Goal: Use online tool/utility: Utilize a website feature to perform a specific function

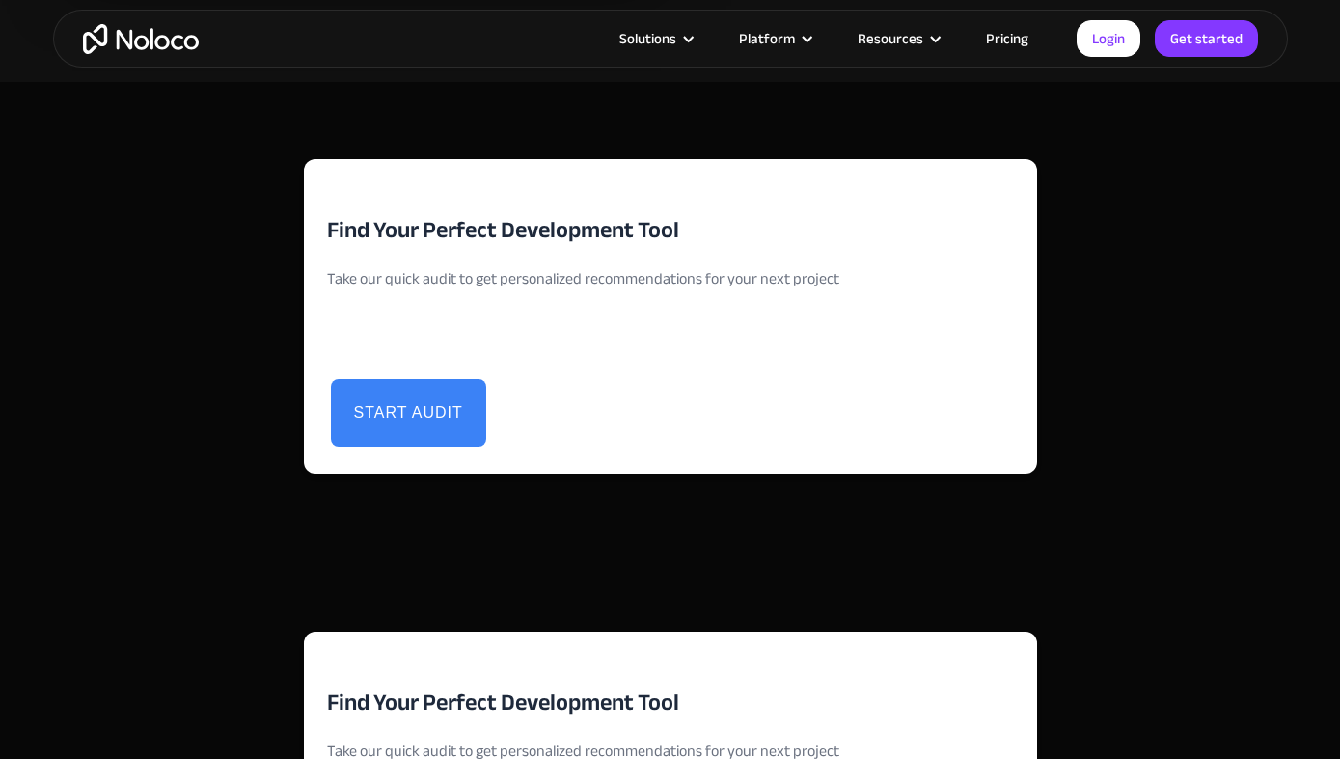
scroll to position [3952, 0]
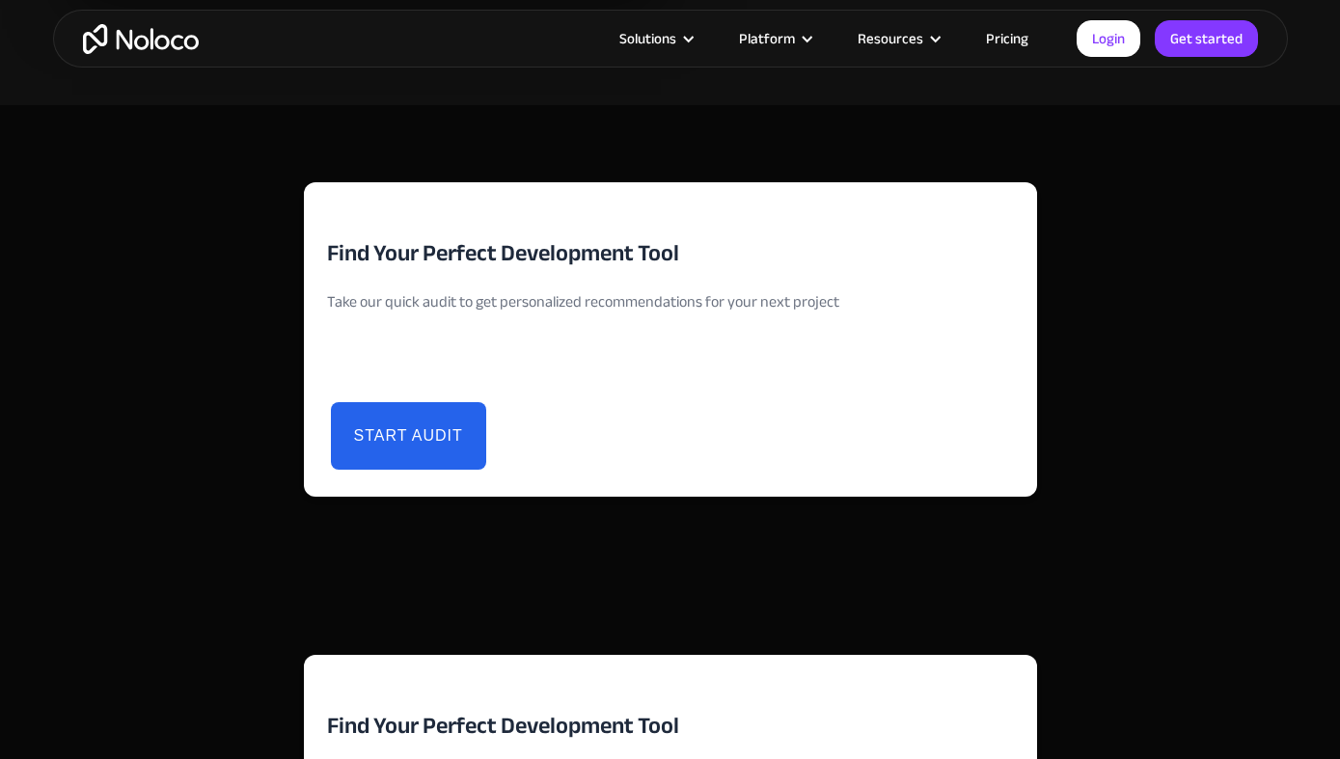
click at [404, 437] on button "Start Audit" at bounding box center [408, 436] width 155 height 68
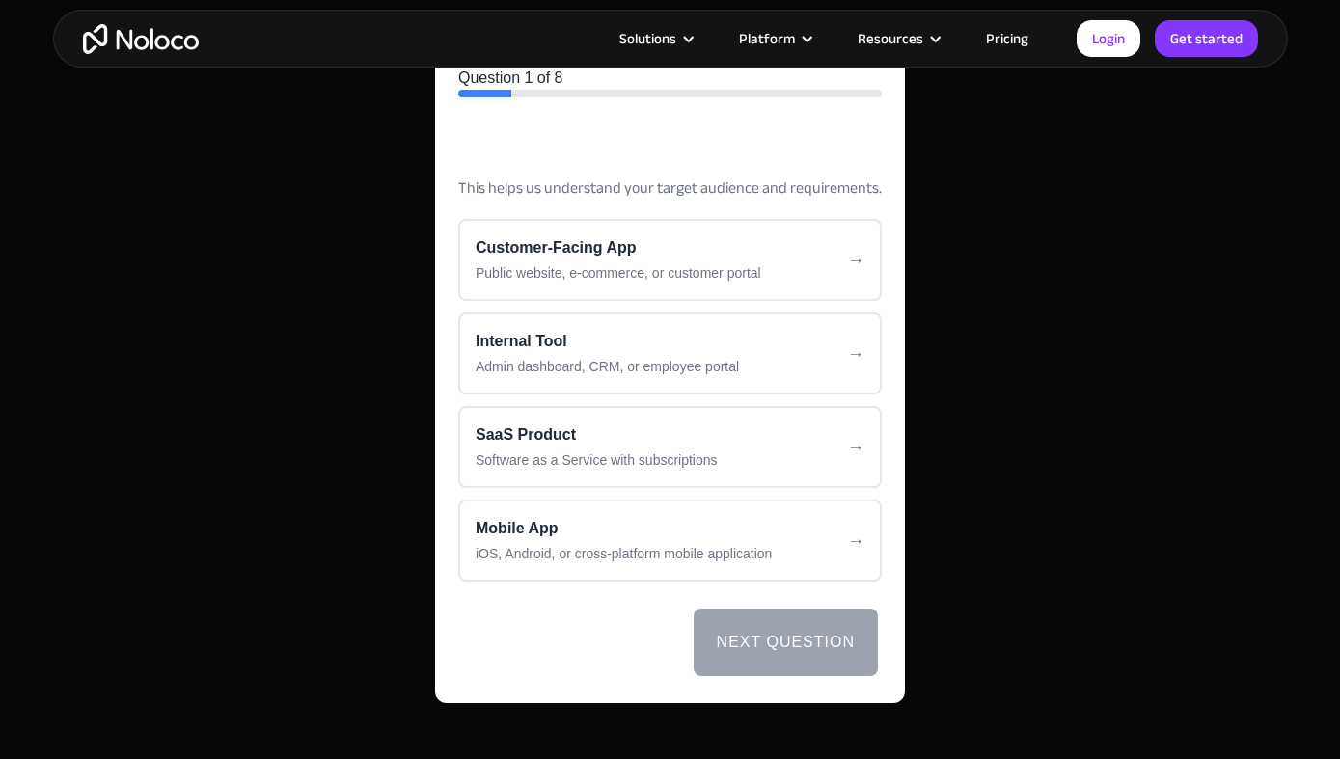
scroll to position [4096, 0]
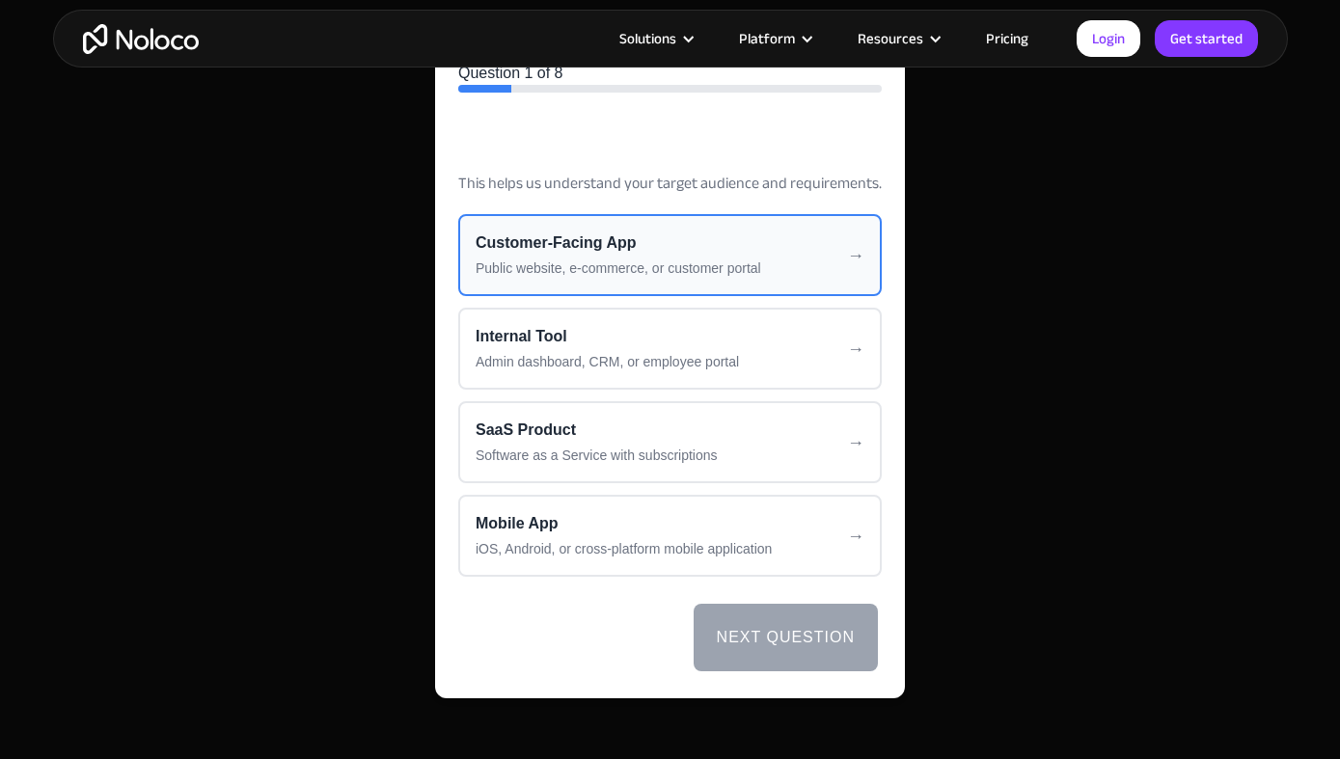
click at [553, 244] on div "Customer-Facing App" at bounding box center [670, 243] width 389 height 23
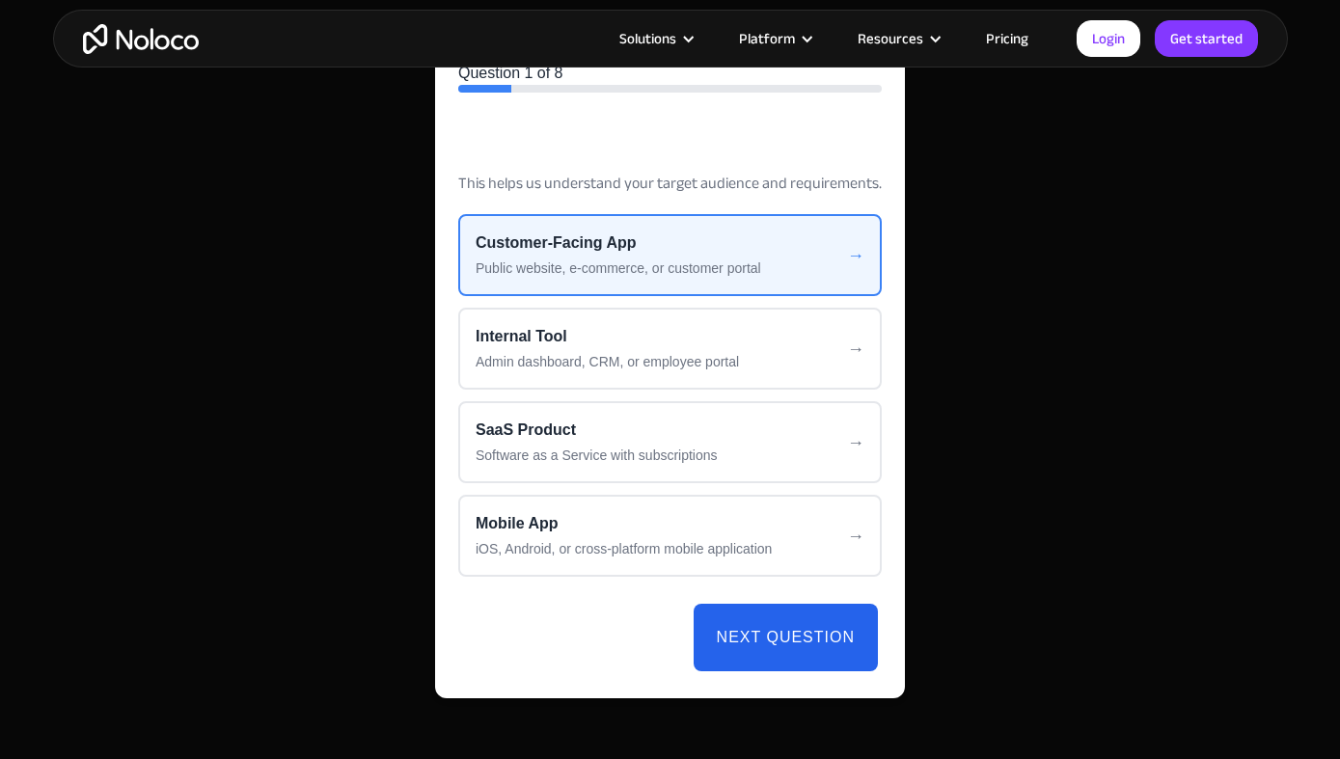
click at [755, 622] on button "Next Question" at bounding box center [786, 638] width 184 height 68
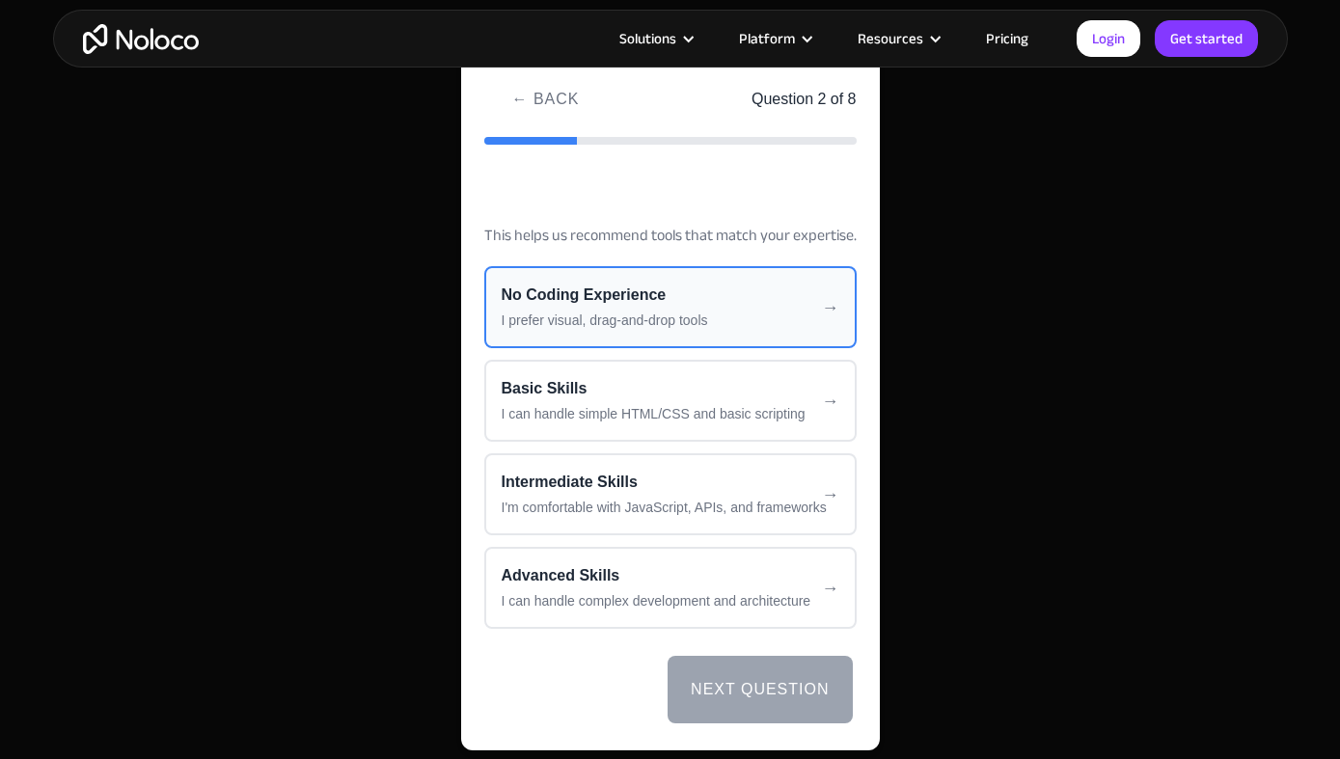
click at [632, 299] on div "No Coding Experience" at bounding box center [671, 295] width 338 height 23
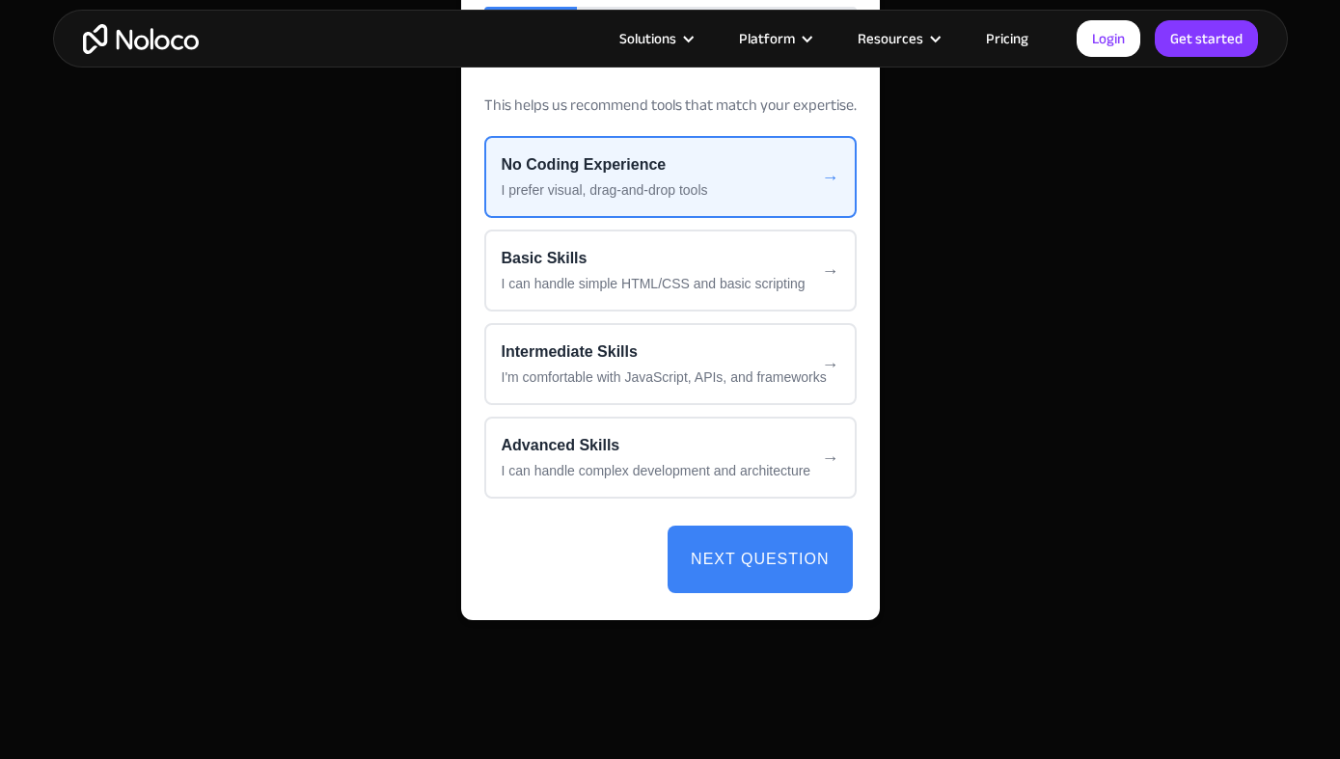
scroll to position [4230, 0]
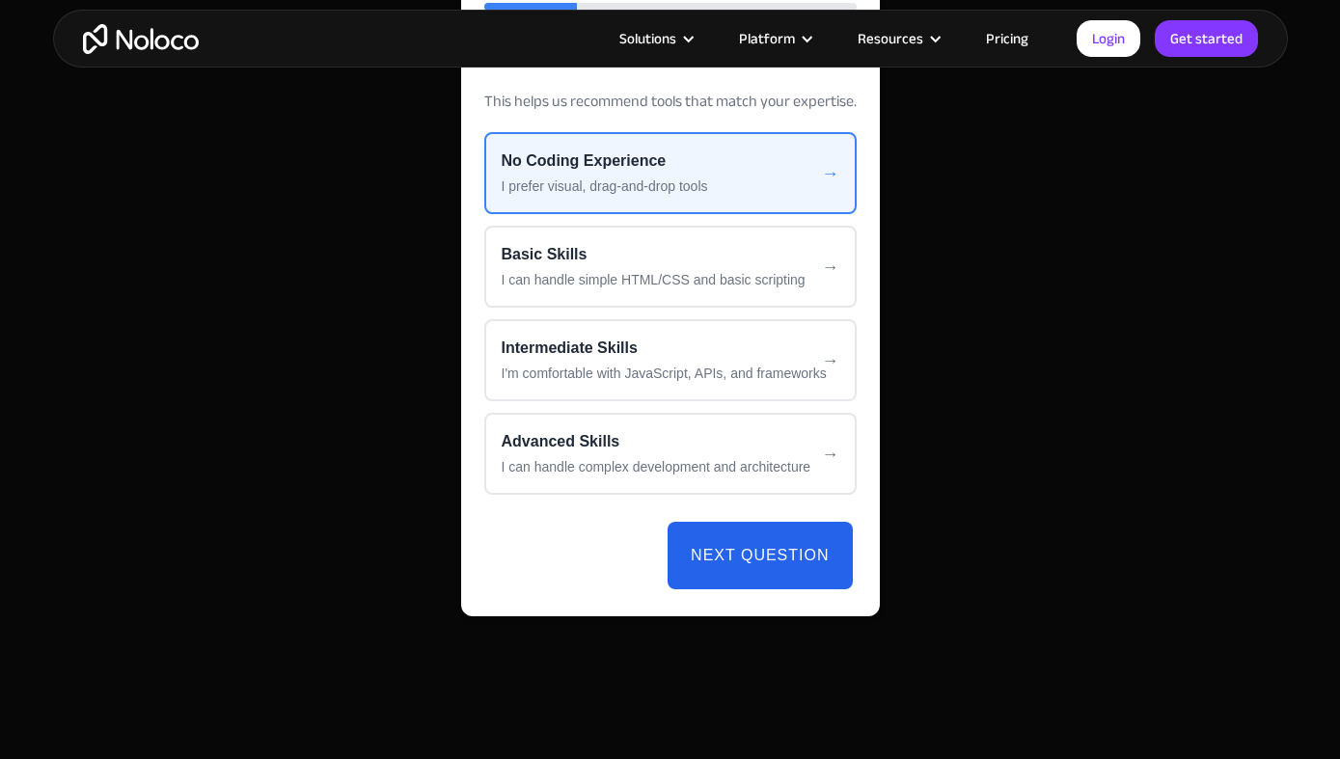
click at [731, 540] on button "Next Question" at bounding box center [760, 556] width 184 height 68
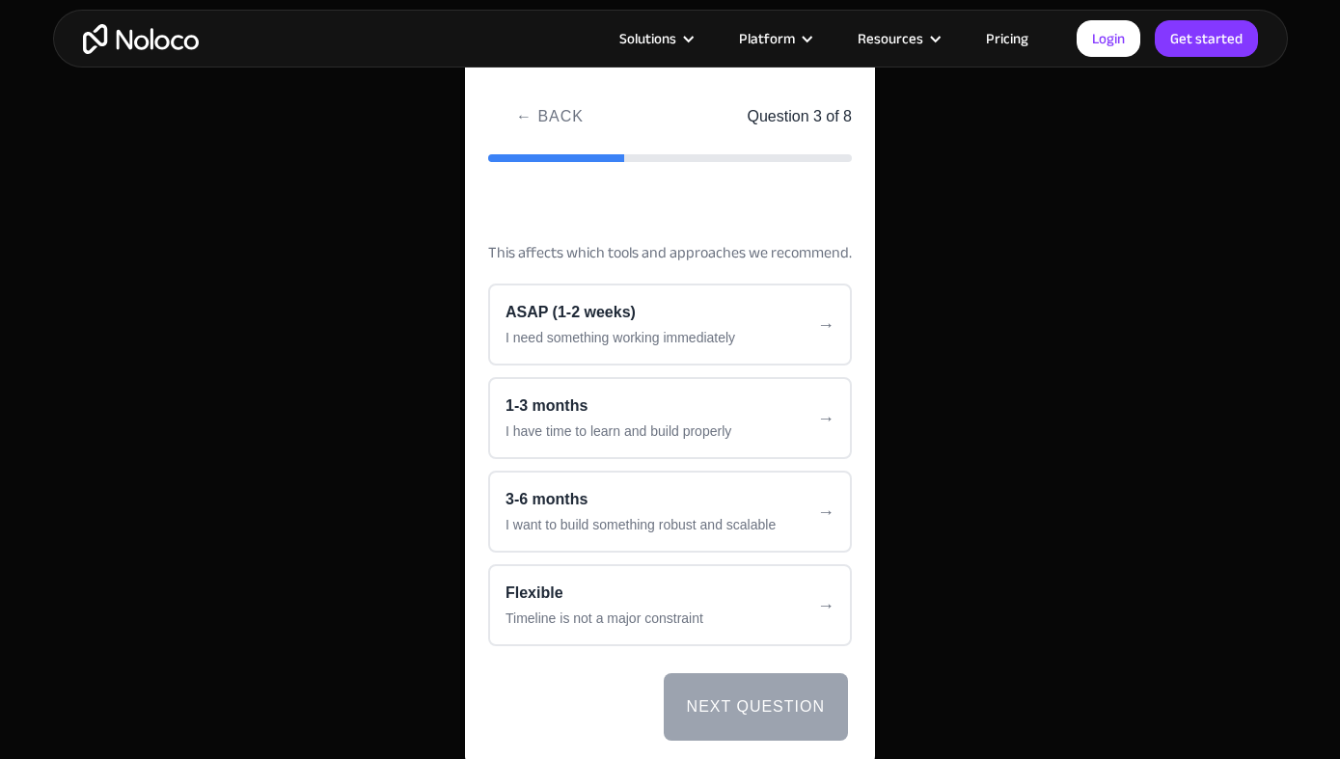
scroll to position [4067, 0]
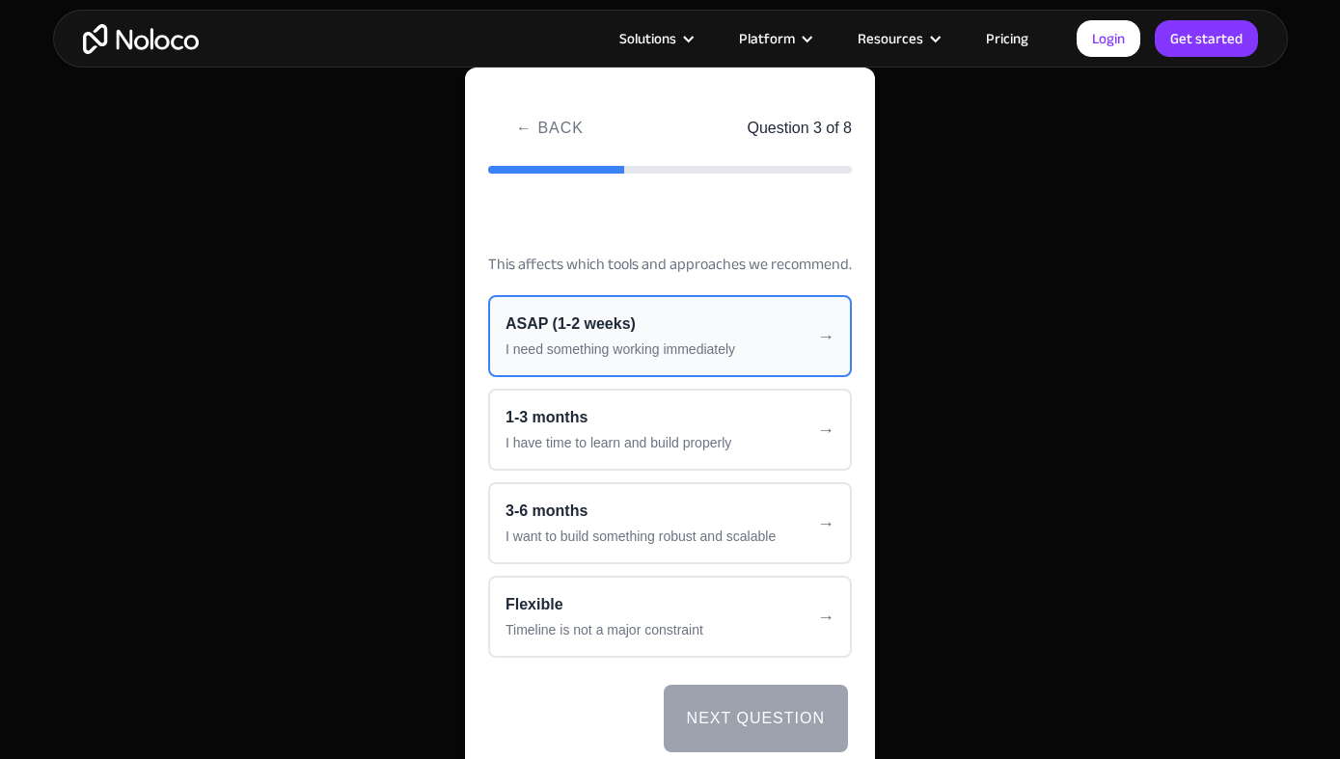
click at [670, 326] on div "ASAP (1-2 weeks)" at bounding box center [670, 324] width 329 height 23
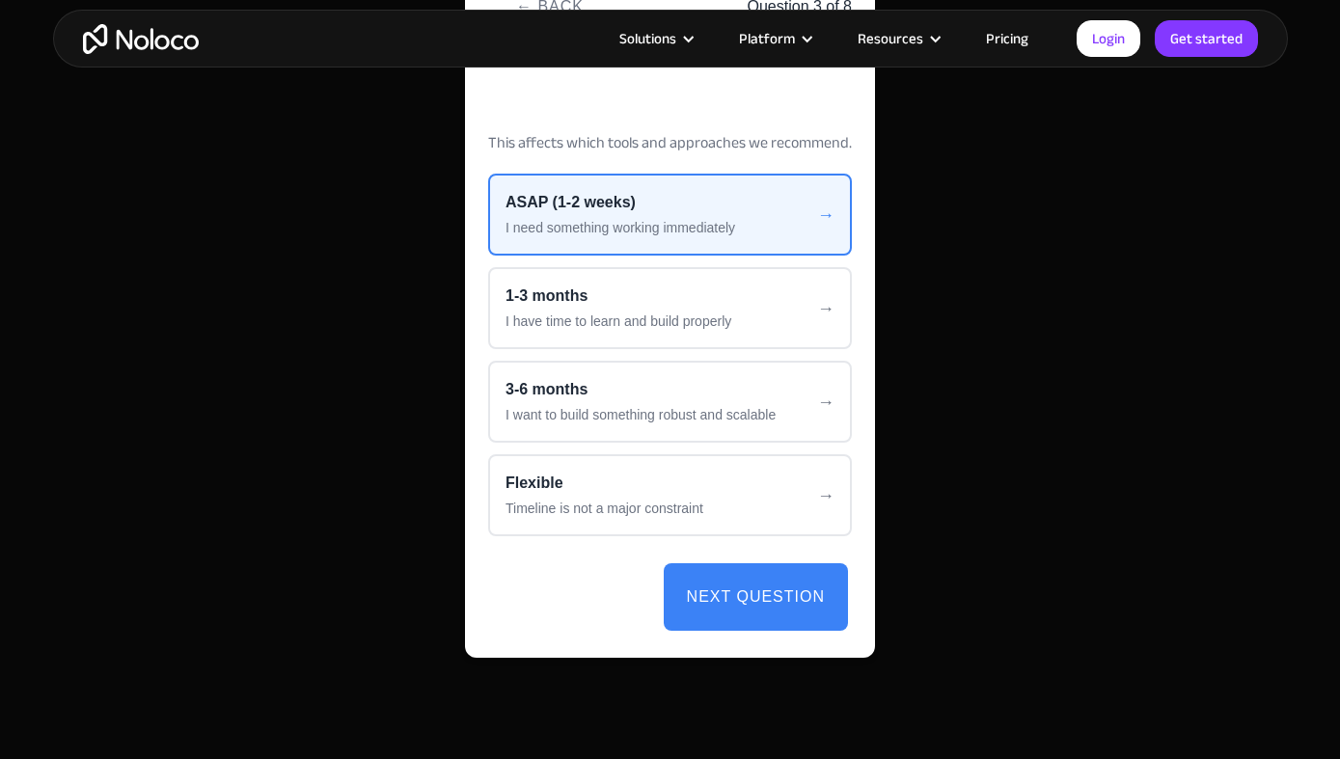
scroll to position [4212, 0]
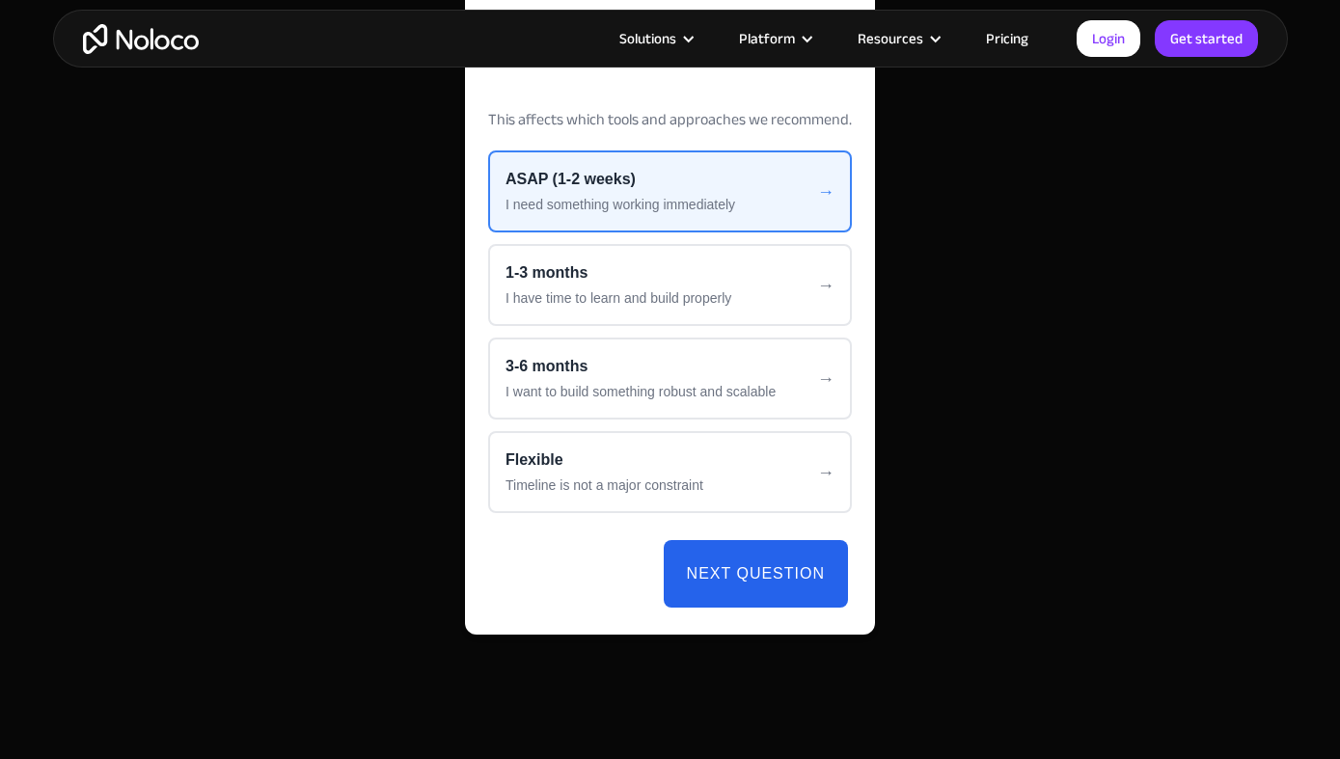
click at [737, 565] on button "Next Question" at bounding box center [756, 574] width 184 height 68
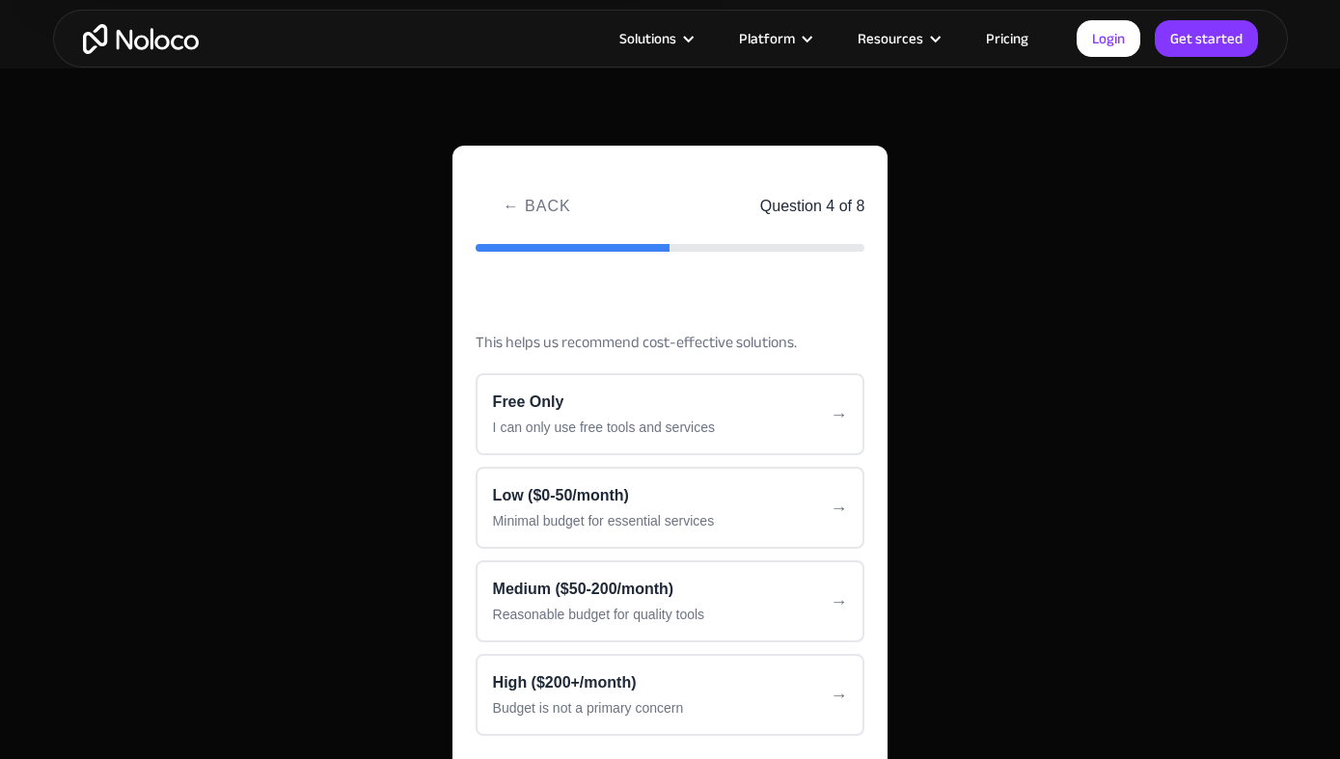
scroll to position [3985, 0]
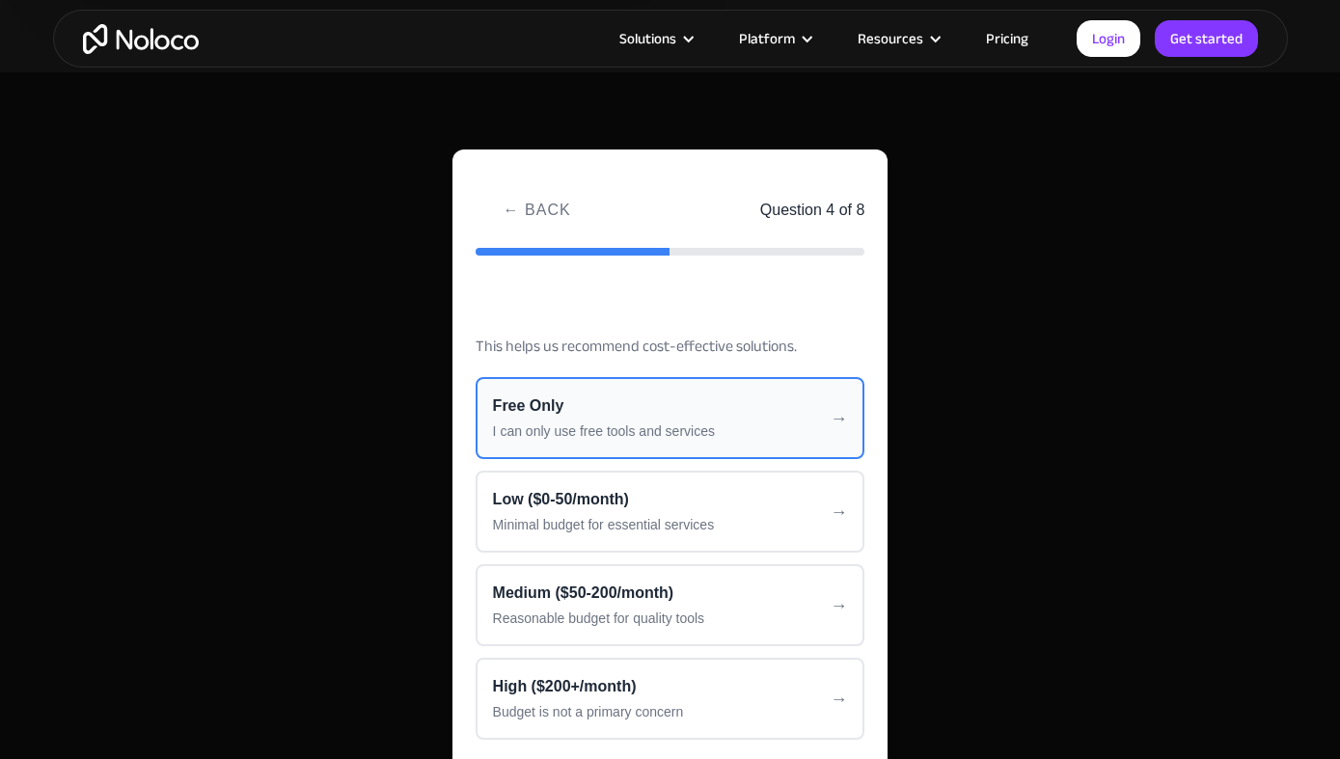
click at [706, 415] on div "Free Only" at bounding box center [670, 406] width 355 height 23
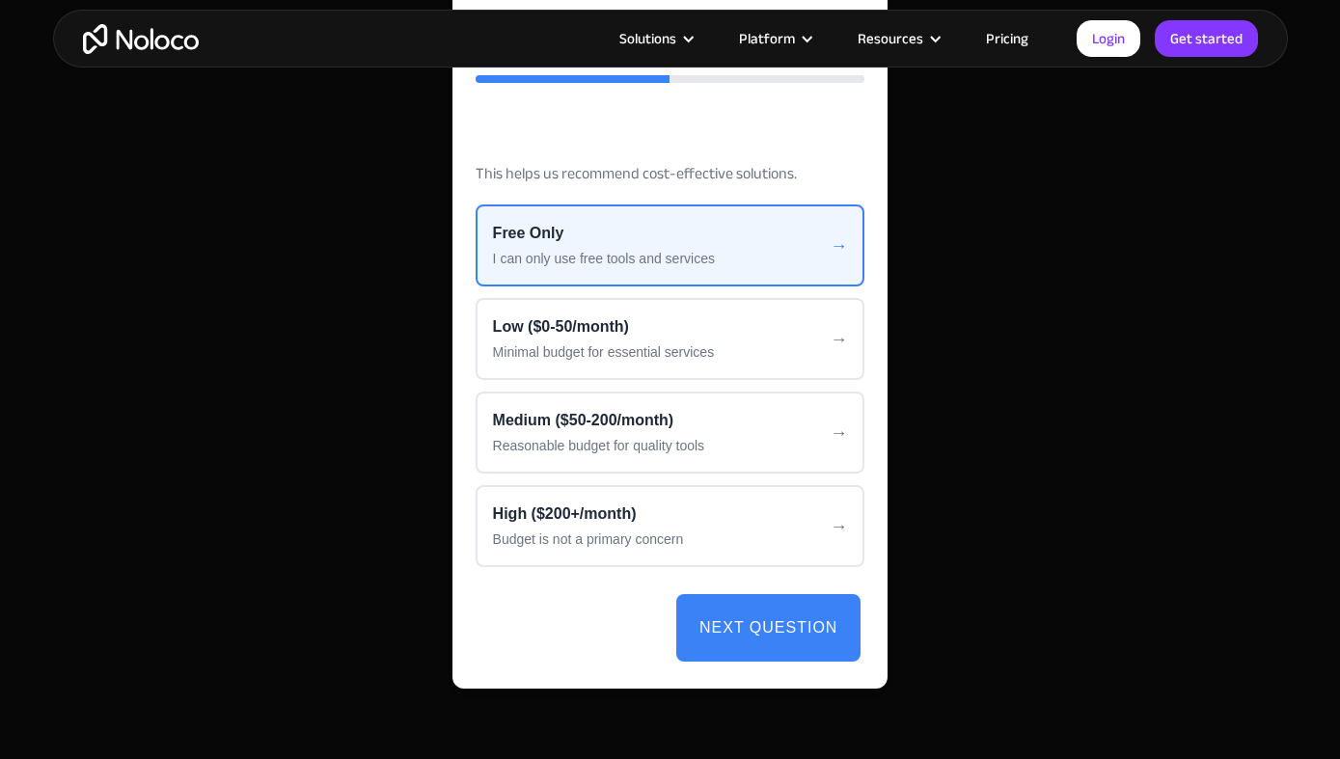
scroll to position [4161, 0]
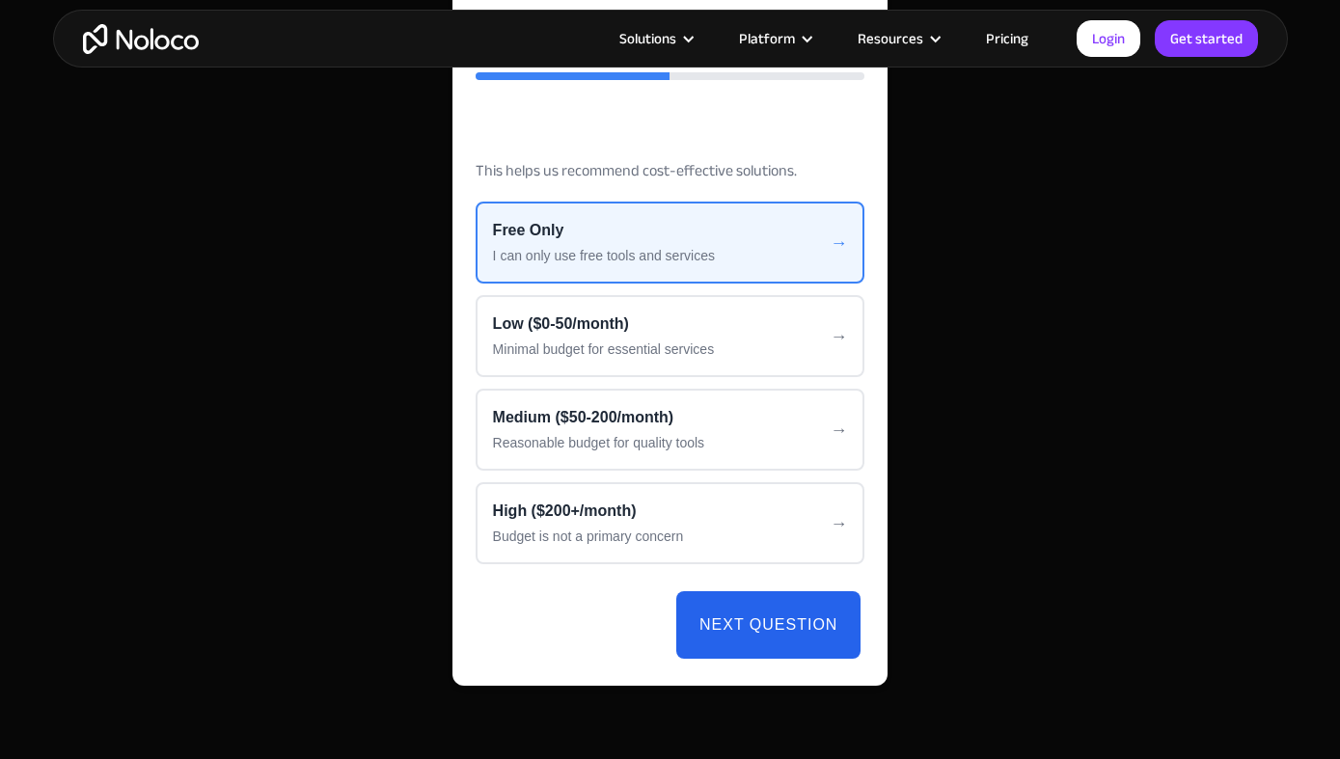
click at [756, 621] on button "Next Question" at bounding box center [768, 625] width 184 height 68
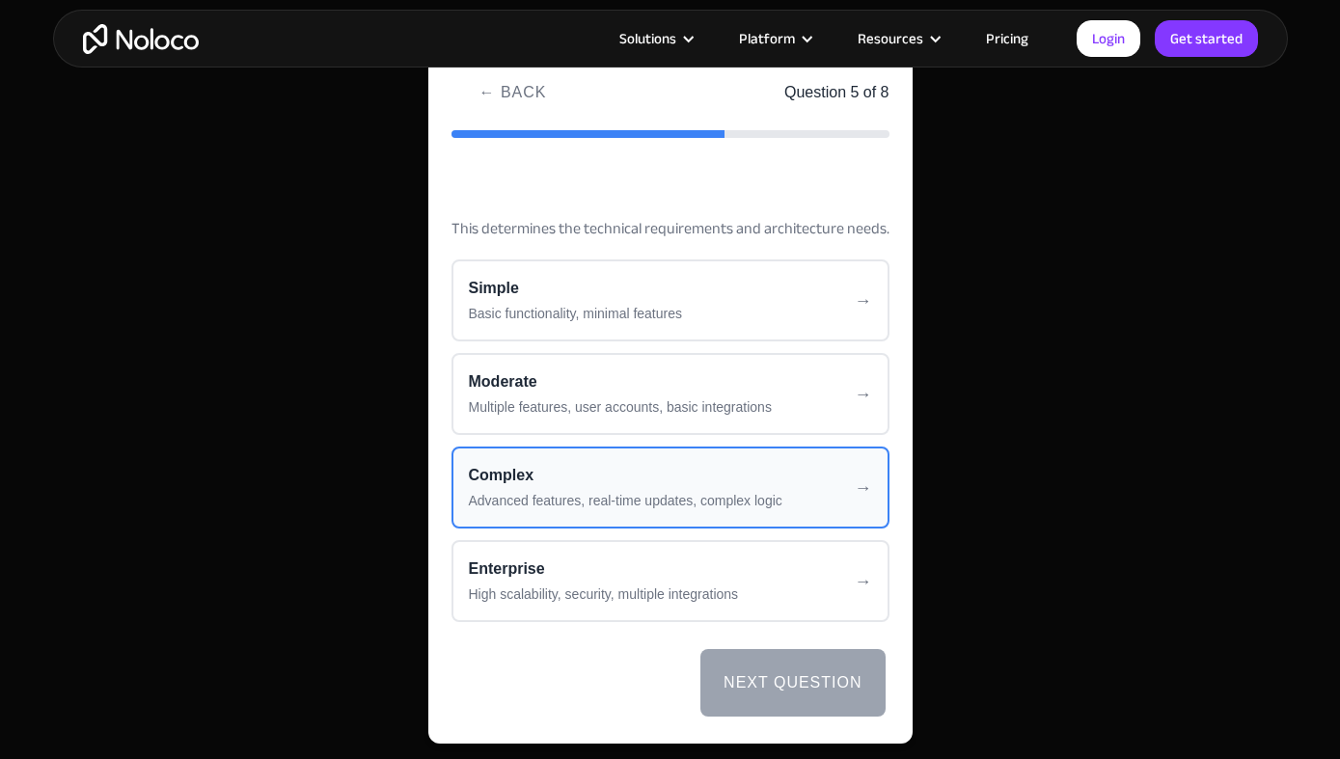
scroll to position [4075, 0]
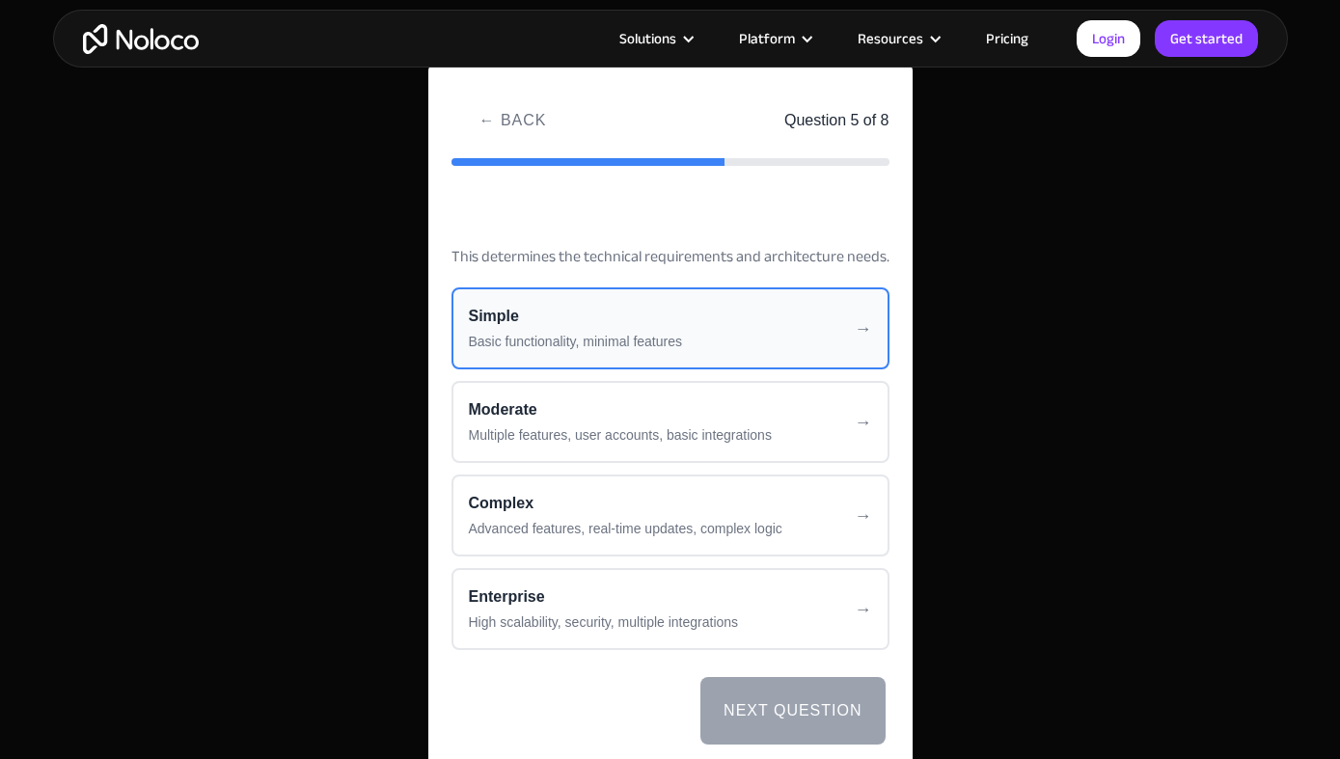
click at [661, 325] on div "Simple" at bounding box center [670, 316] width 403 height 23
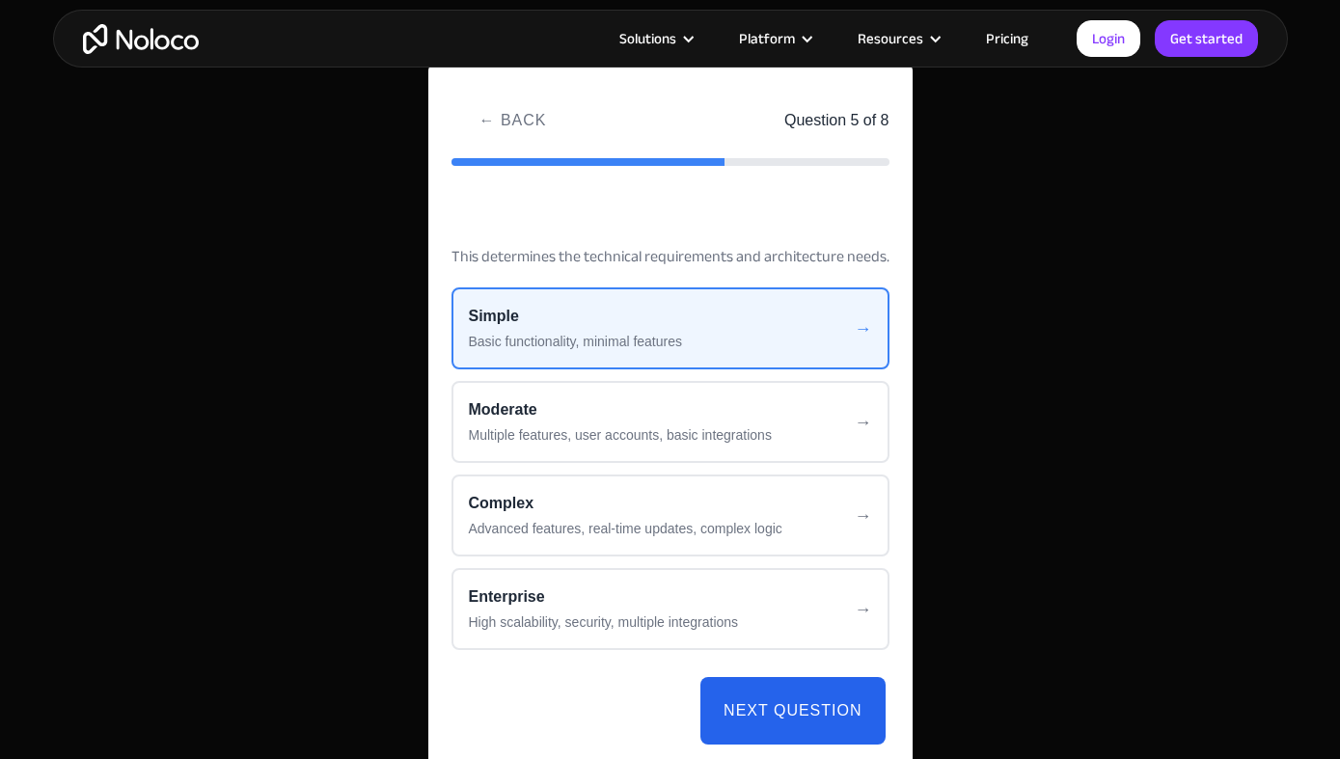
click at [756, 707] on button "Next Question" at bounding box center [793, 711] width 184 height 68
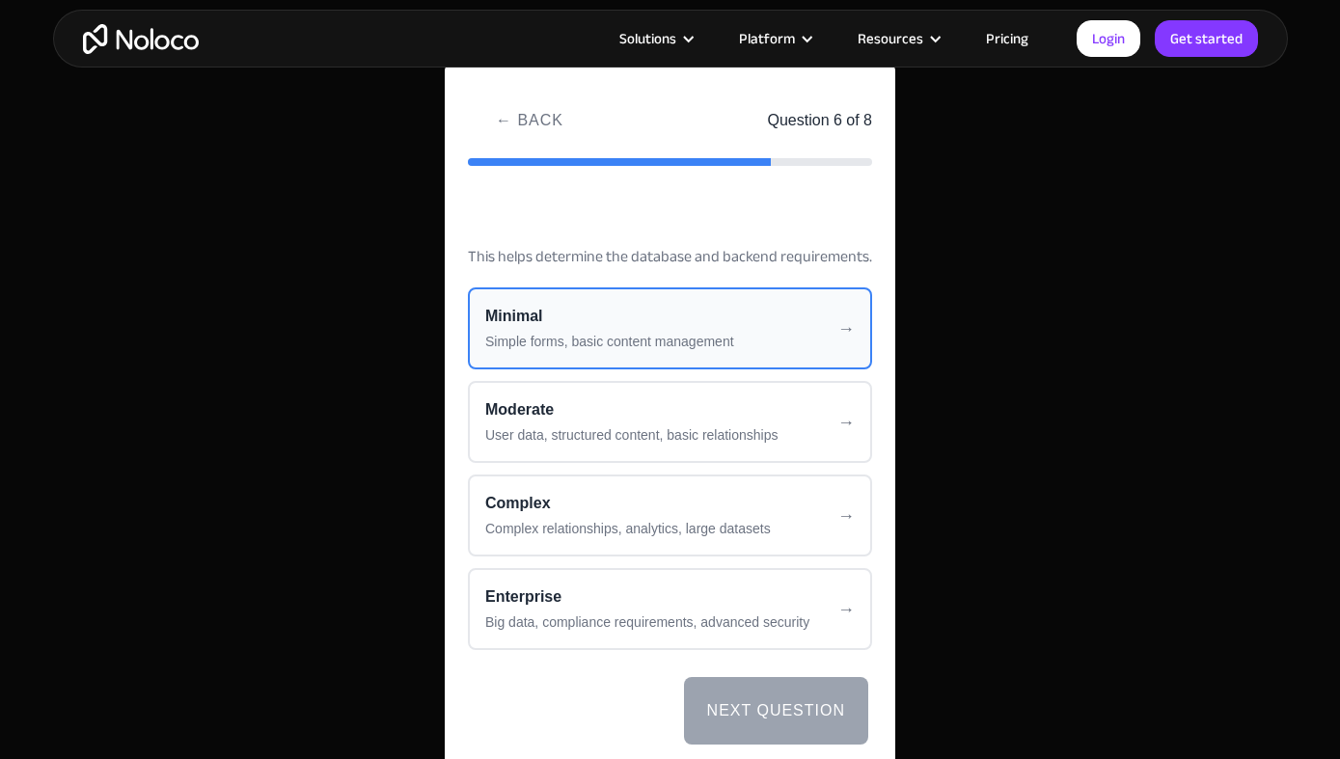
click at [691, 330] on button "Minimal Simple forms, basic content management" at bounding box center [670, 329] width 404 height 82
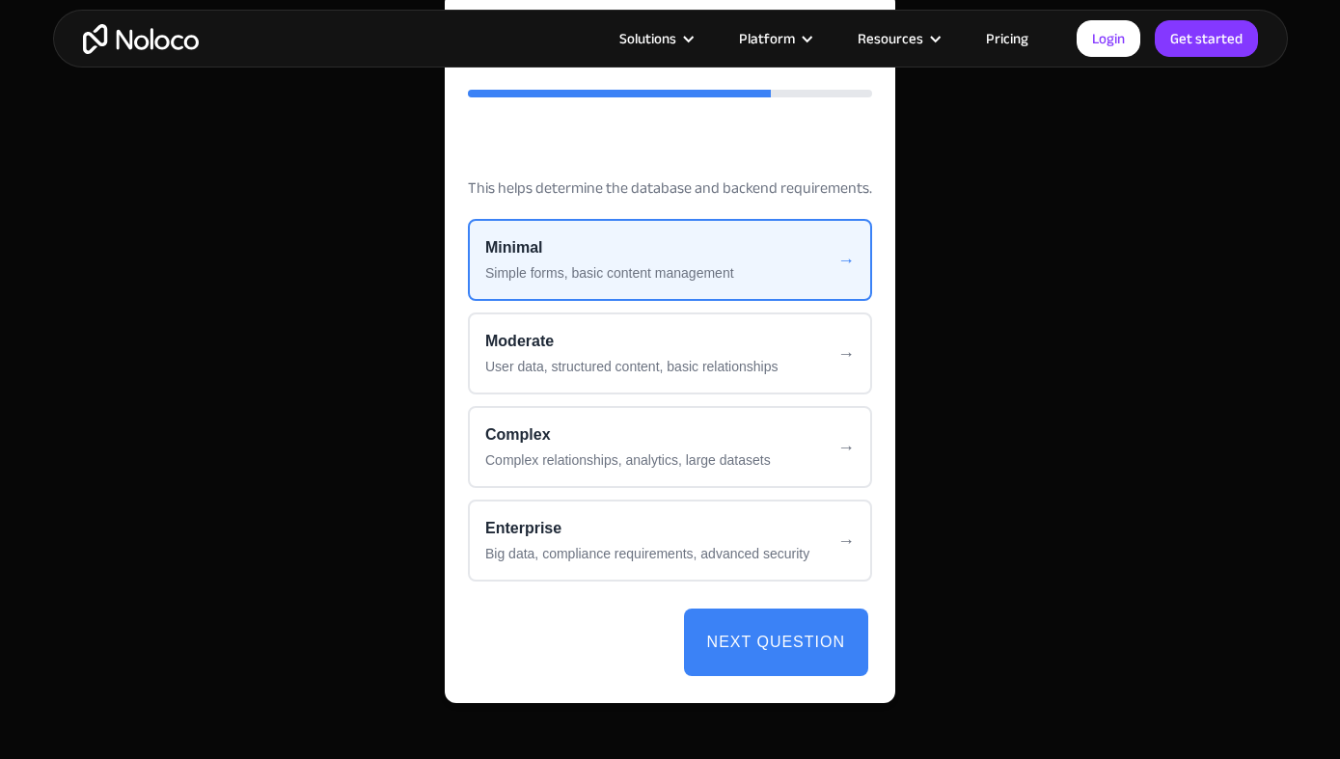
scroll to position [4179, 0]
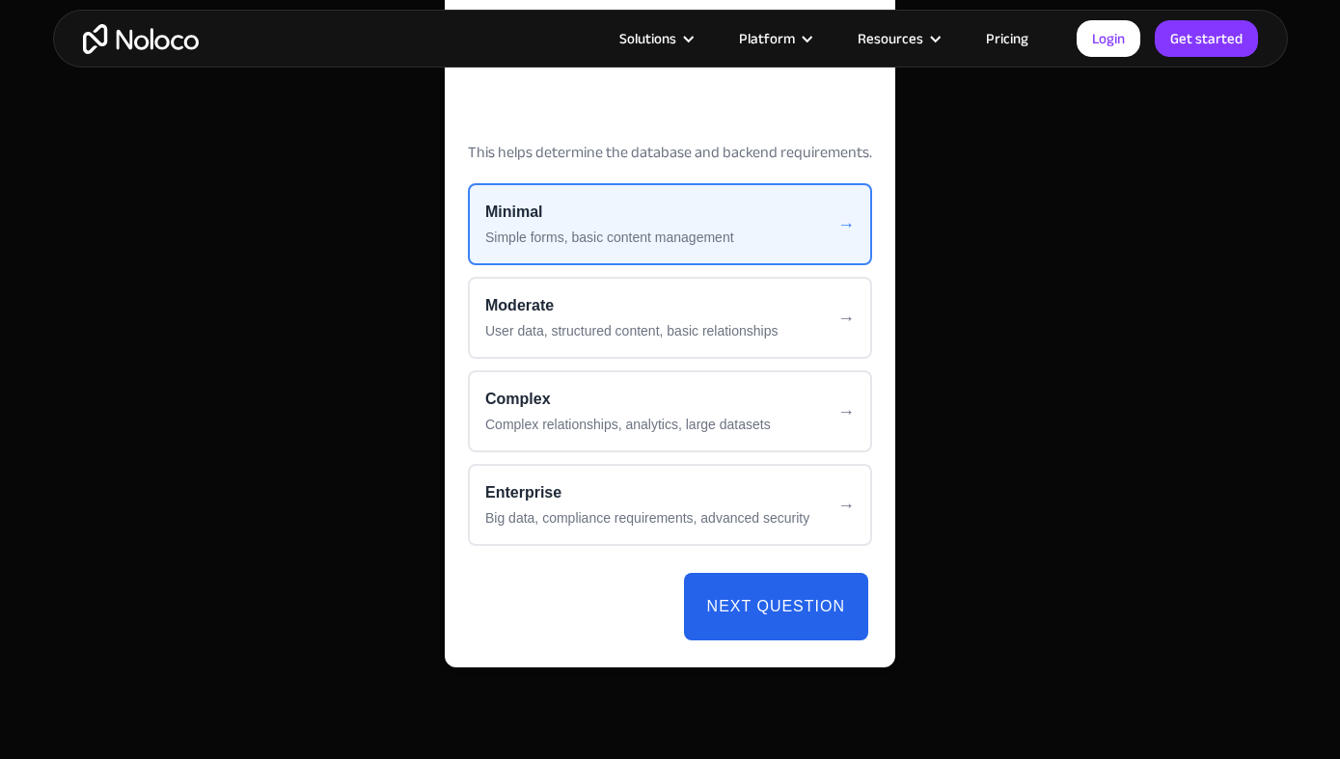
click at [759, 588] on button "Next Question" at bounding box center [776, 607] width 184 height 68
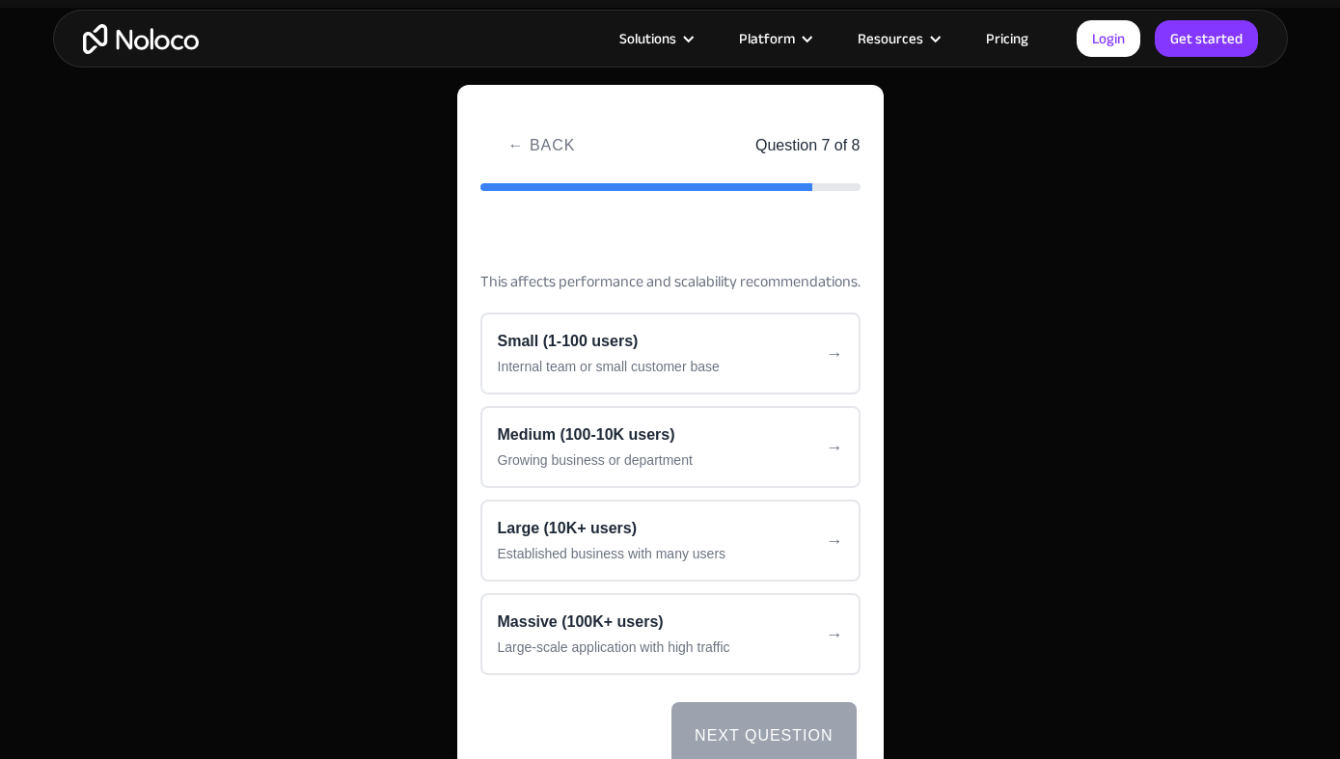
scroll to position [4029, 0]
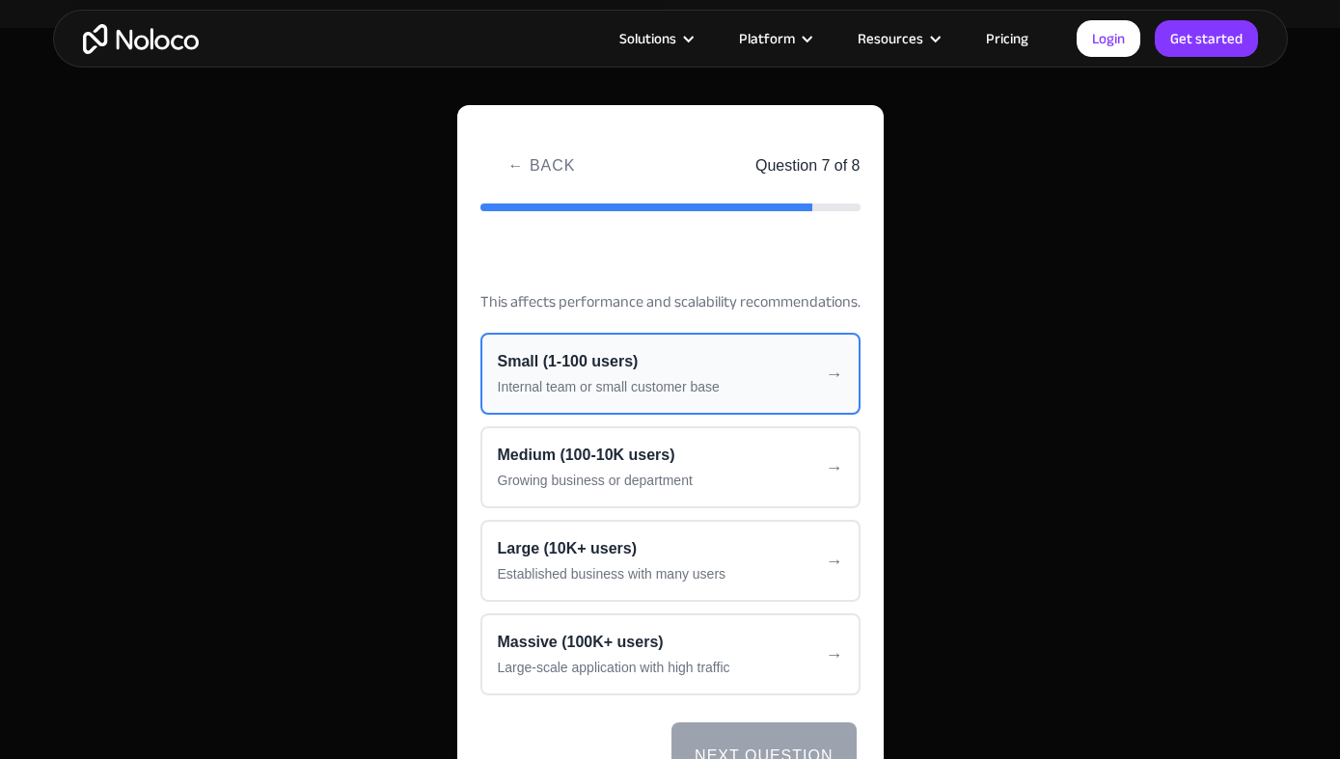
click at [719, 359] on div "Small (1-100 users)" at bounding box center [670, 361] width 345 height 23
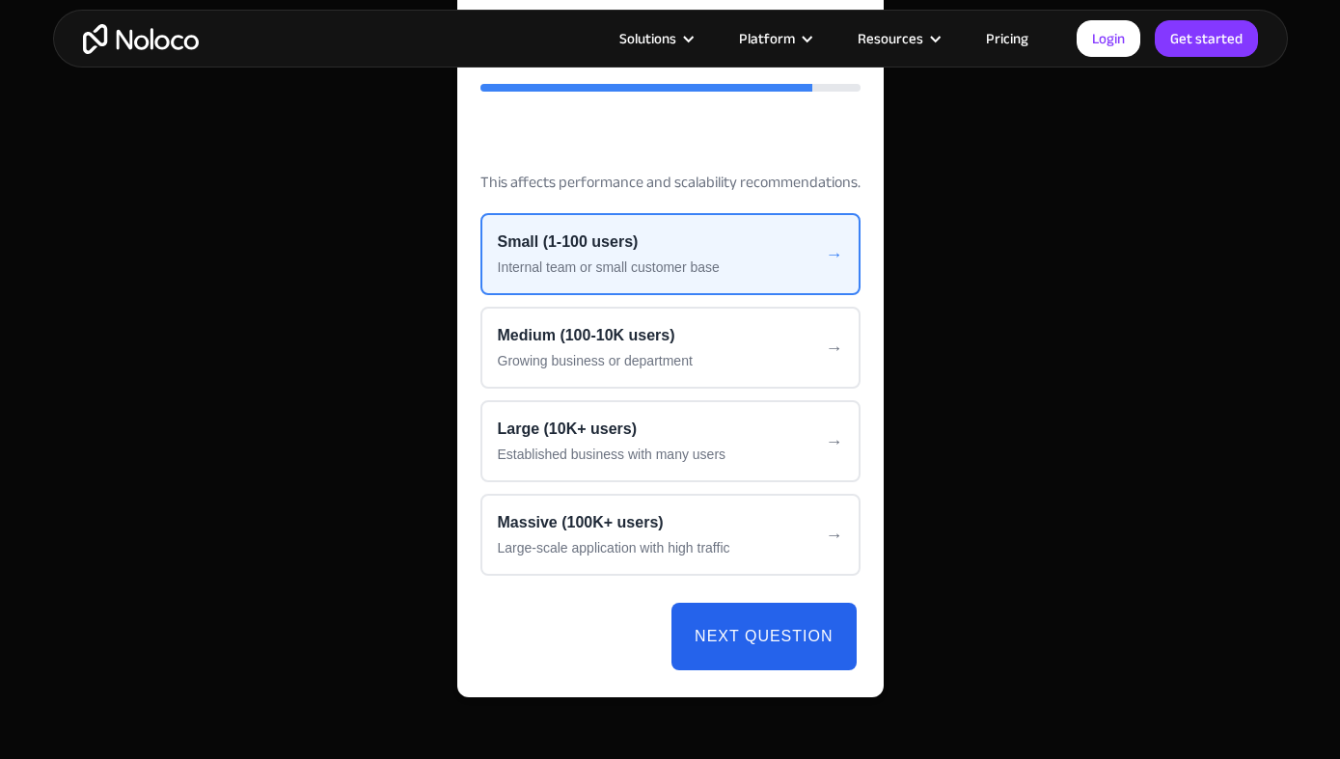
click at [783, 650] on button "Next Question" at bounding box center [764, 637] width 184 height 68
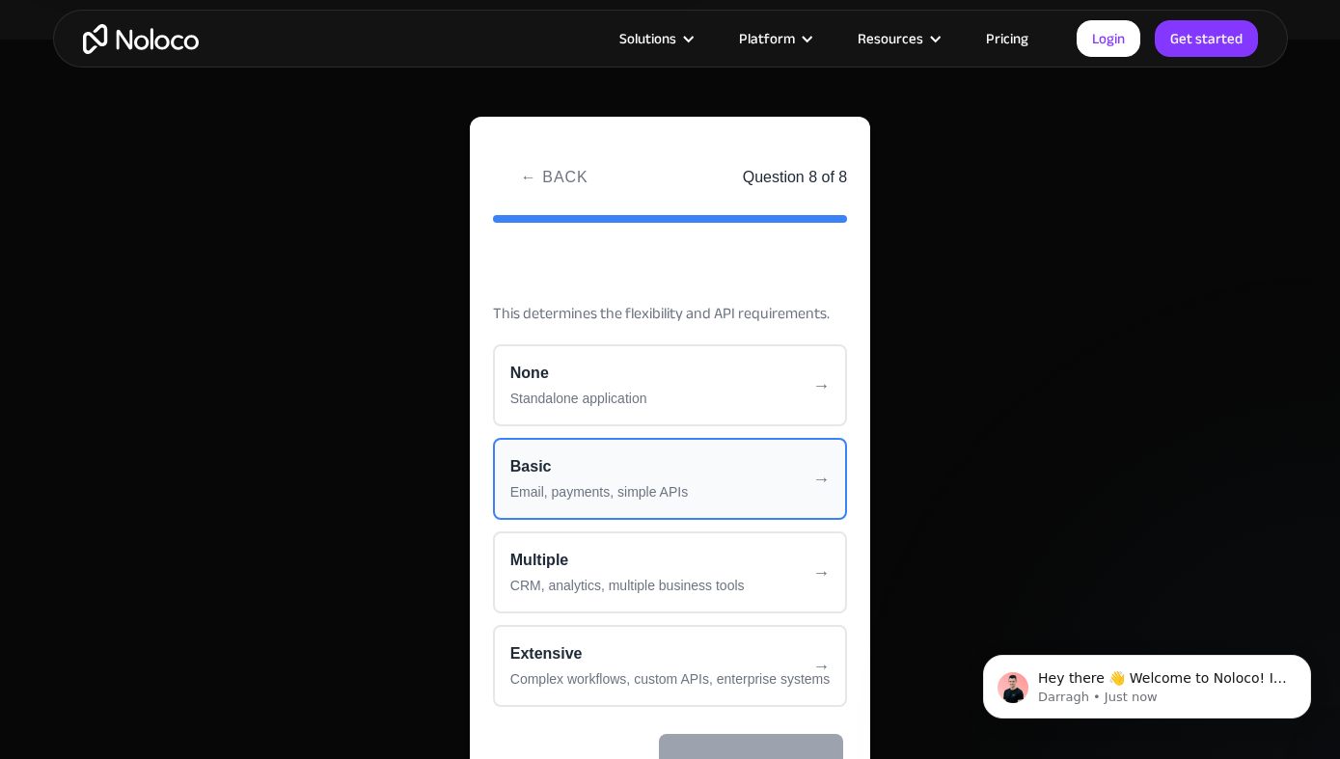
scroll to position [0, 0]
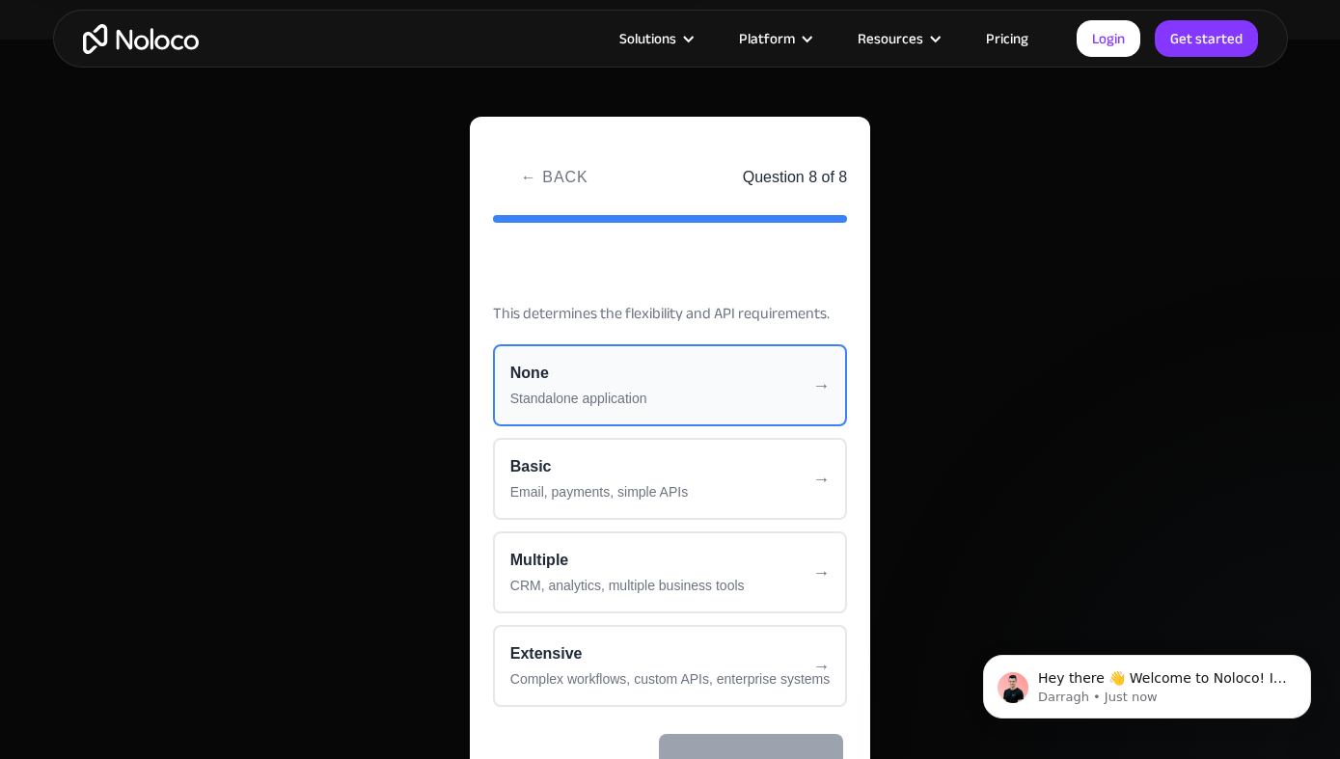
click at [693, 381] on div "None" at bounding box center [669, 373] width 319 height 23
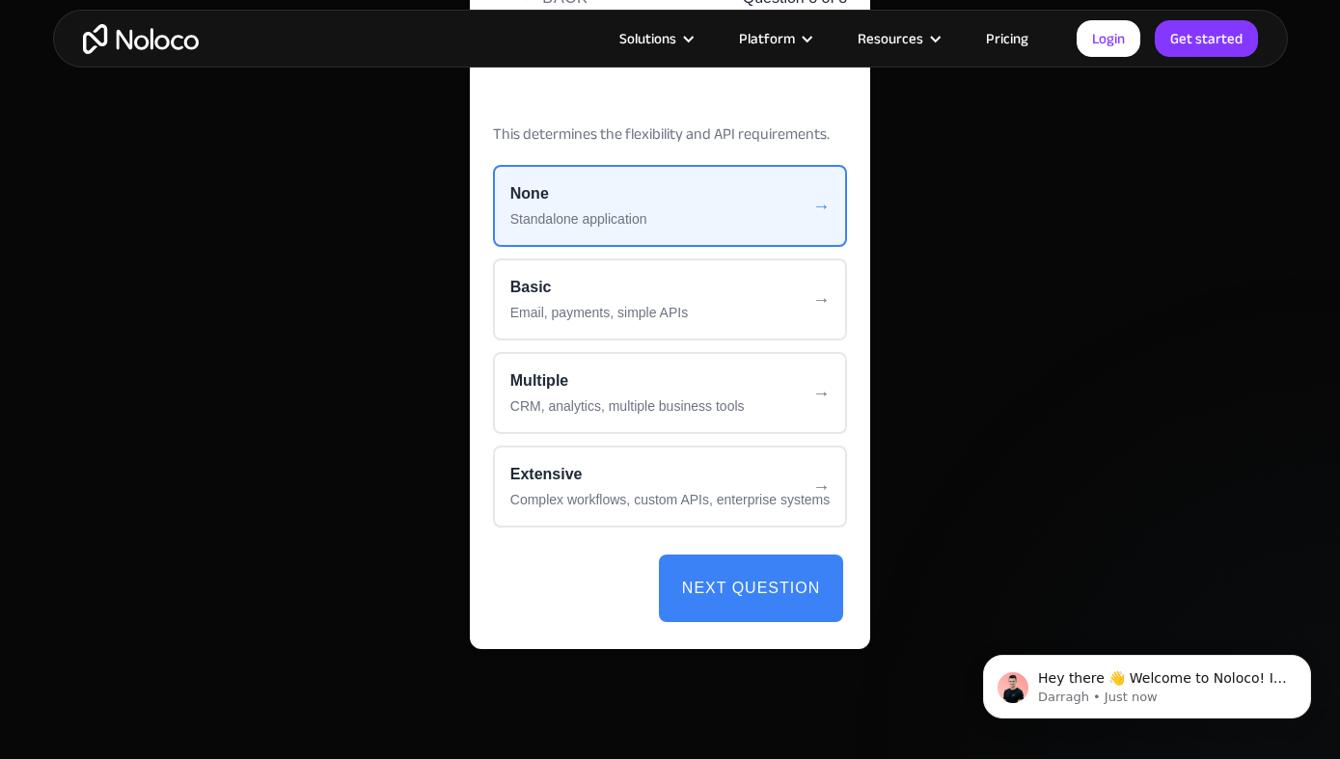
scroll to position [4208, 0]
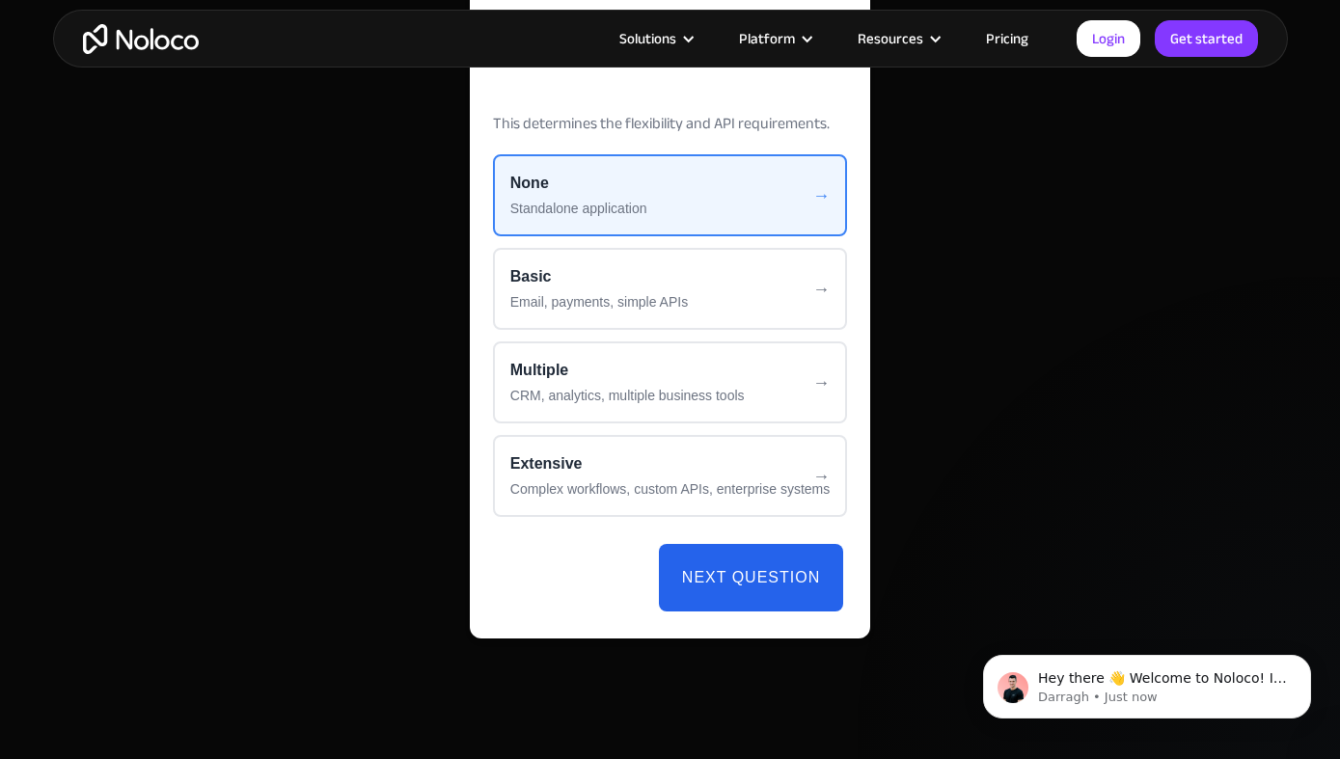
click at [732, 583] on button "Next Question" at bounding box center [751, 578] width 184 height 68
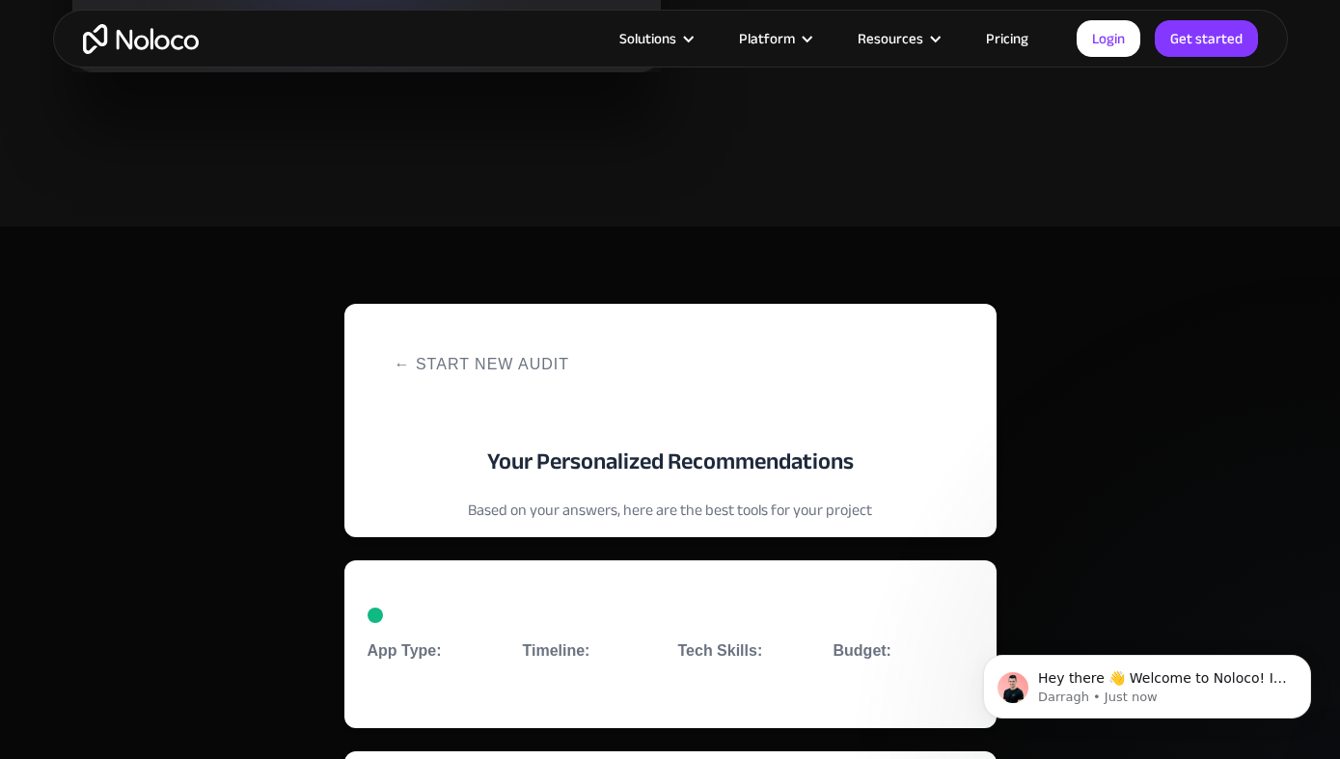
scroll to position [3774, 0]
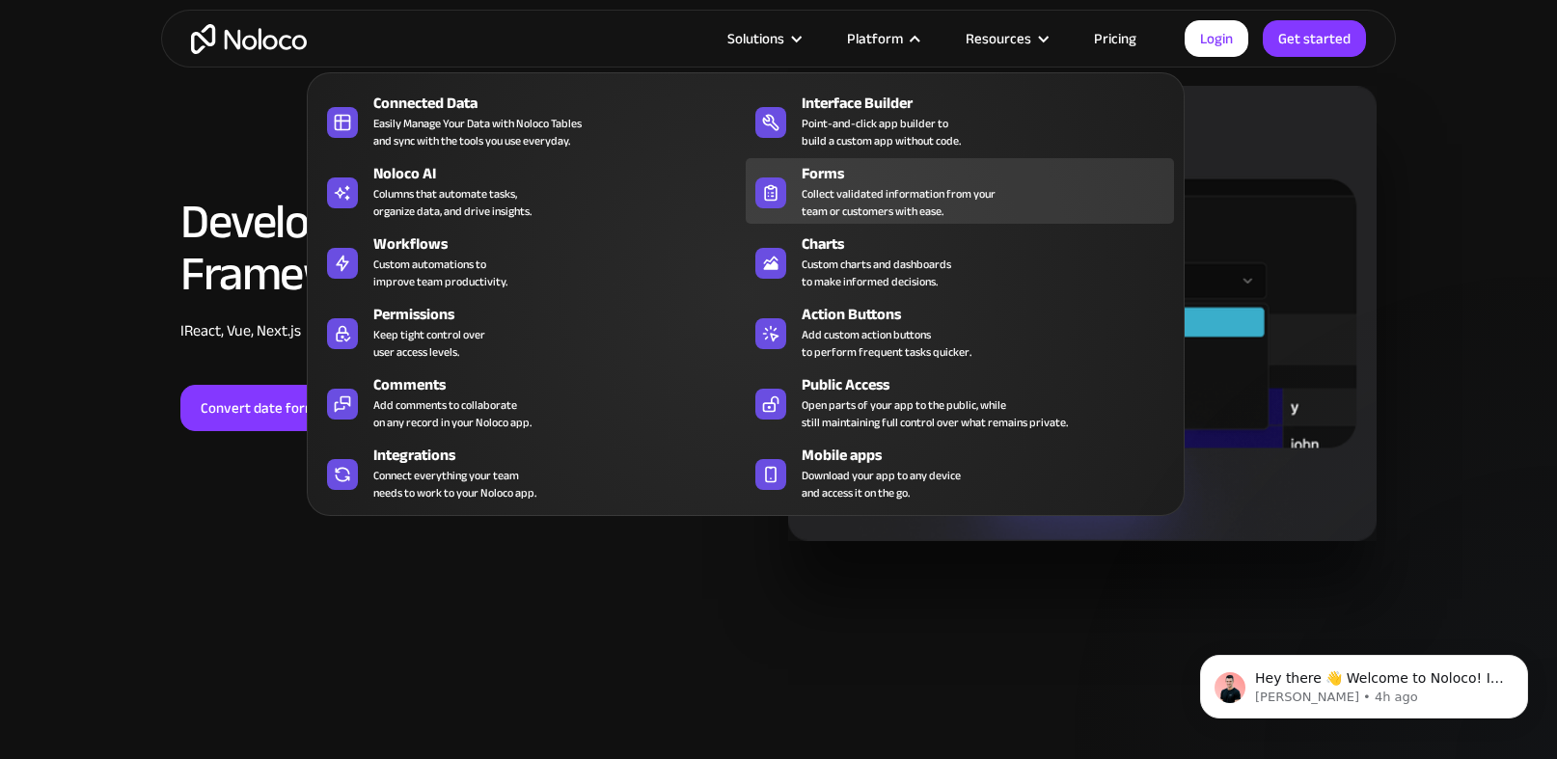
scroll to position [2613, 0]
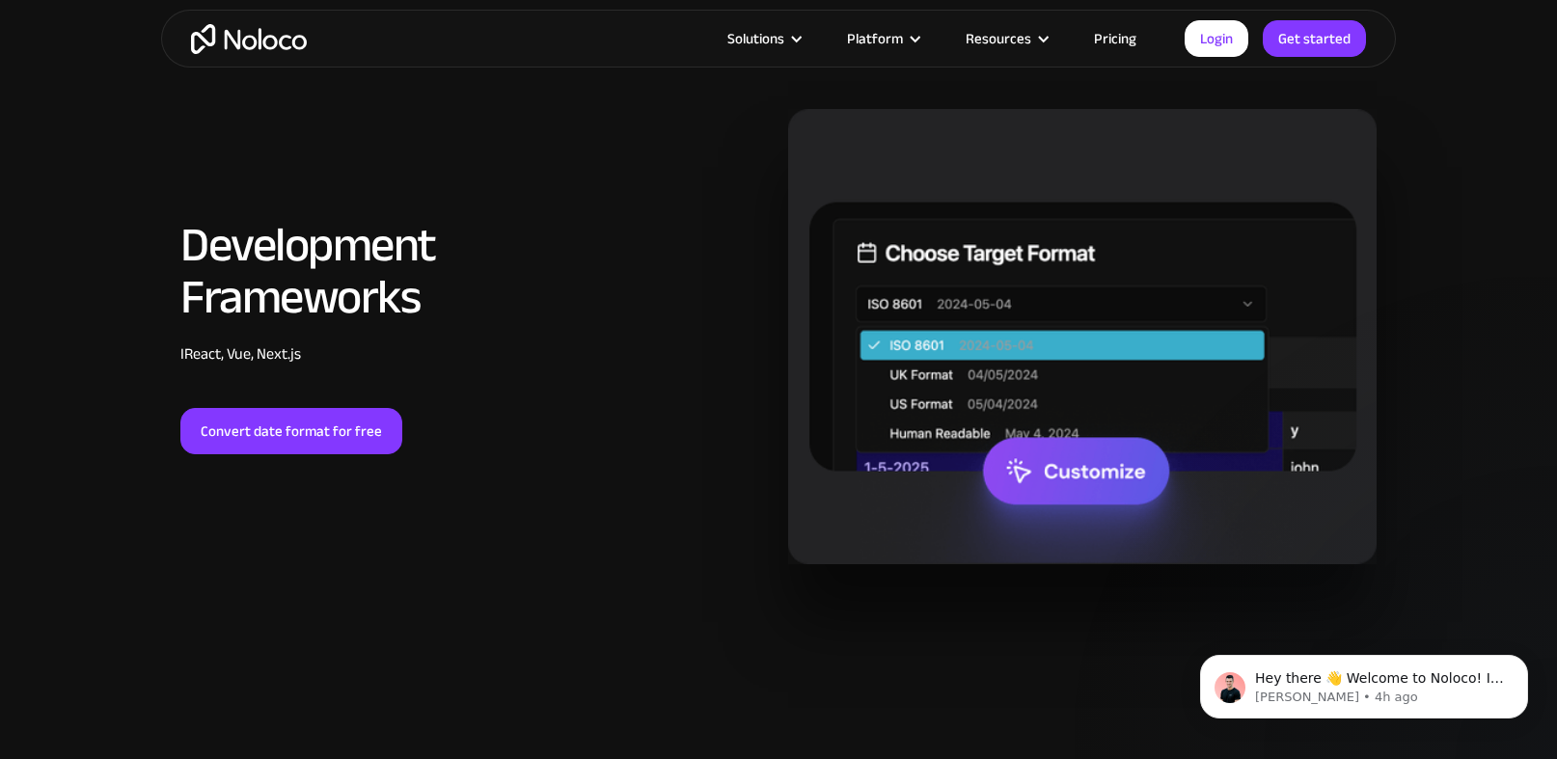
click at [1507, 141] on section "Development Frameworks IReact, Vue, Next.js ‍ Convert date format for free" at bounding box center [778, 356] width 1557 height 726
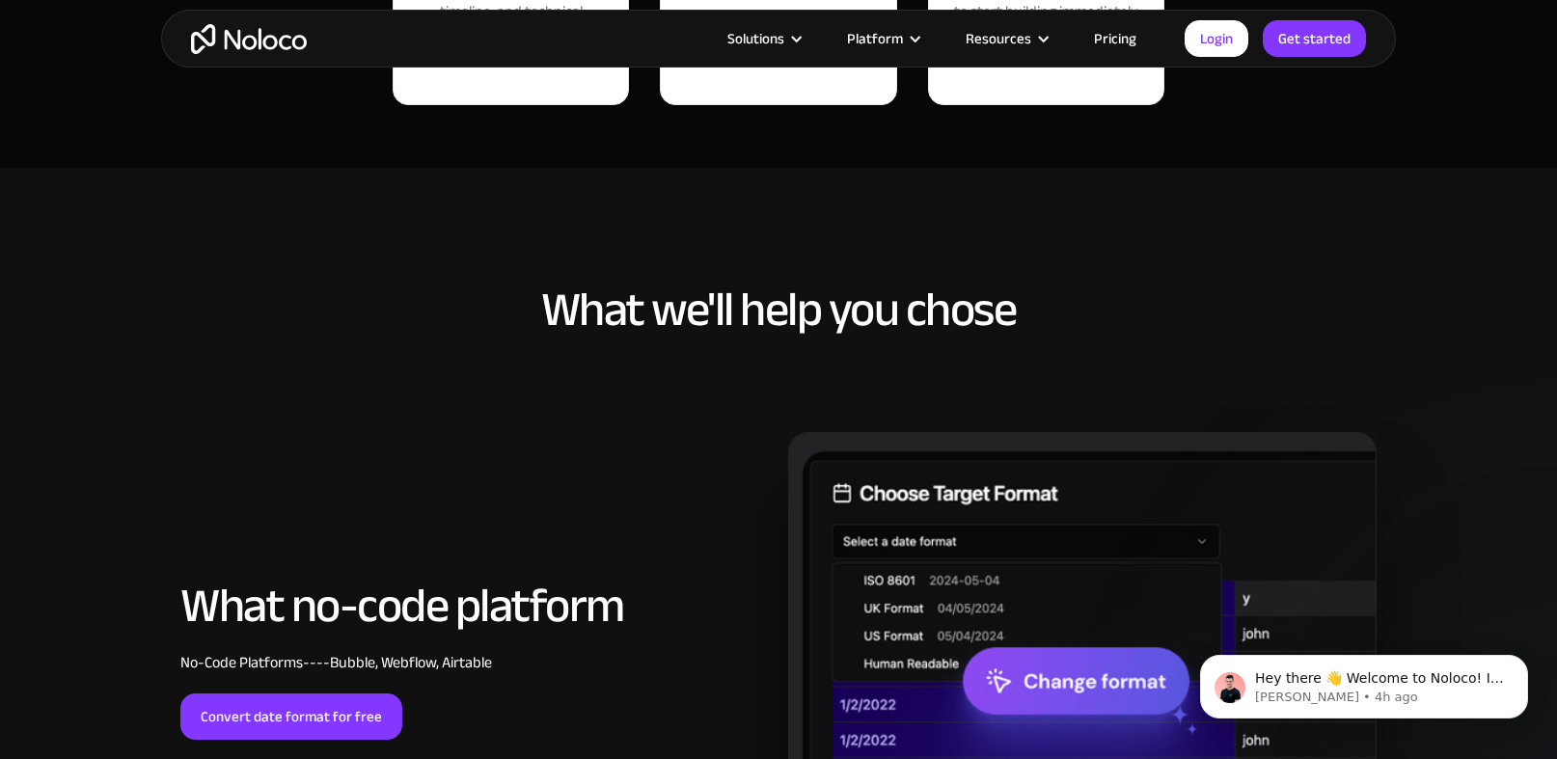
scroll to position [0, 0]
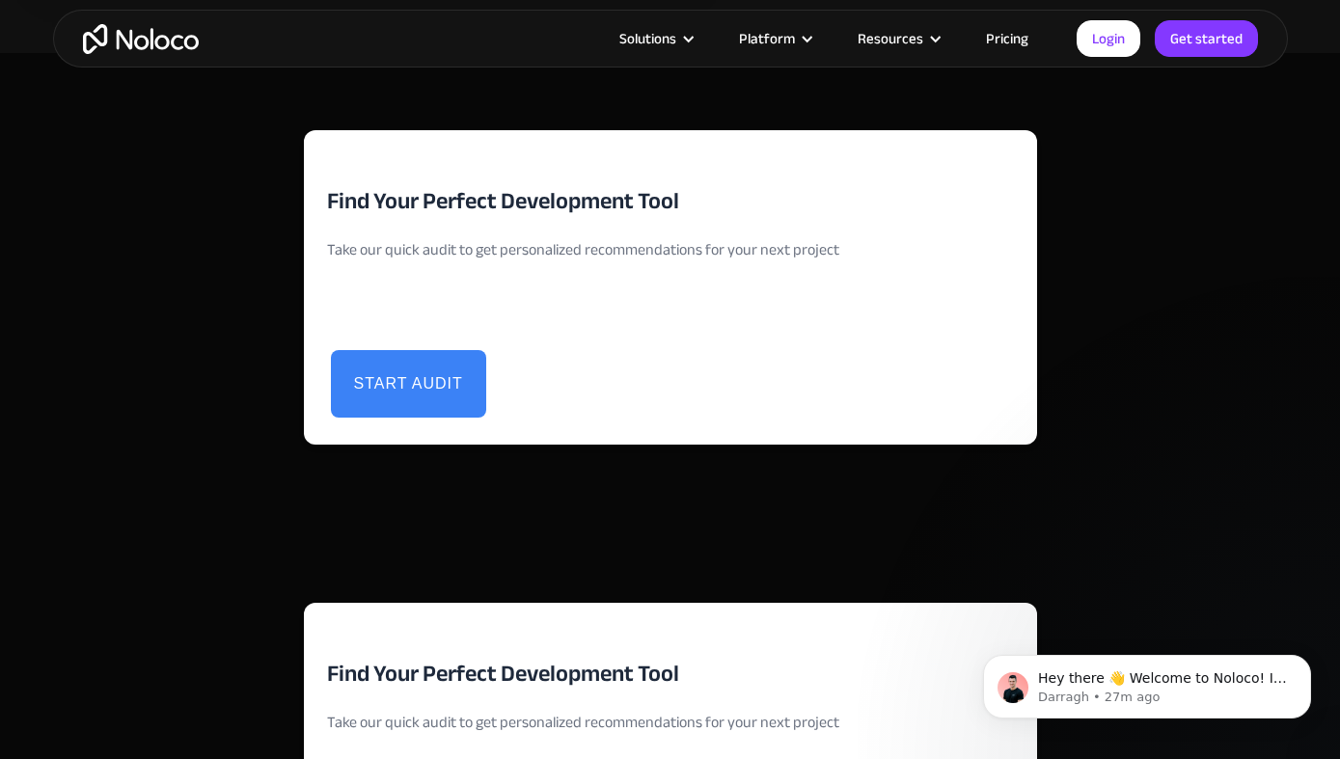
scroll to position [4002, 0]
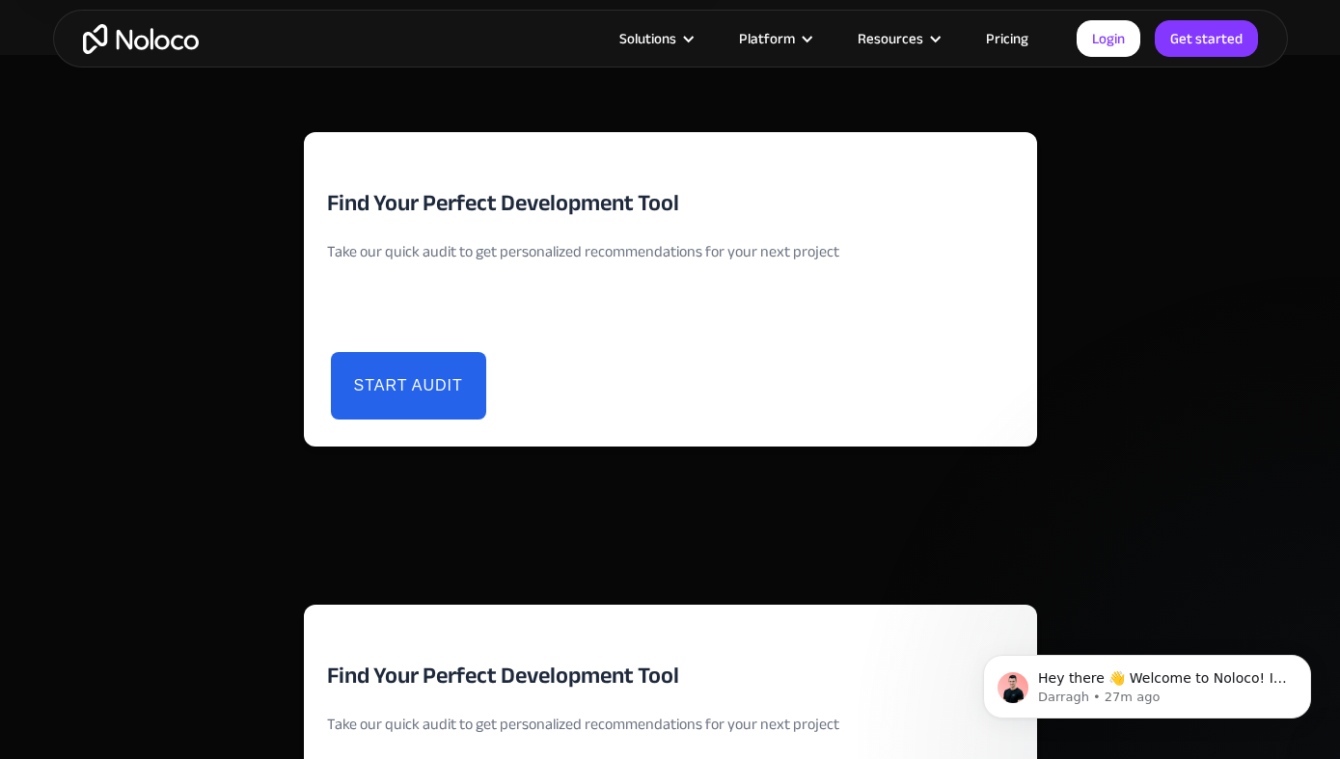
click at [379, 398] on button "Start Audit" at bounding box center [408, 386] width 155 height 68
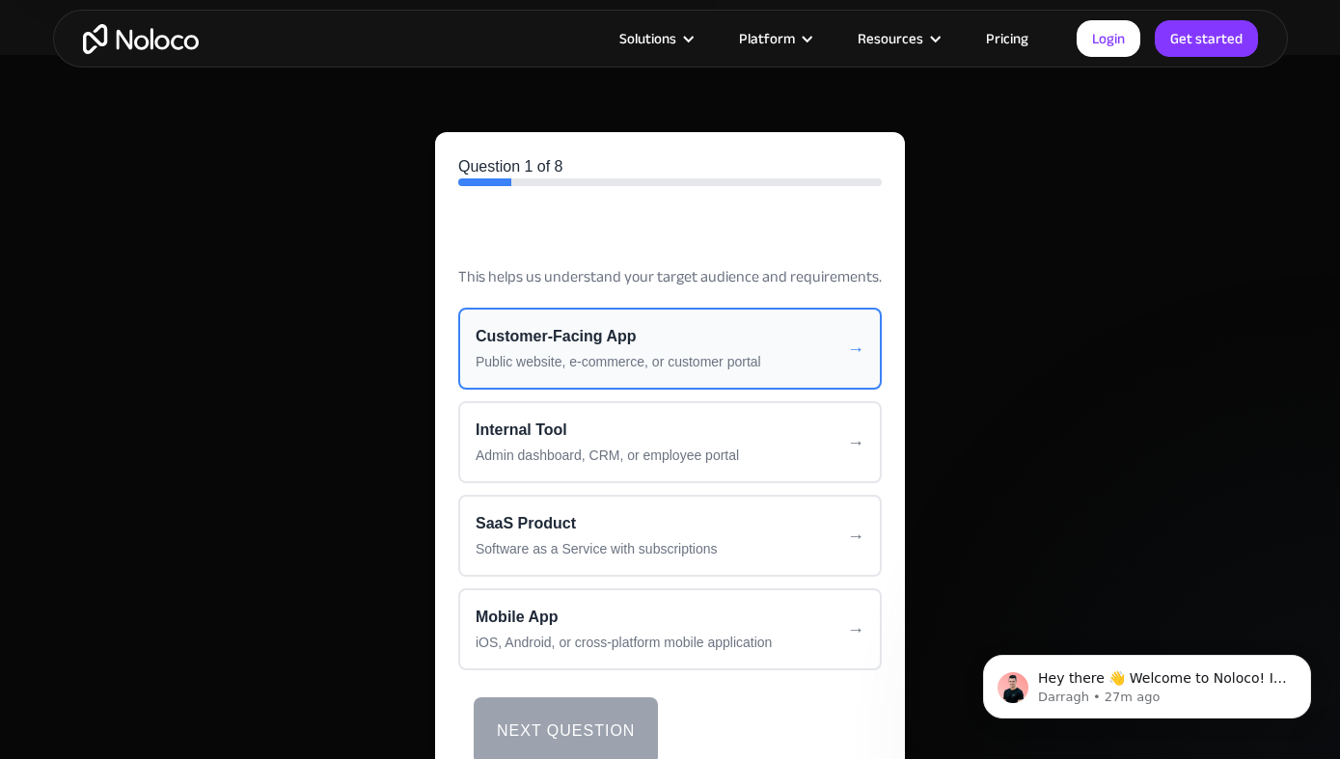
click at [600, 349] on button "Customer-Facing App Public website, e-commerce, or customer portal" at bounding box center [670, 349] width 424 height 82
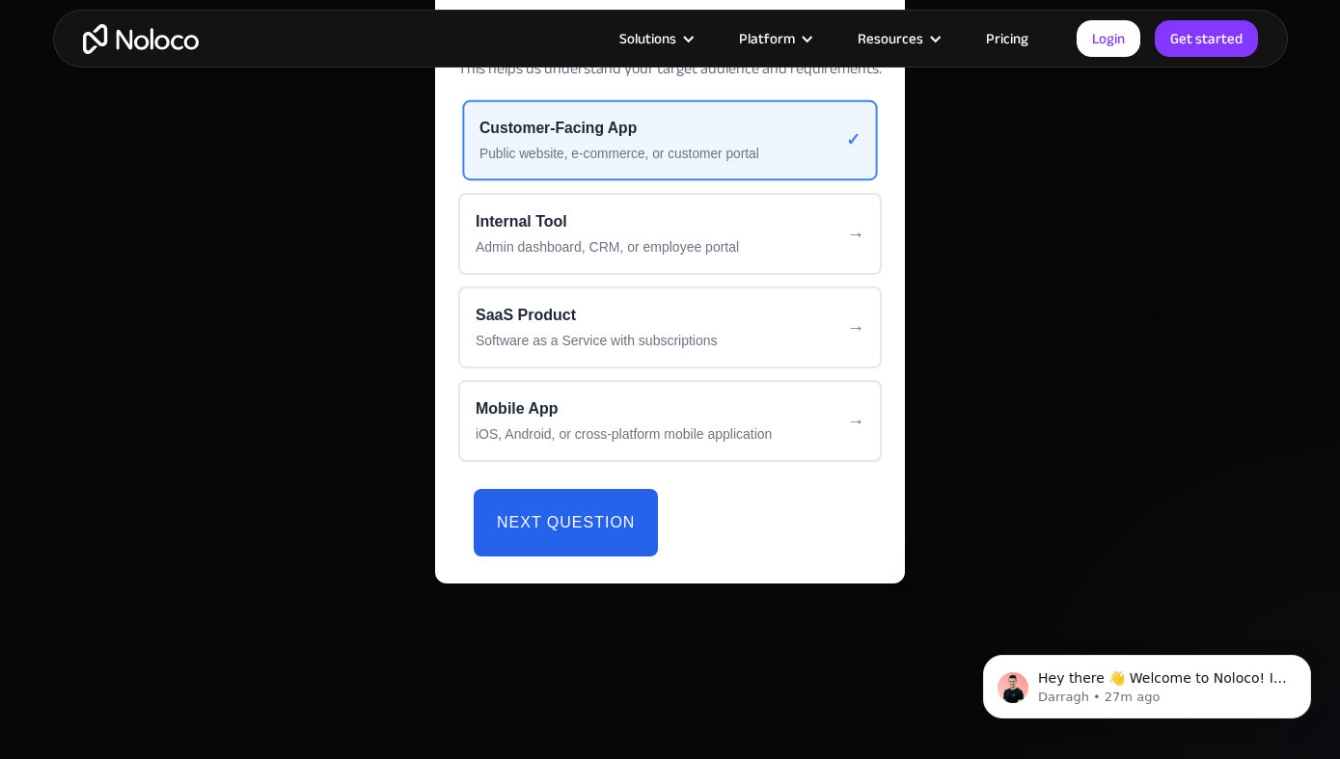
click at [554, 543] on button "Next Question" at bounding box center [566, 523] width 184 height 68
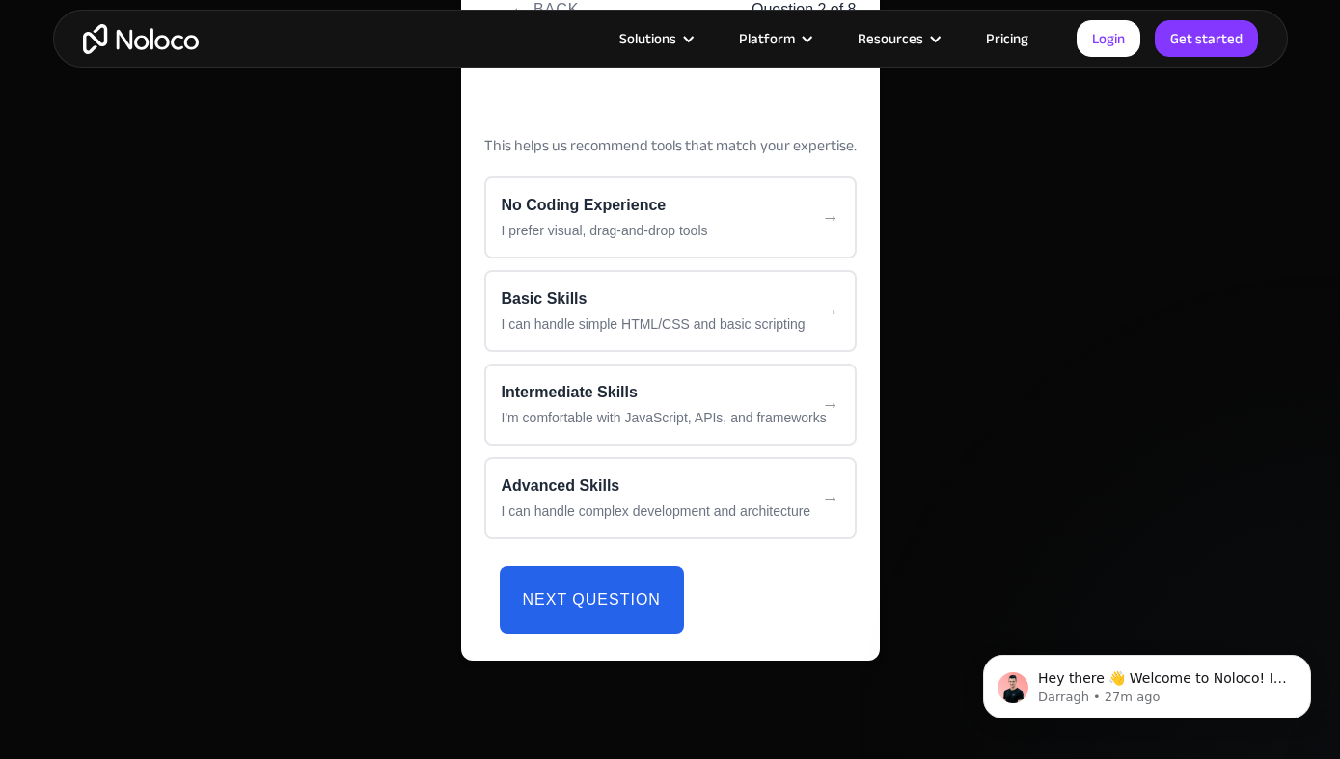
scroll to position [4176, 0]
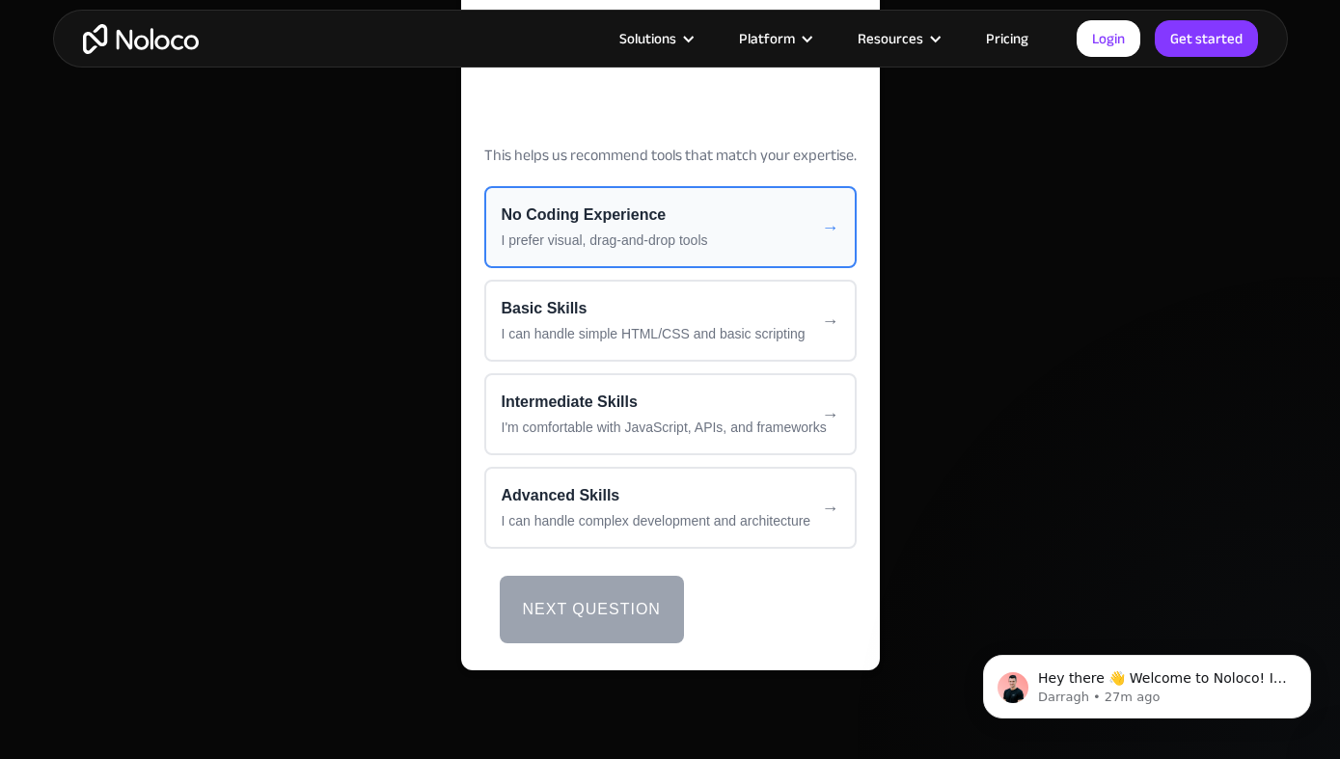
click at [646, 221] on div "No Coding Experience" at bounding box center [671, 215] width 338 height 23
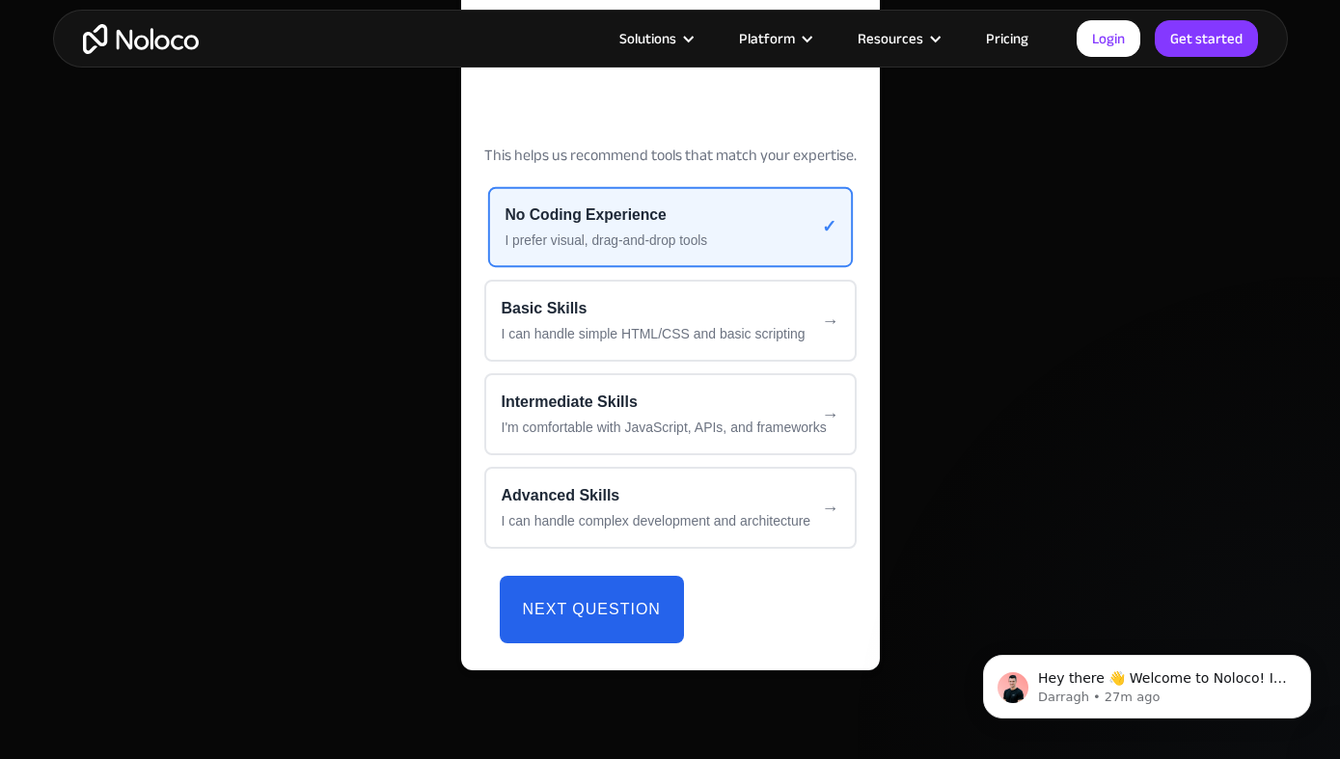
click at [580, 594] on button "Next Question" at bounding box center [592, 610] width 184 height 68
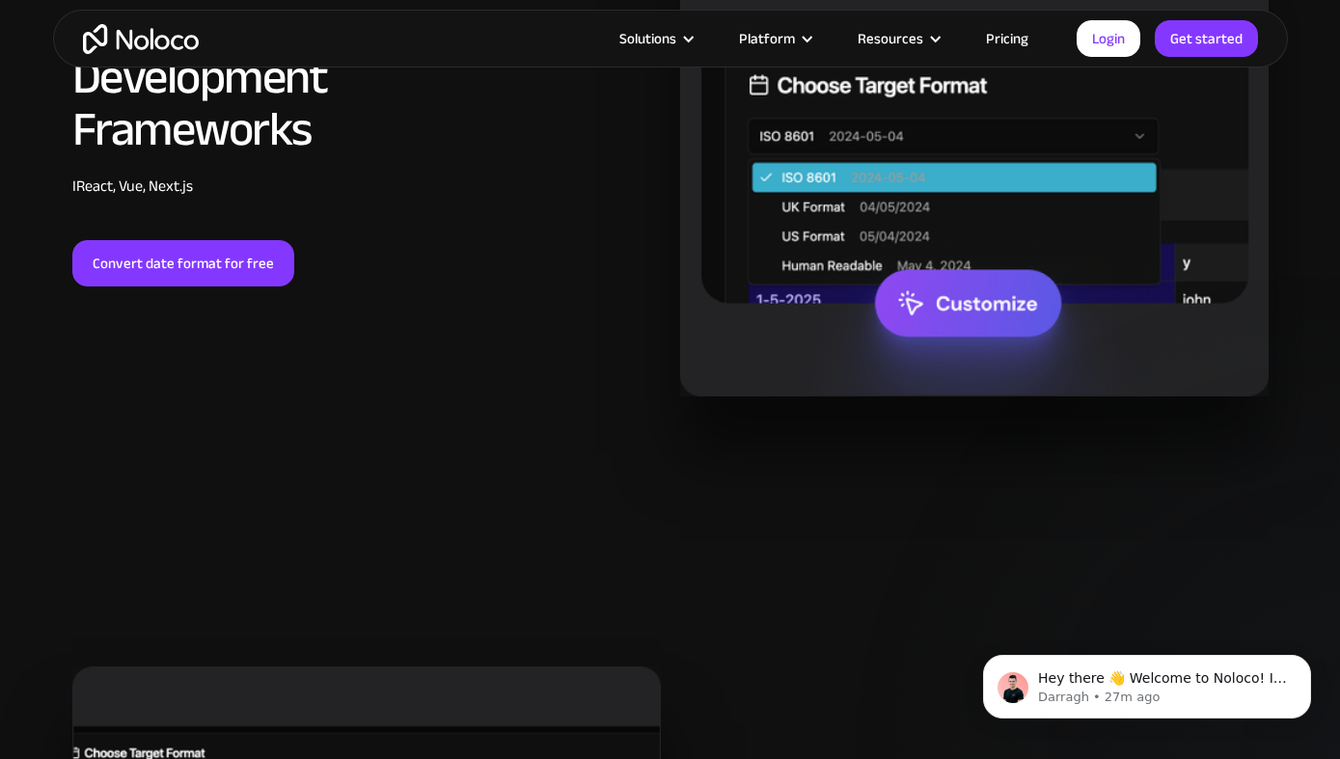
scroll to position [2742, 0]
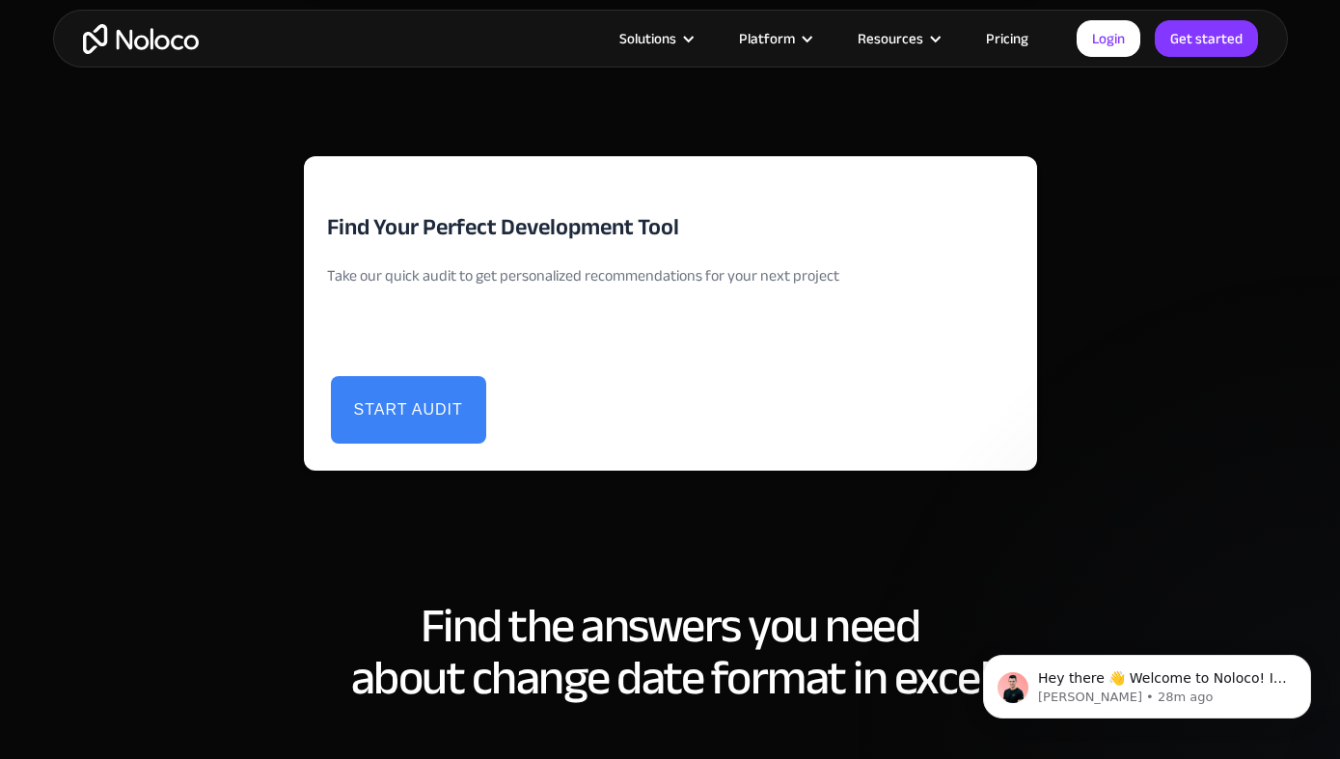
scroll to position [4452, 0]
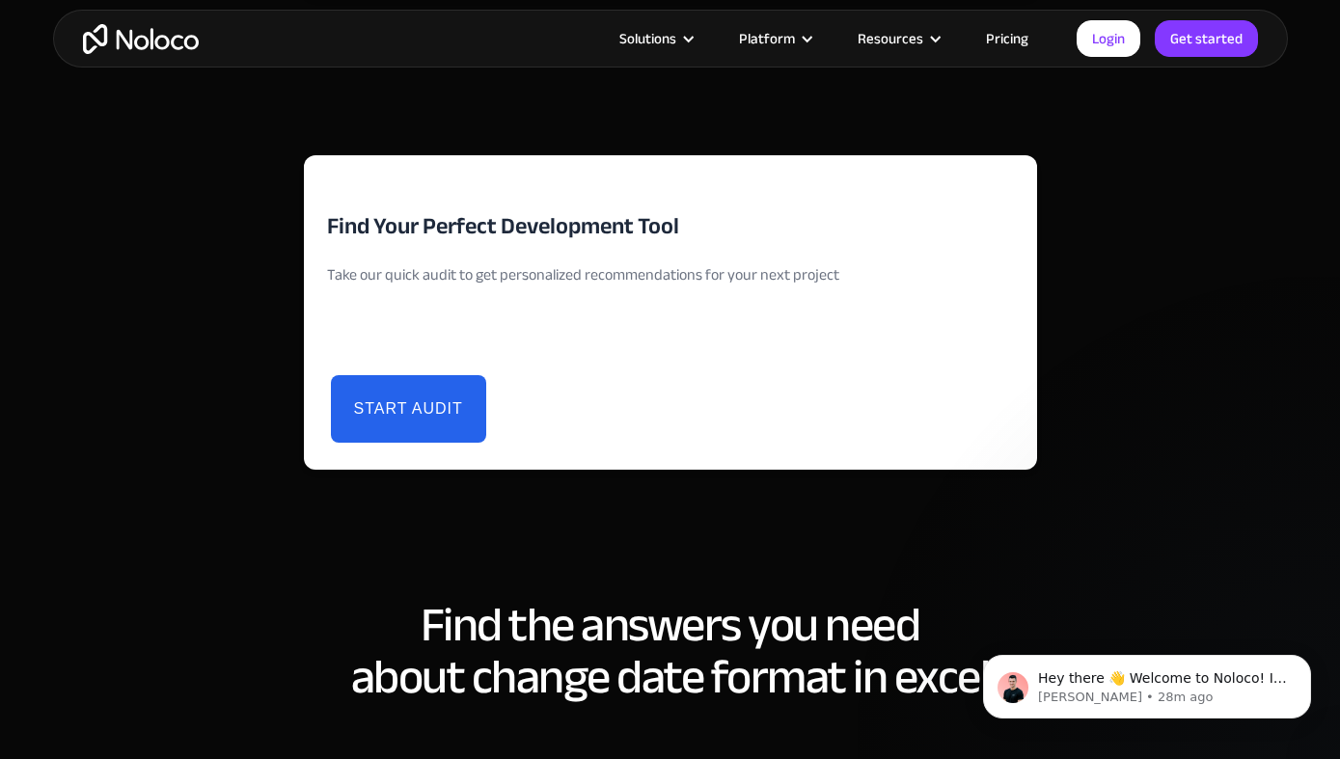
click at [391, 420] on button "Start Audit" at bounding box center [408, 409] width 155 height 68
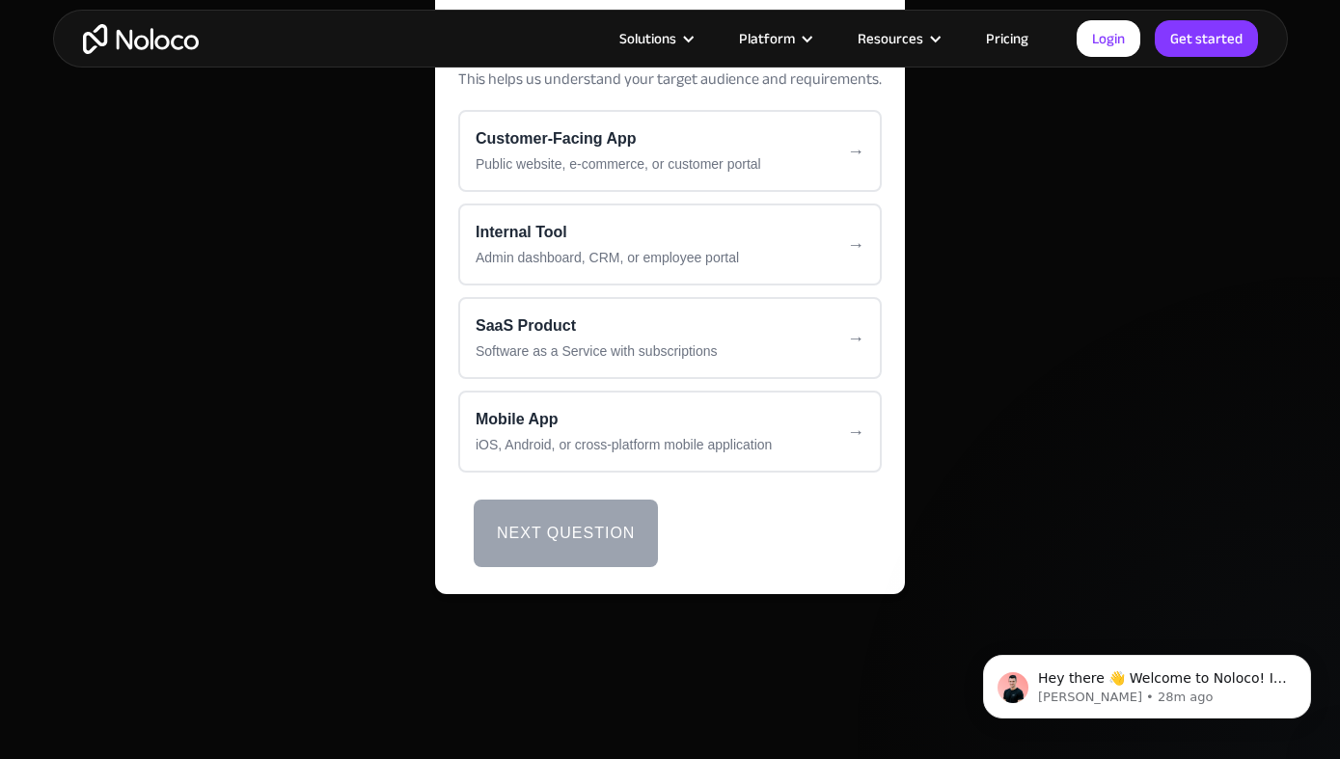
scroll to position [4110, 0]
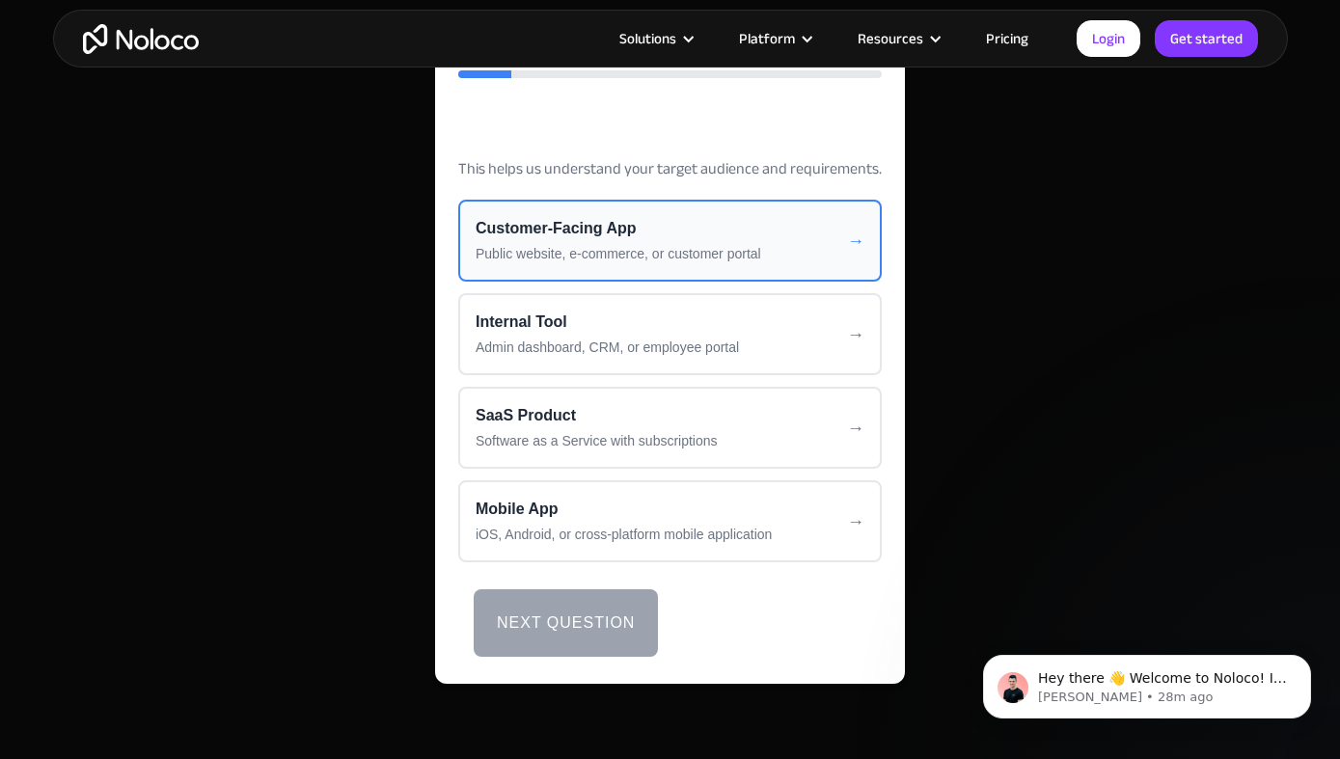
click at [583, 251] on div "Public website, e-commerce, or customer portal" at bounding box center [670, 254] width 389 height 20
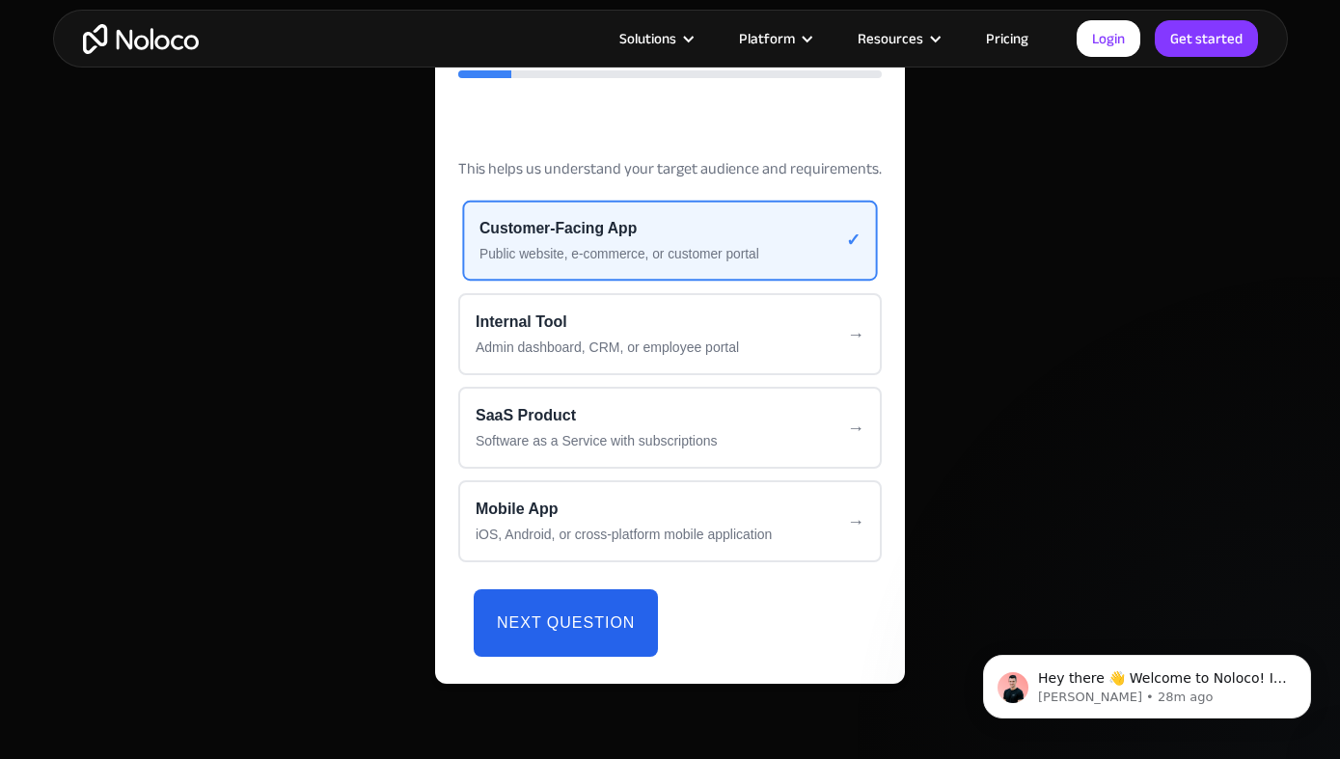
click at [563, 621] on button "Next Question" at bounding box center [566, 624] width 184 height 68
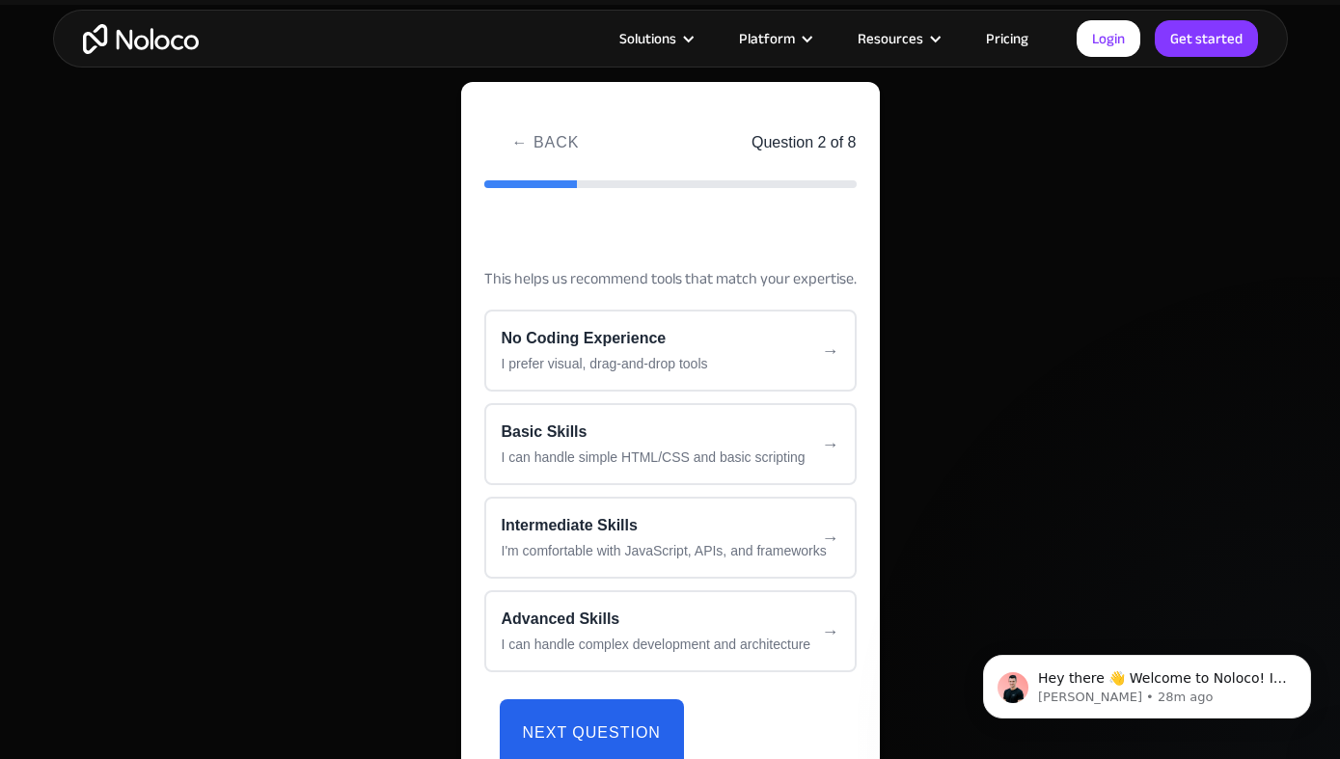
scroll to position [4052, 0]
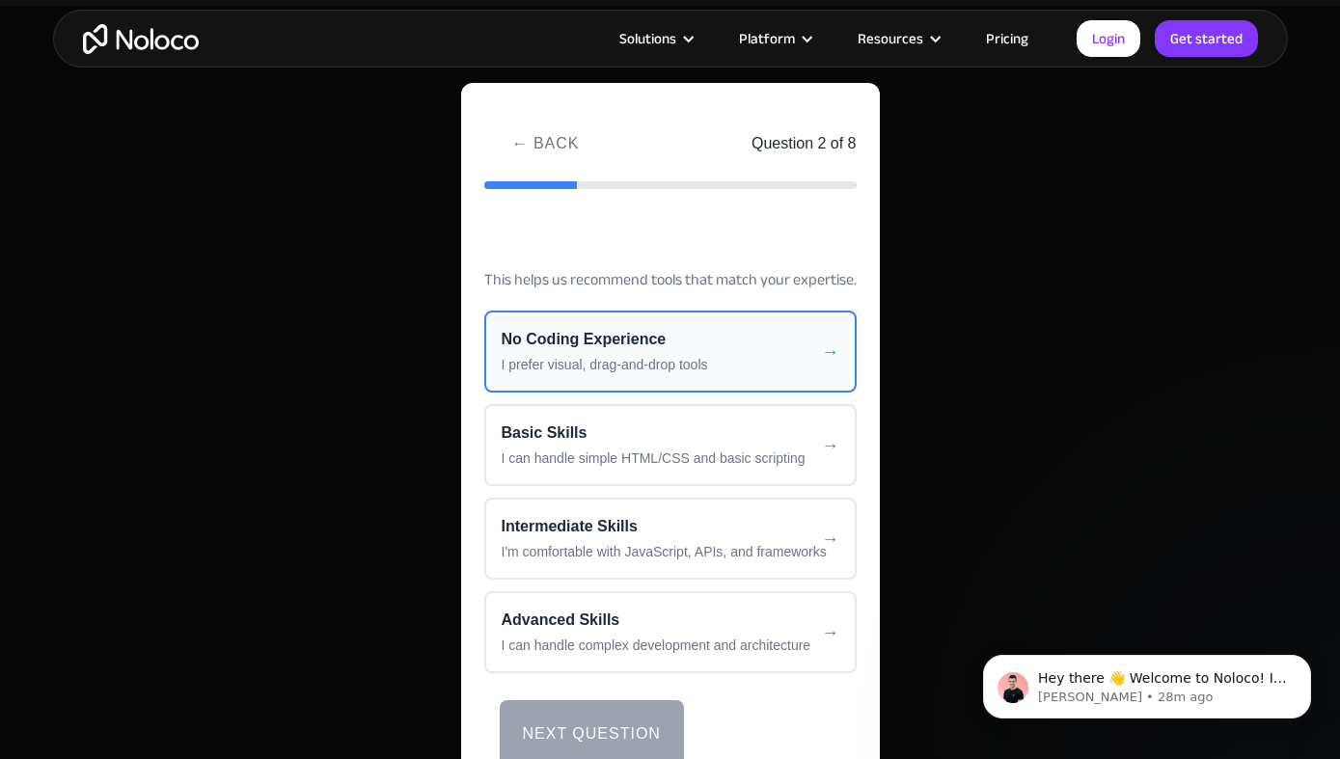
click at [610, 346] on div "No Coding Experience" at bounding box center [671, 339] width 338 height 23
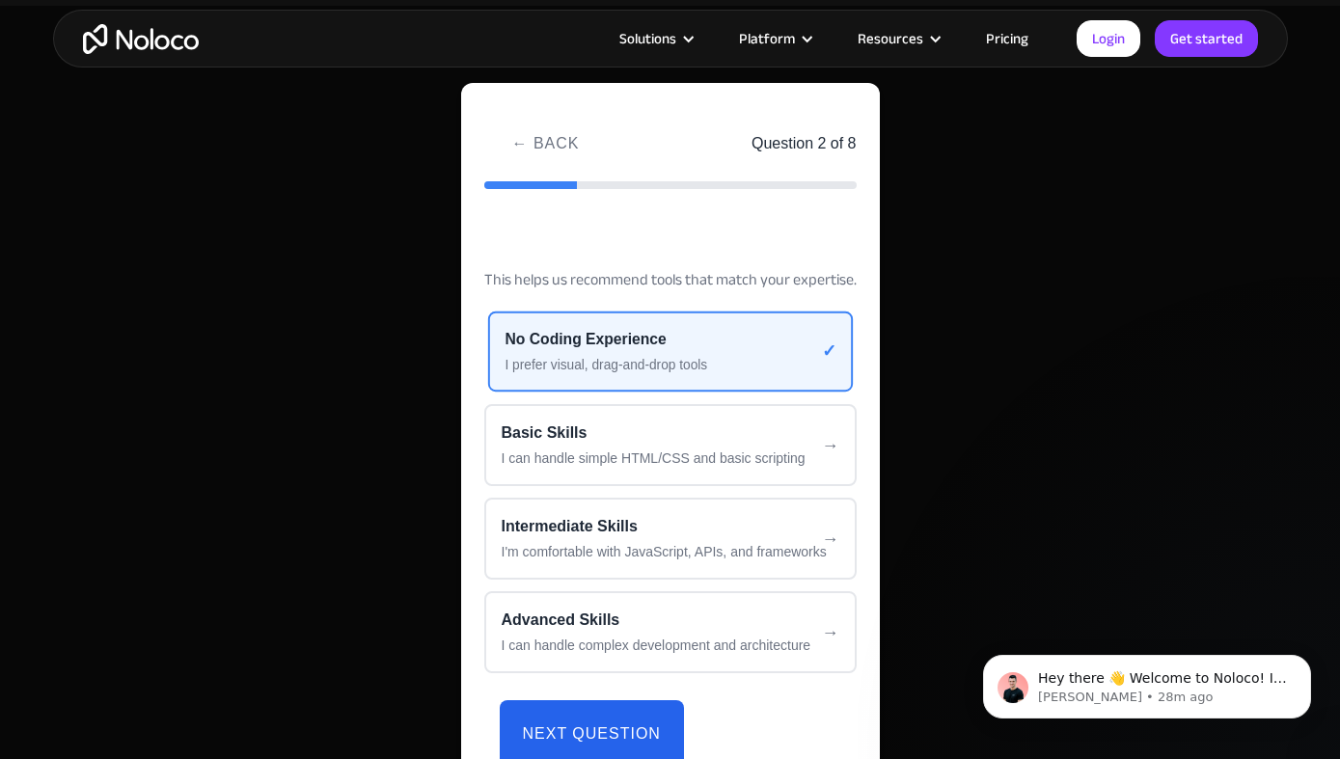
click at [586, 723] on button "Next Question" at bounding box center [592, 735] width 184 height 68
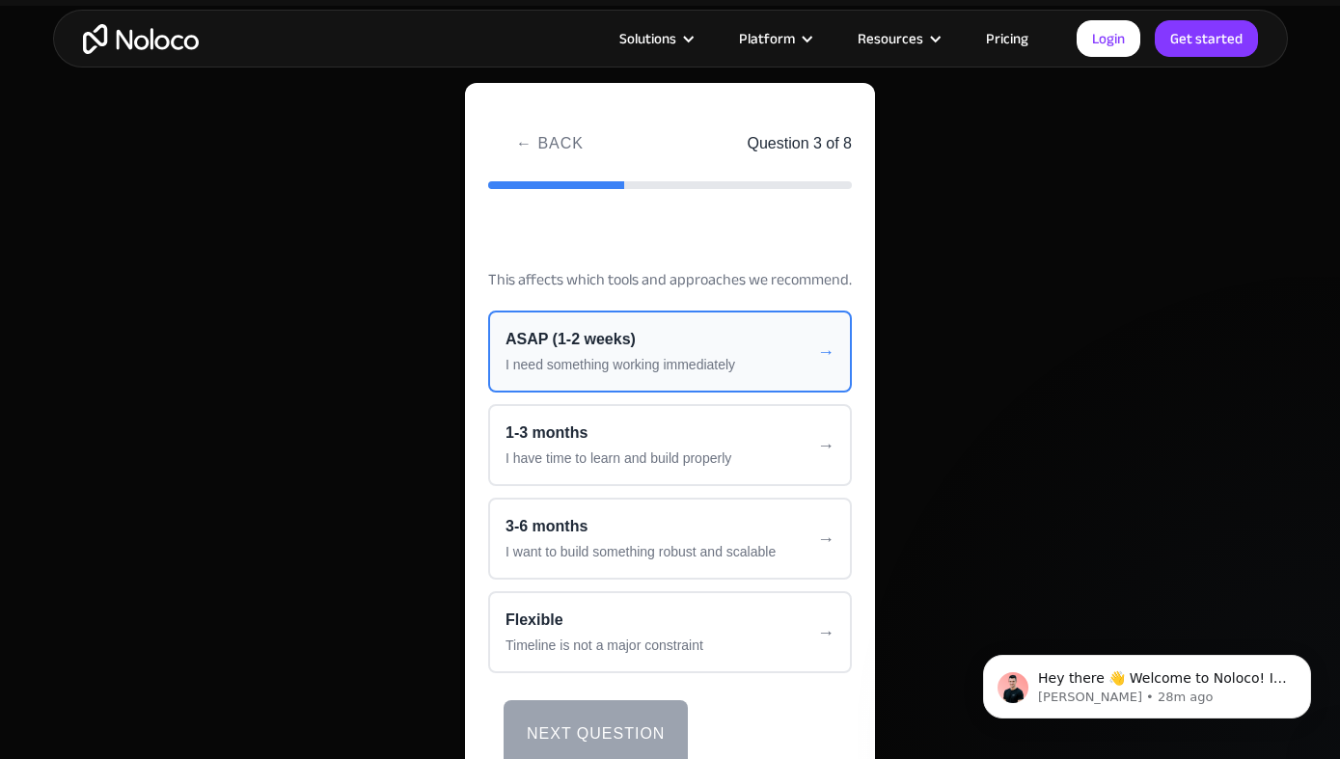
click at [613, 363] on div "I need something working immediately" at bounding box center [670, 365] width 329 height 20
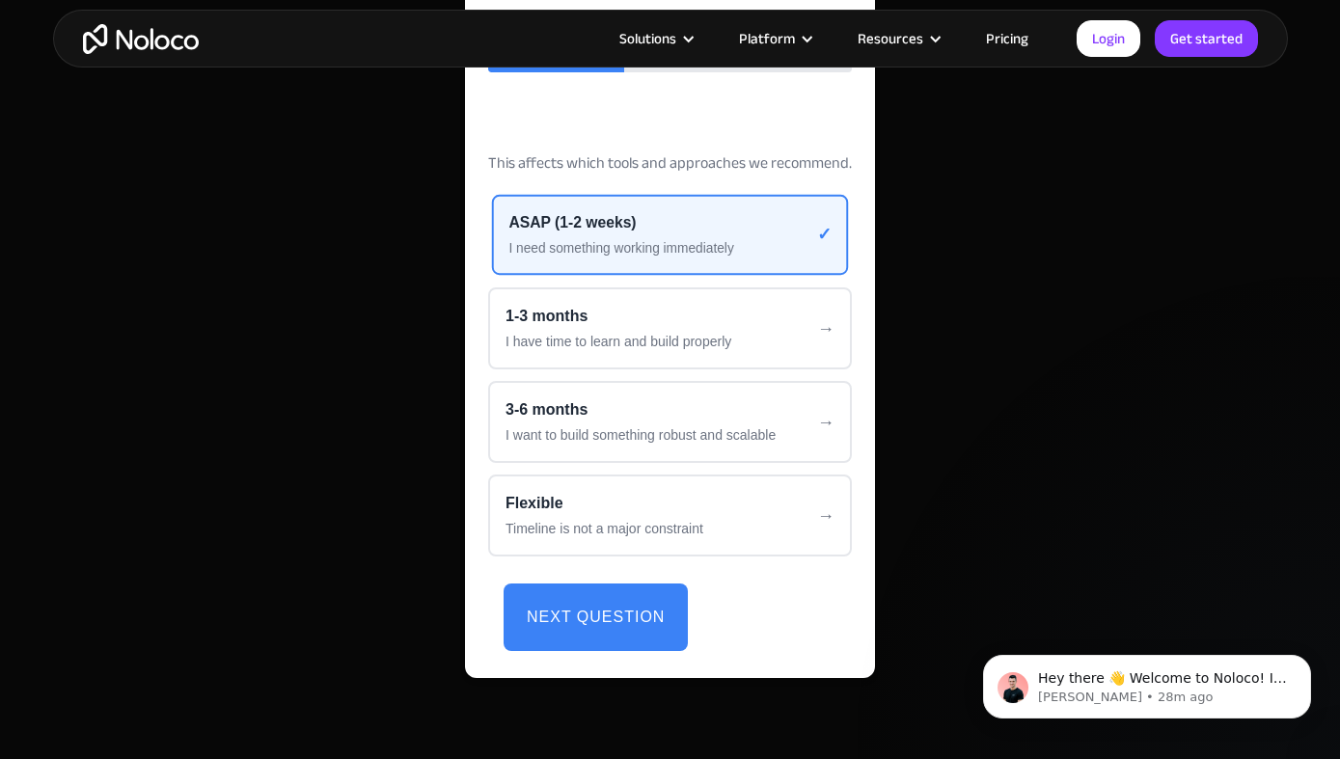
scroll to position [4169, 0]
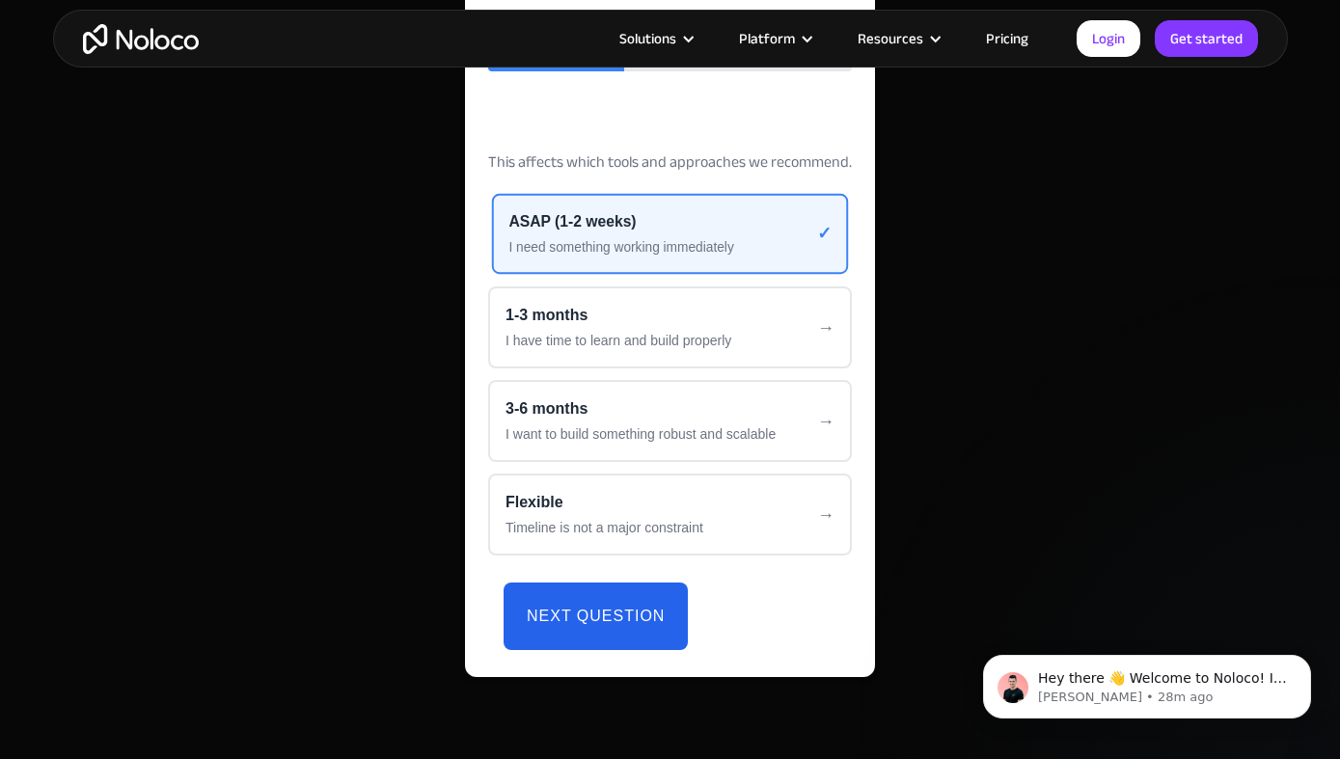
click at [629, 606] on button "Next Question" at bounding box center [596, 617] width 184 height 68
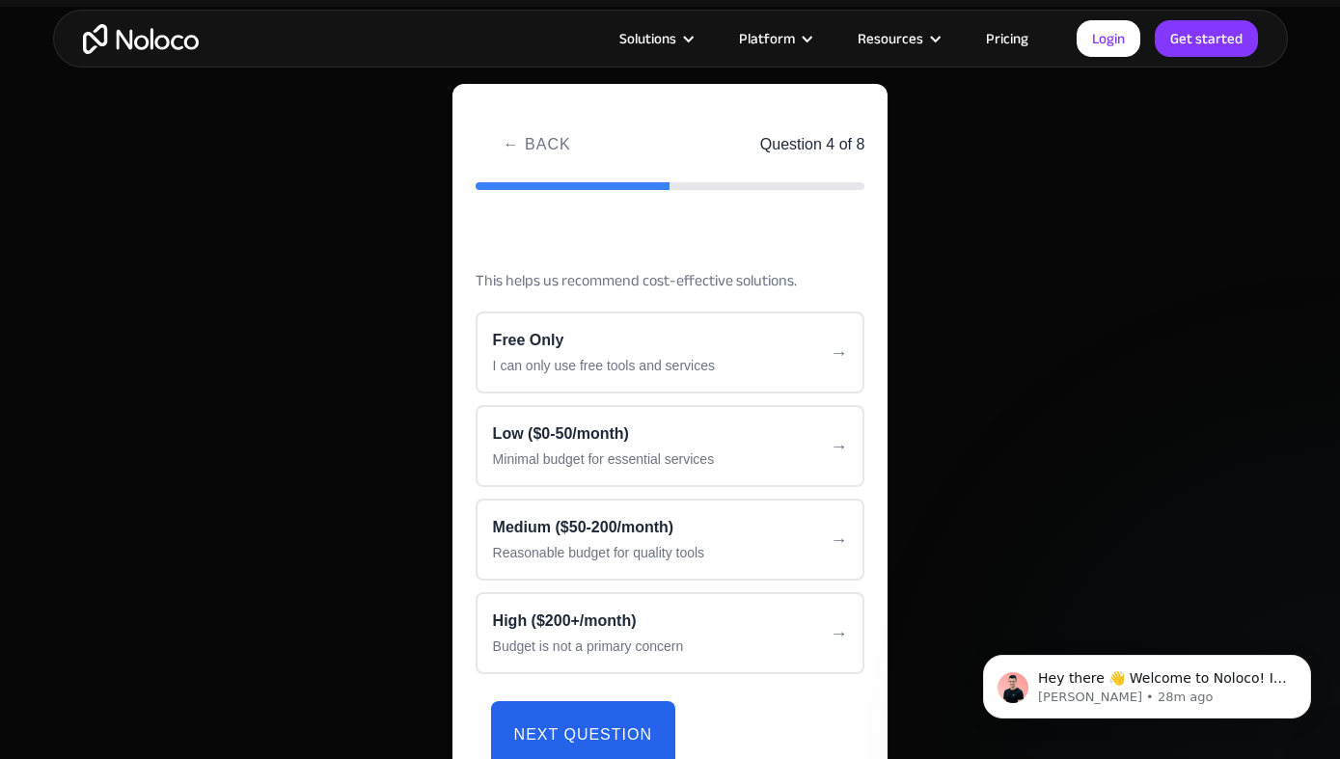
scroll to position [4034, 0]
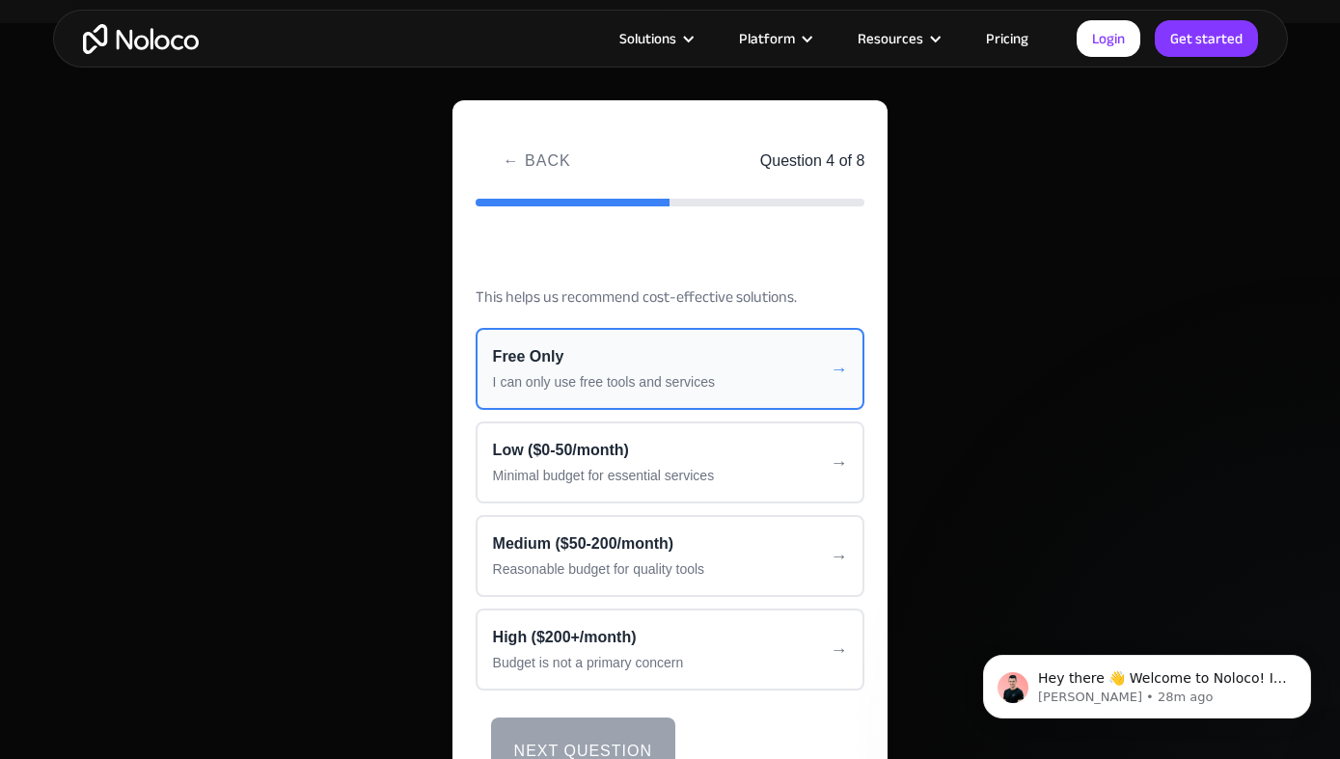
click at [668, 386] on div "I can only use free tools and services" at bounding box center [670, 382] width 355 height 20
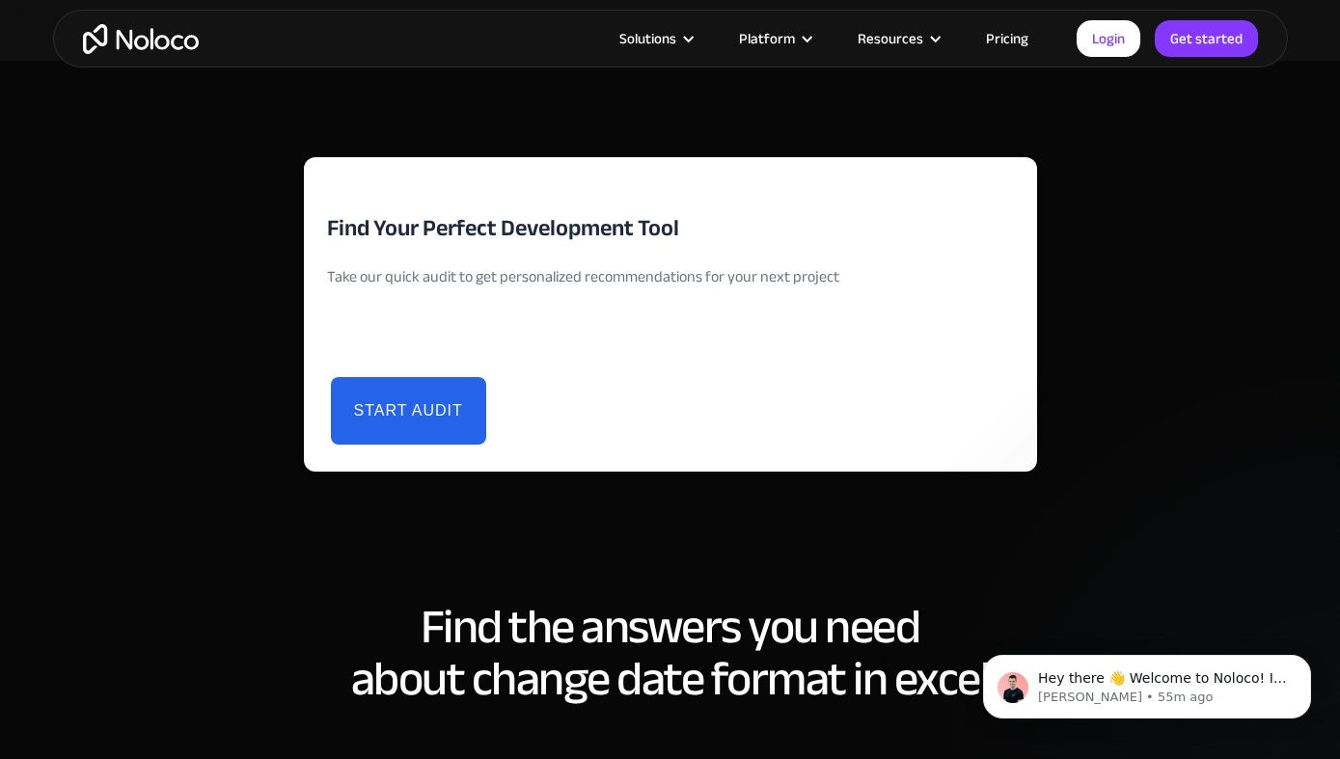
click at [375, 402] on button "Start Audit" at bounding box center [408, 411] width 155 height 68
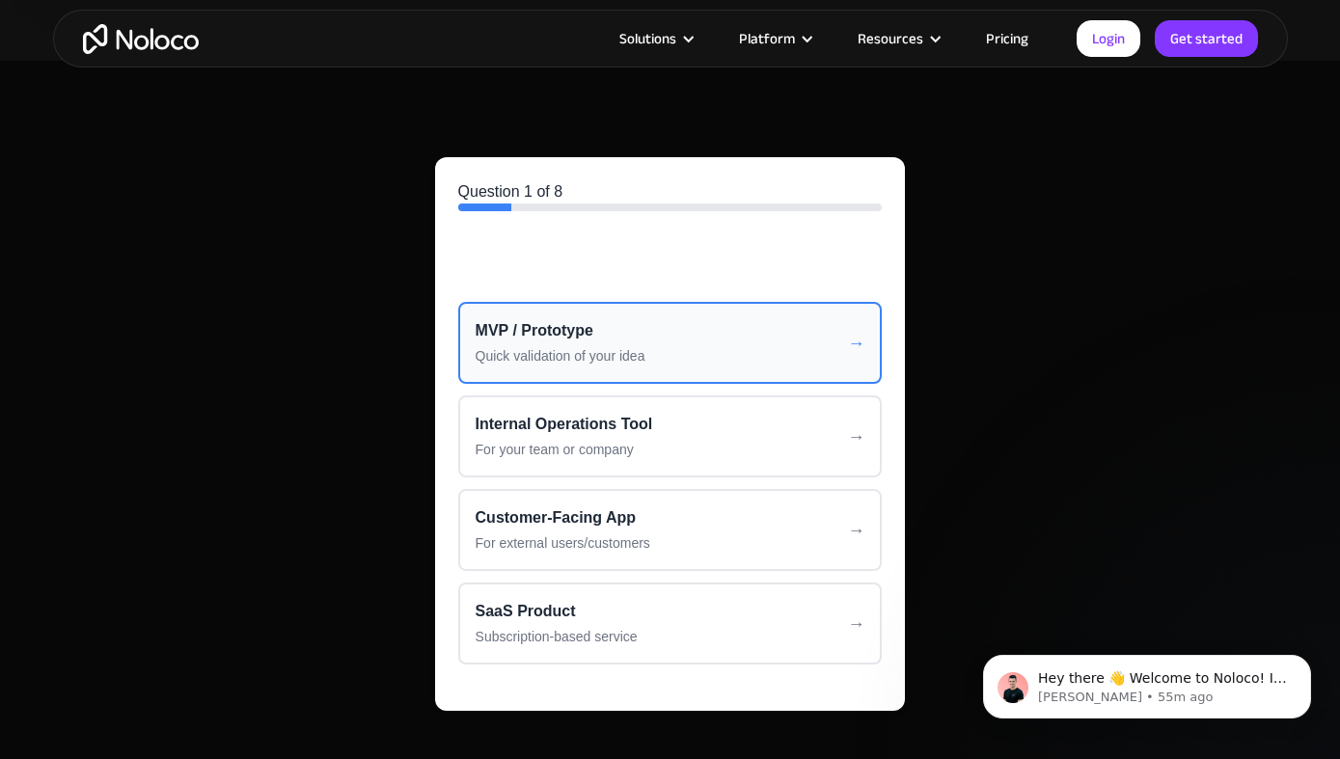
click at [558, 328] on div "MVP / Prototype" at bounding box center [671, 330] width 390 height 23
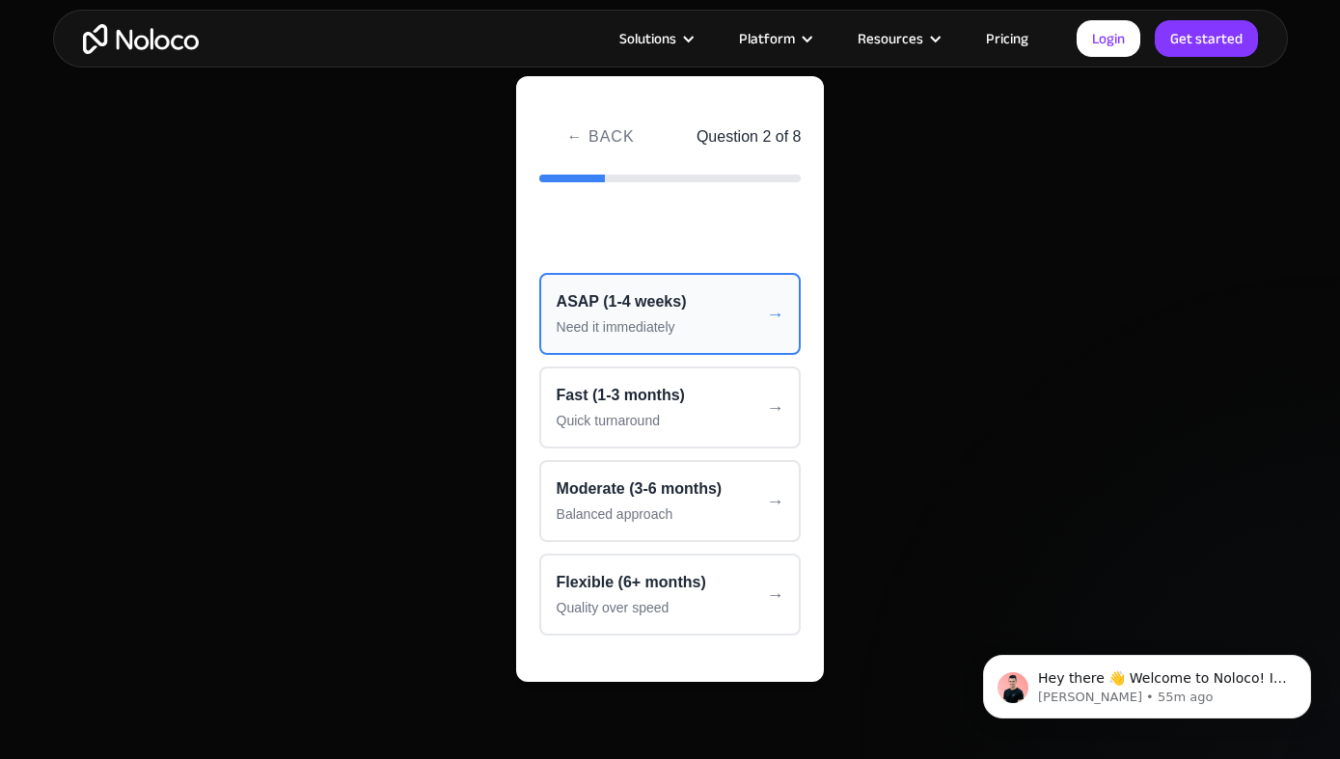
scroll to position [4088, 0]
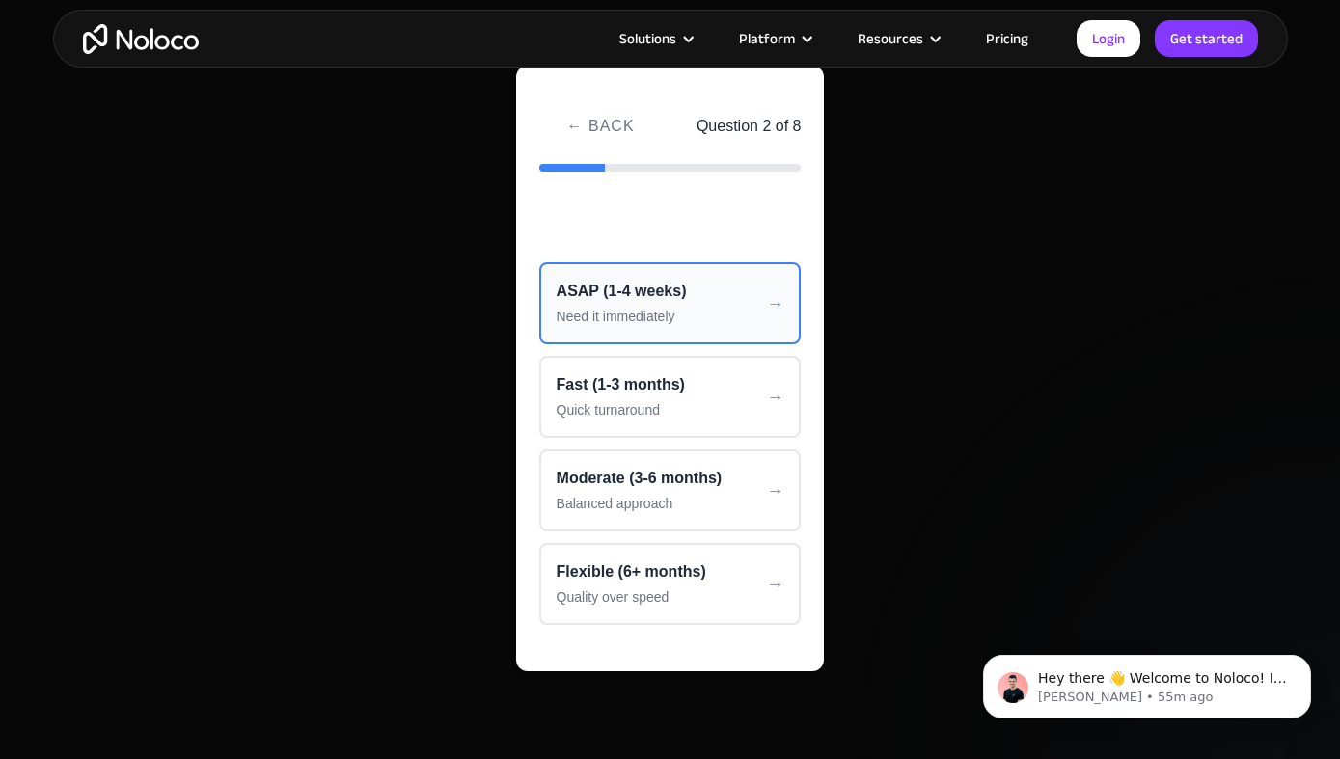
click at [638, 304] on button "ASAP (1-4 weeks) Need it immediately" at bounding box center [670, 303] width 262 height 82
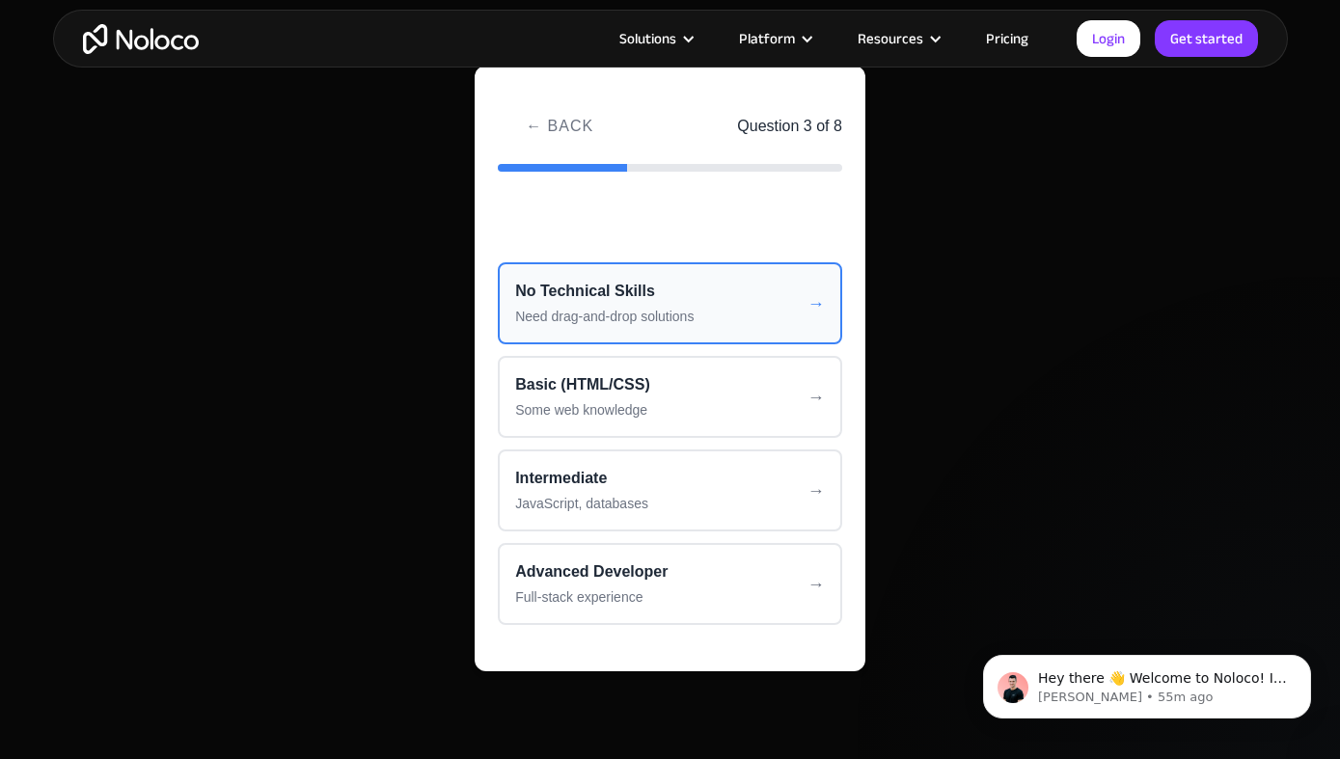
click at [632, 301] on div "No Technical Skills" at bounding box center [670, 291] width 310 height 23
click at [632, 290] on div "Just Me" at bounding box center [670, 291] width 311 height 23
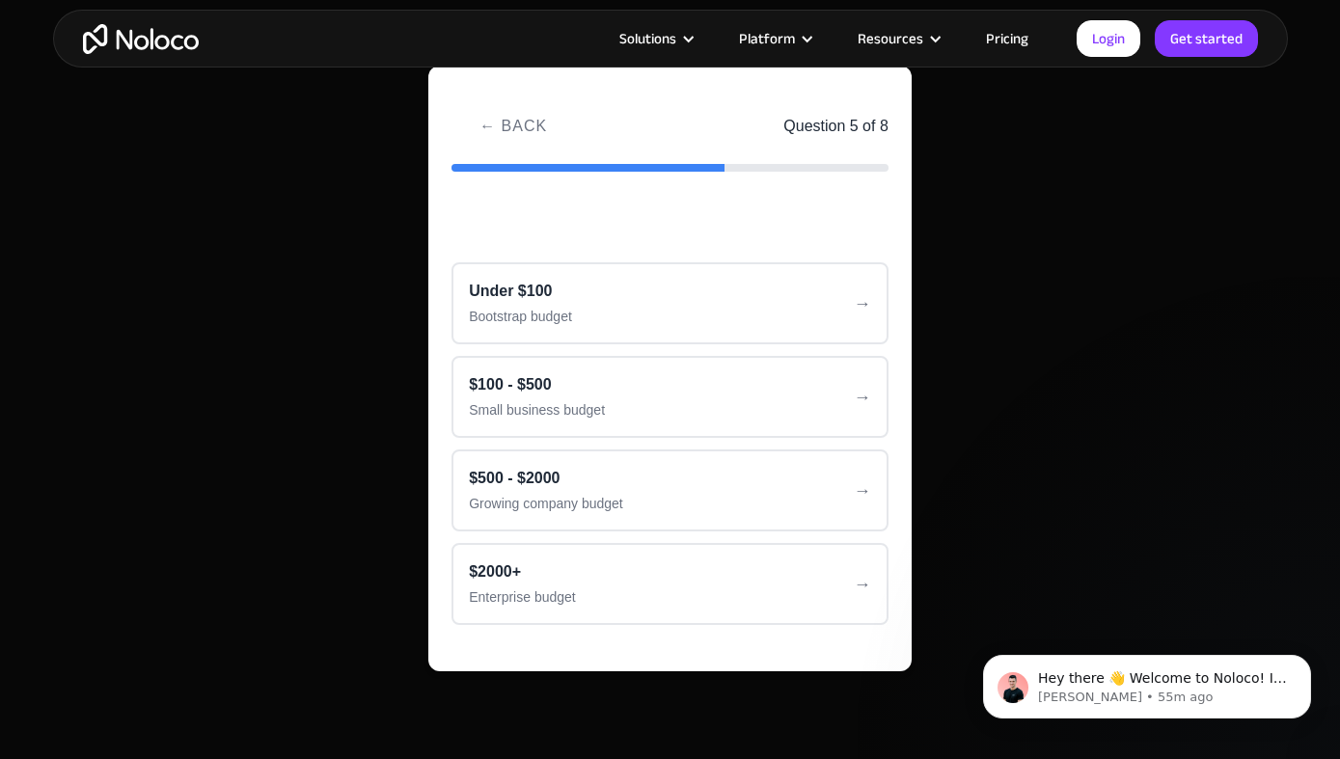
click at [632, 290] on div "Under $100" at bounding box center [670, 291] width 402 height 23
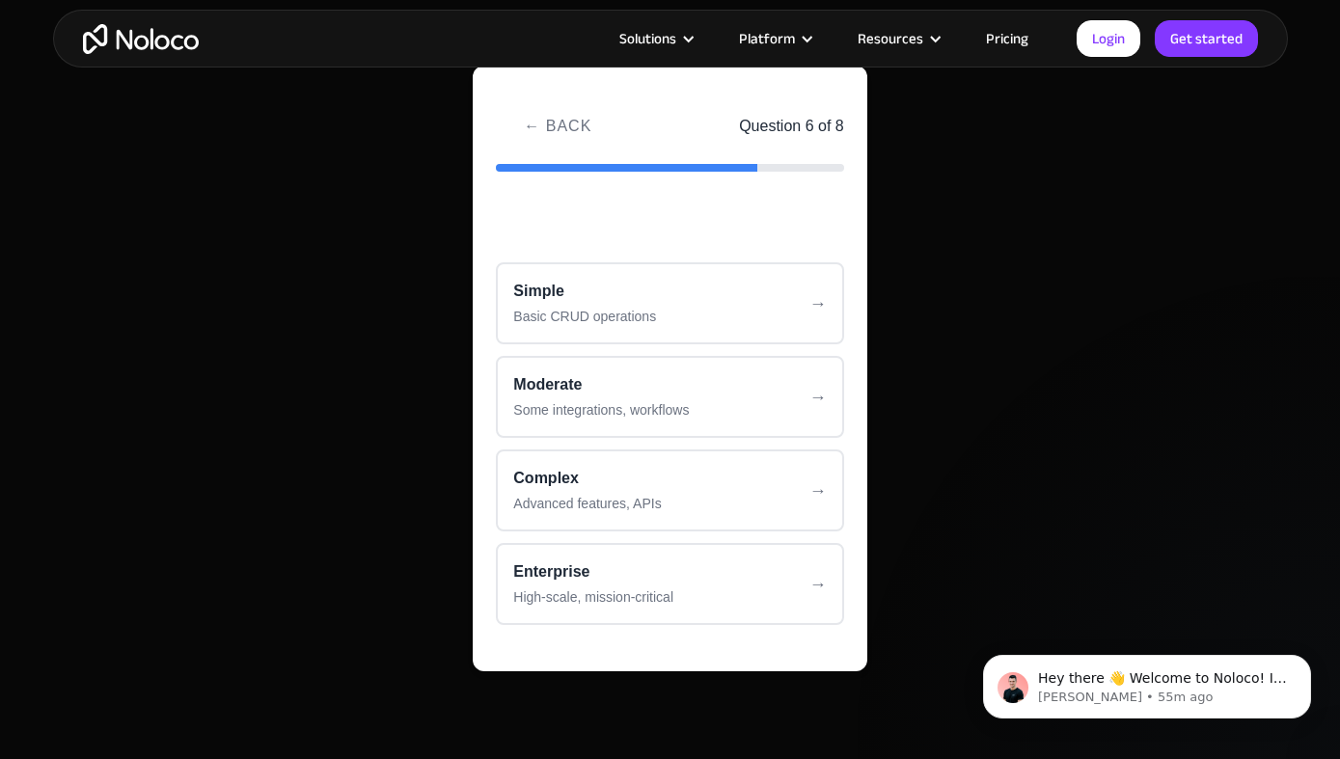
click at [632, 290] on div "Simple" at bounding box center [669, 291] width 313 height 23
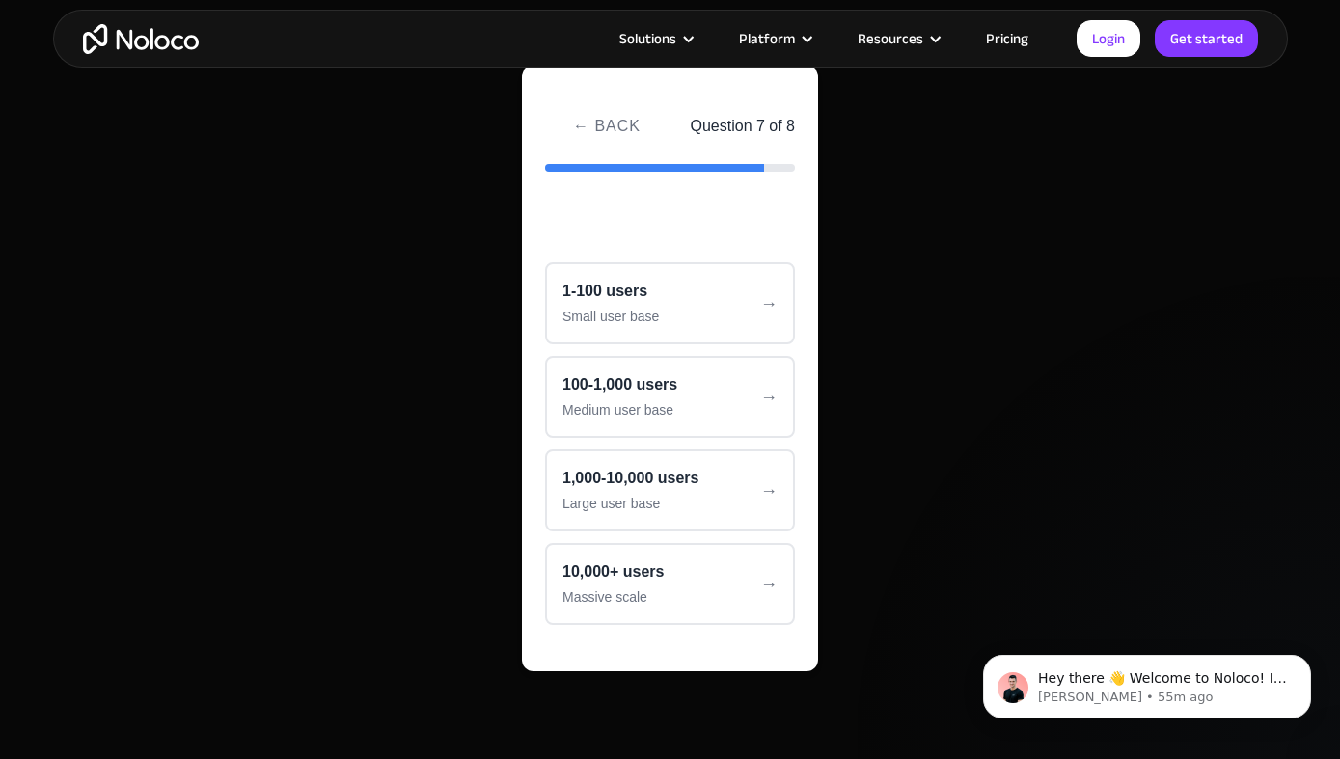
click at [632, 290] on div "1-100 users" at bounding box center [670, 291] width 215 height 23
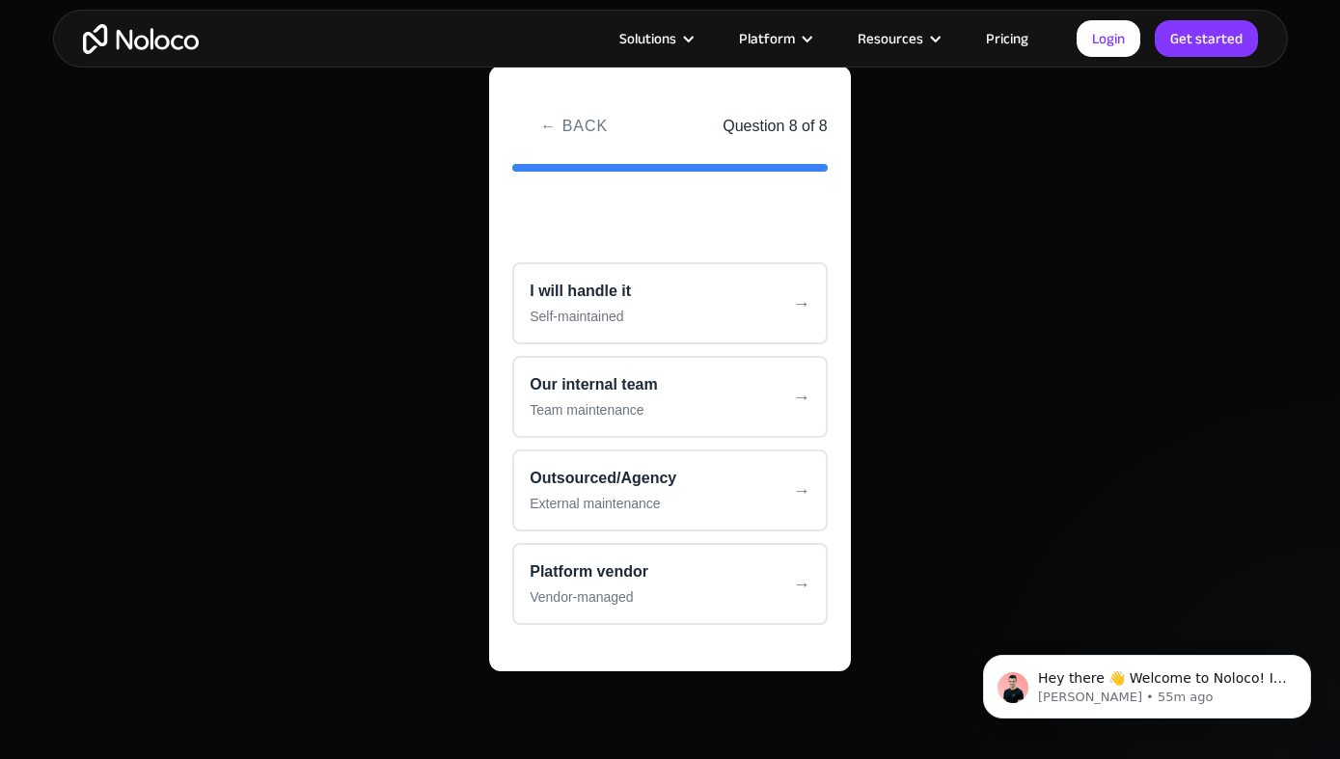
click at [632, 290] on div "I will handle it" at bounding box center [670, 291] width 281 height 23
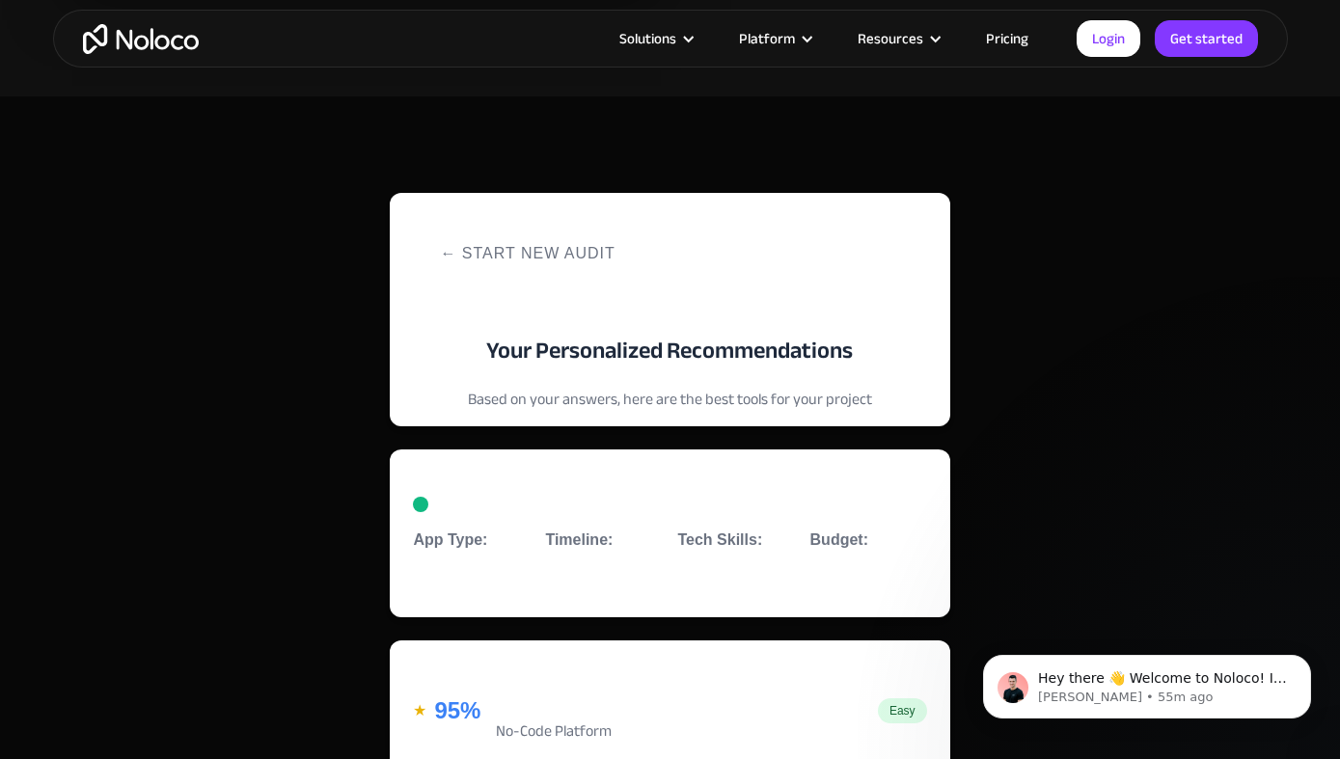
scroll to position [3918, 0]
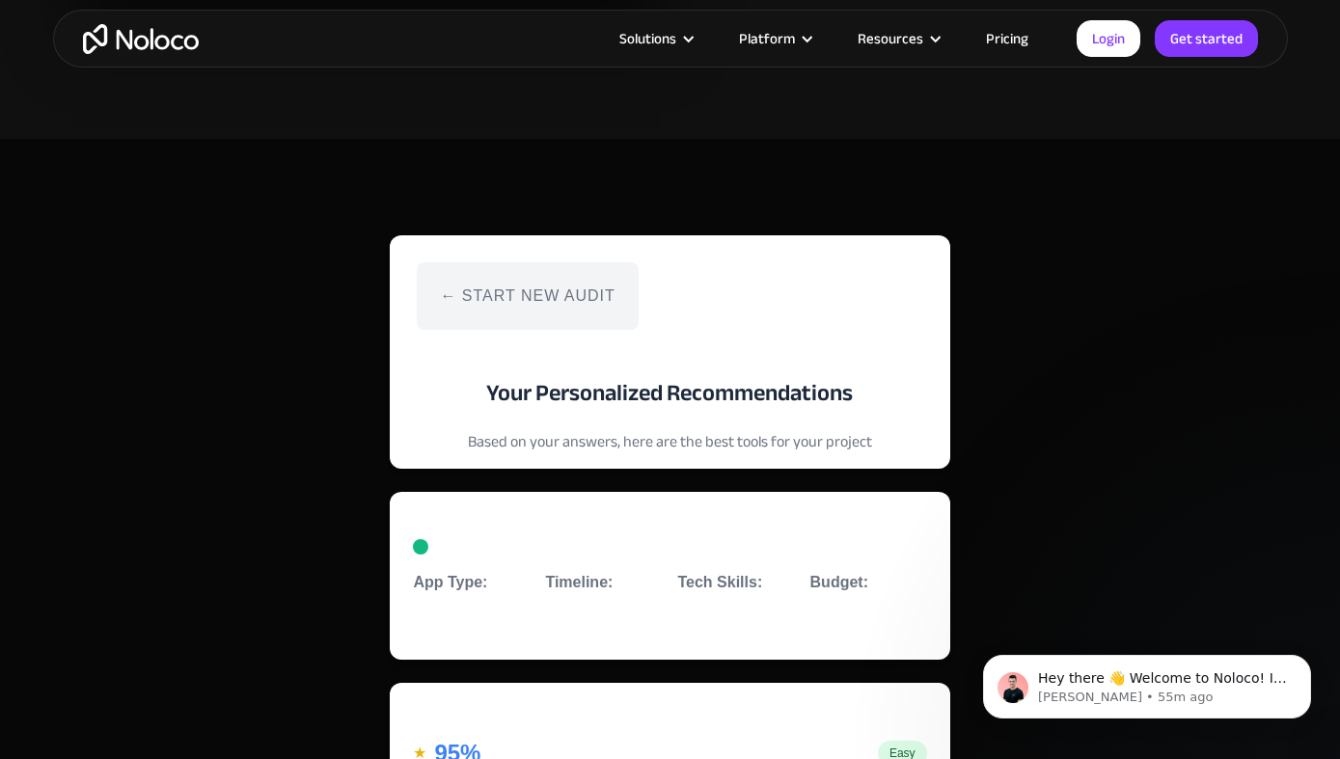
click at [489, 300] on button "← Start New Audit" at bounding box center [527, 296] width 221 height 68
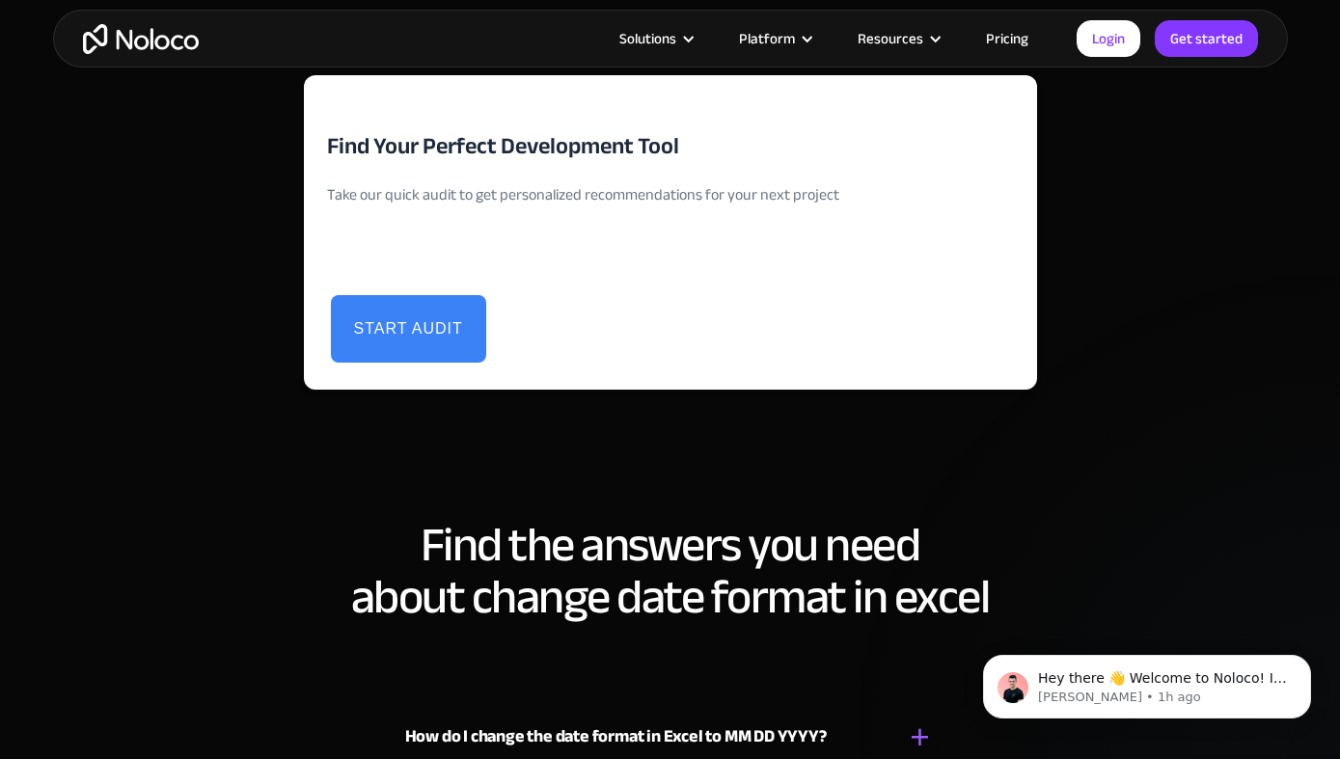
scroll to position [4058, 0]
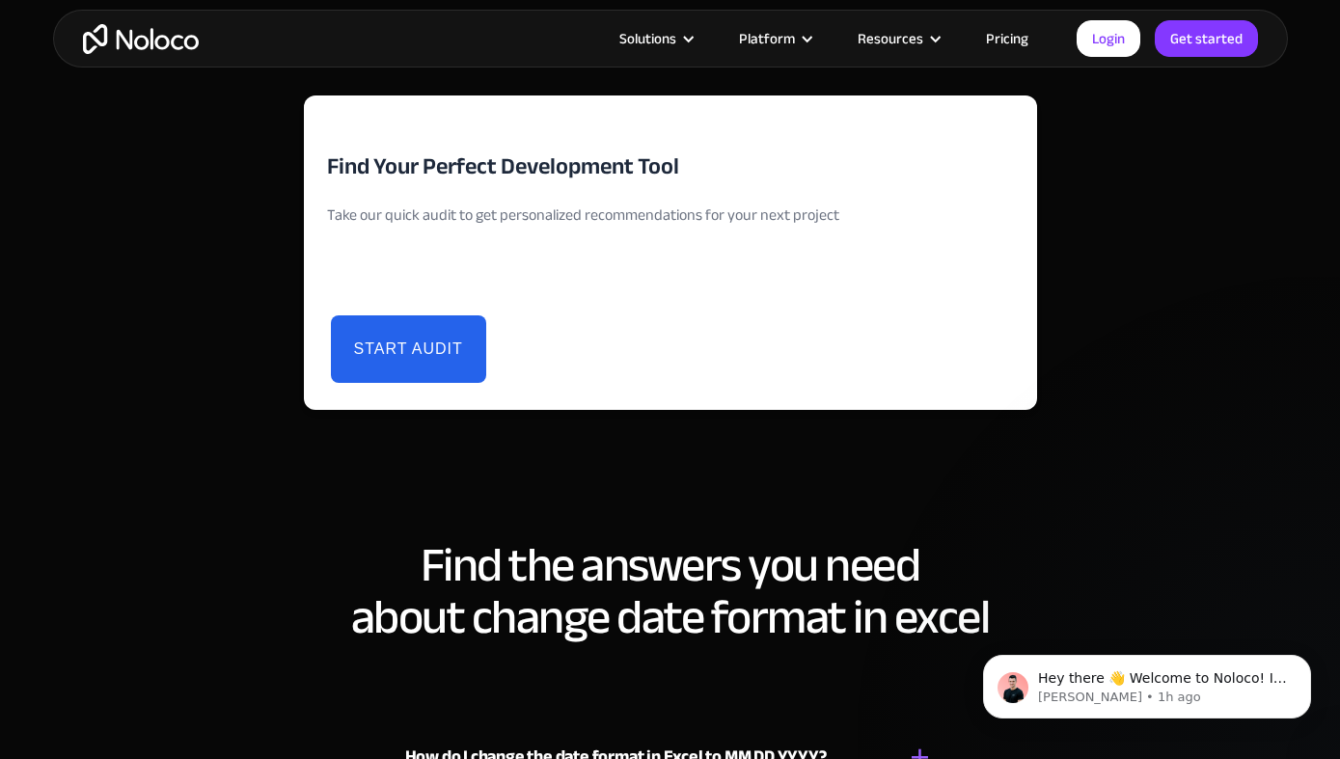
click at [420, 332] on button "Start Audit" at bounding box center [408, 350] width 155 height 68
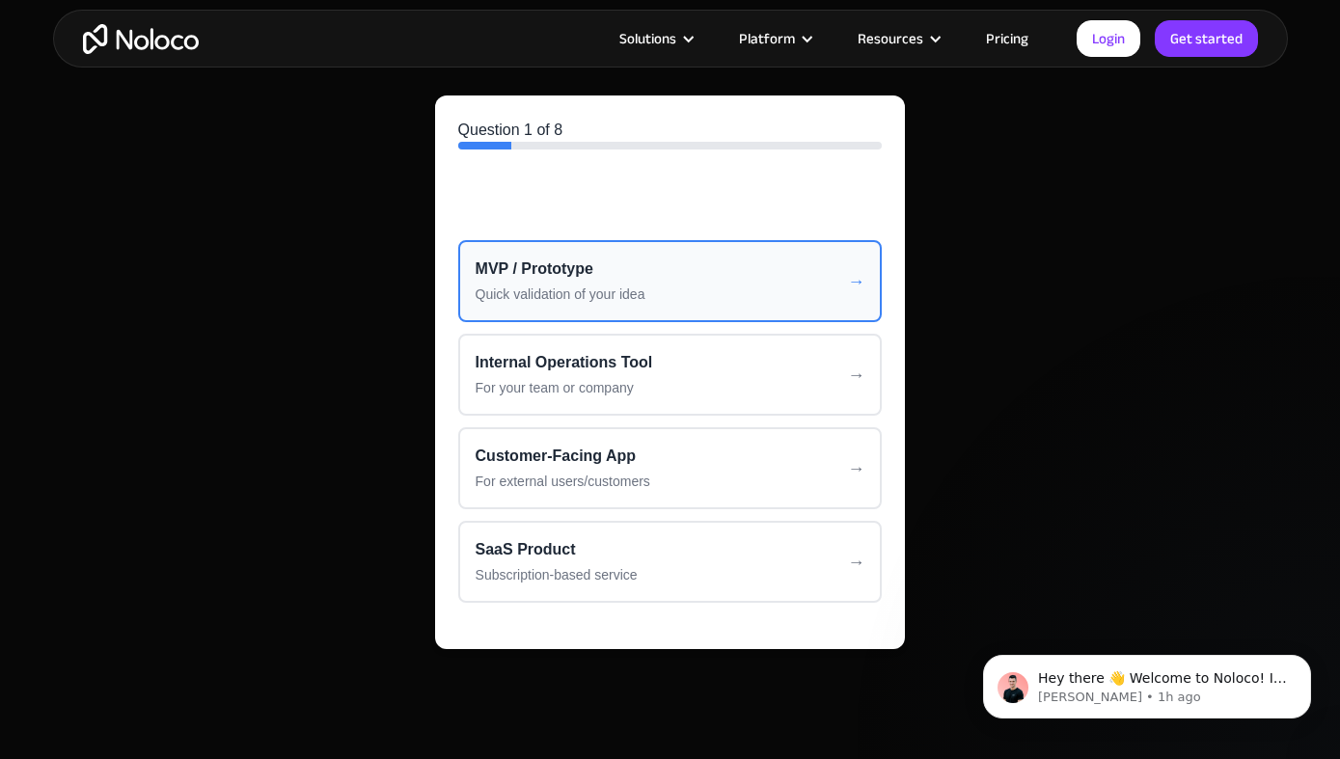
click at [542, 285] on div "Quick validation of your idea" at bounding box center [671, 295] width 390 height 20
